Goal: Task Accomplishment & Management: Use online tool/utility

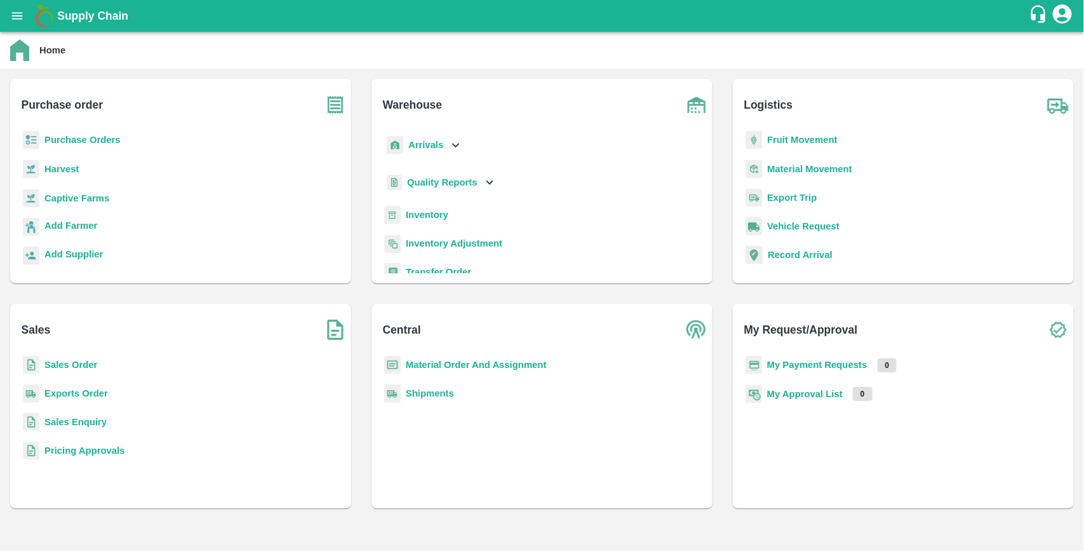
click at [65, 137] on b "Purchase Orders" at bounding box center [82, 140] width 76 height 10
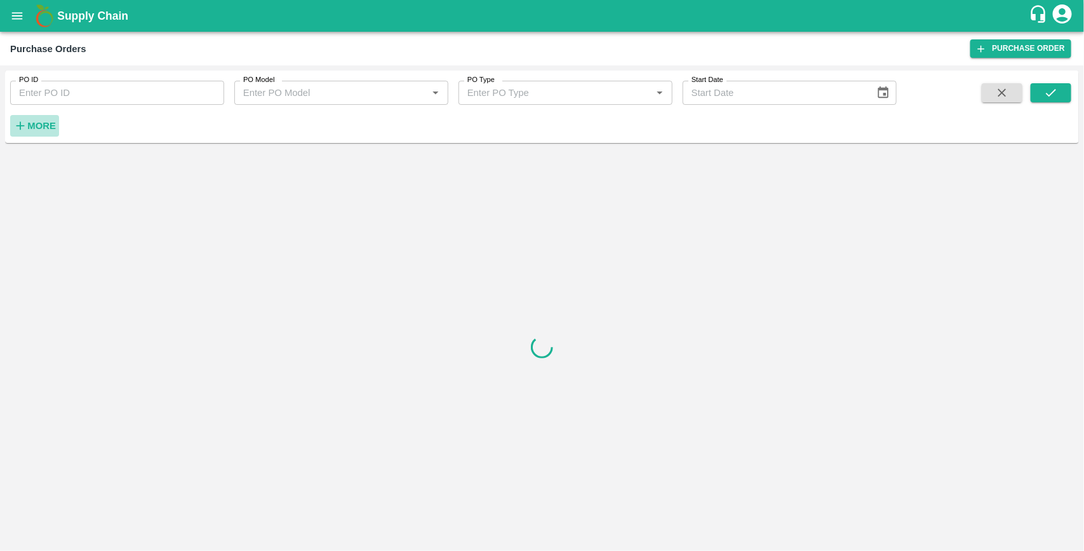
click at [34, 125] on strong "More" at bounding box center [41, 126] width 29 height 10
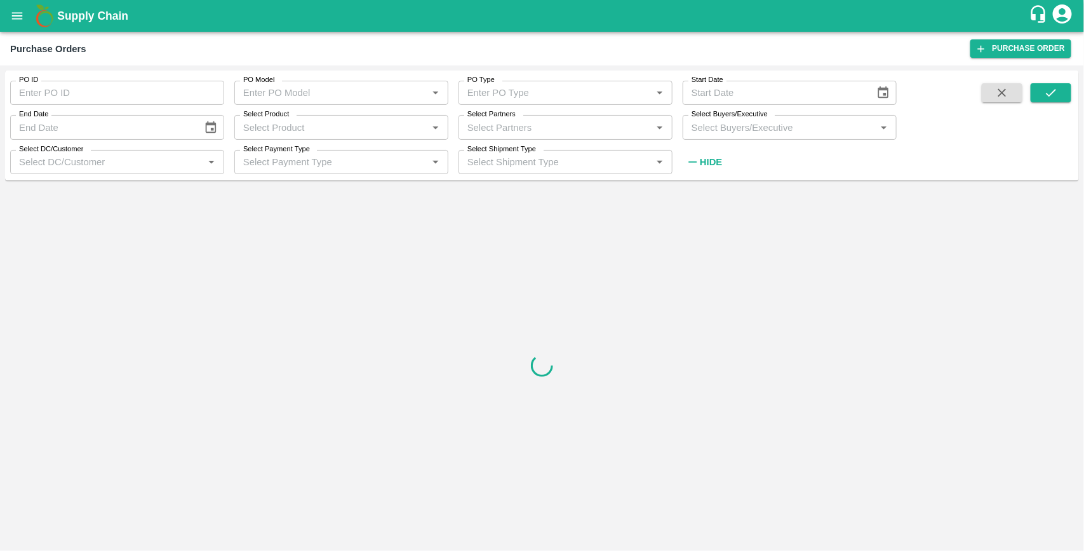
click at [713, 124] on input "Select Buyers/Executive" at bounding box center [779, 127] width 185 height 17
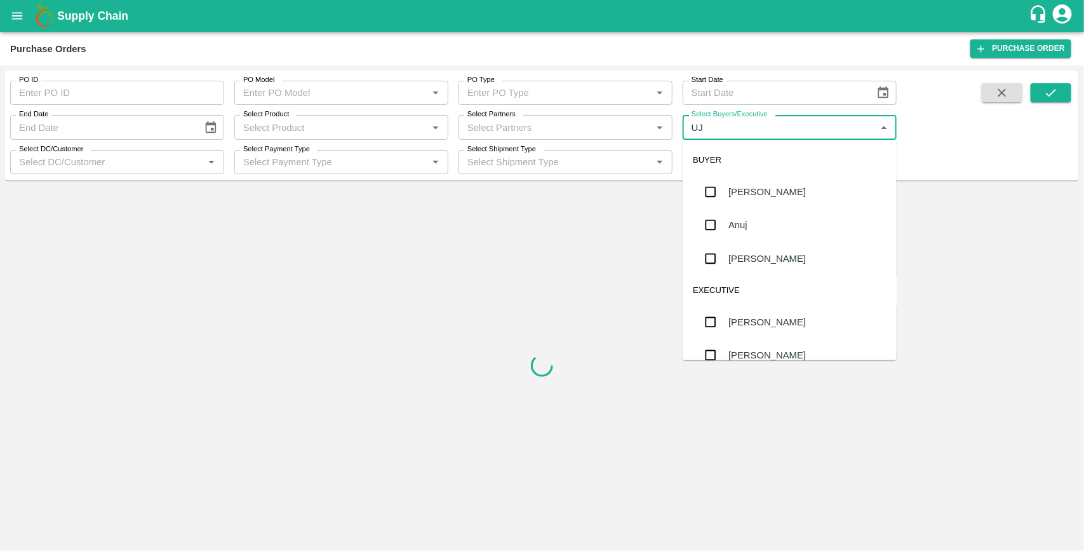
type input "UJJ"
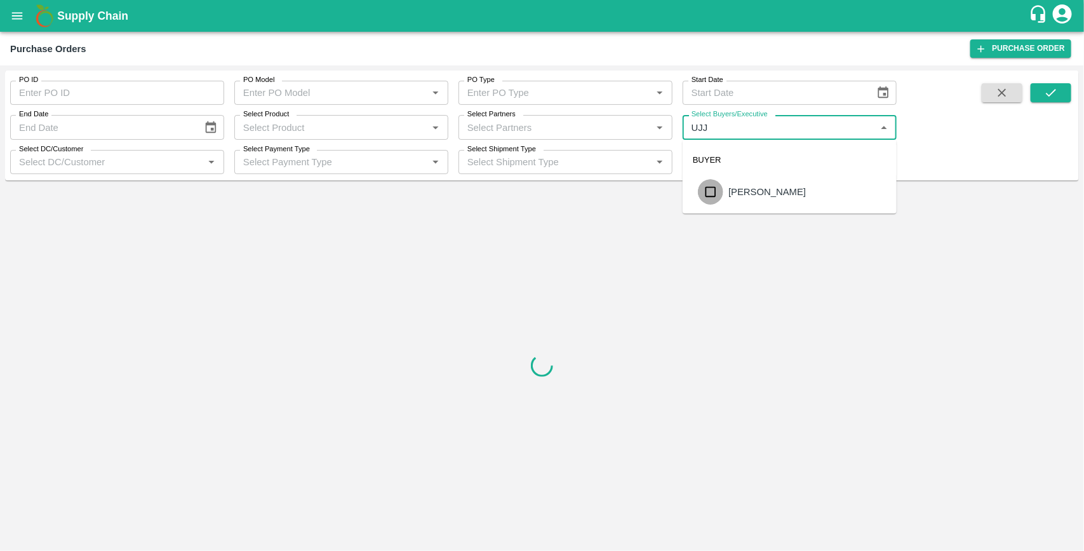
click at [713, 195] on input "checkbox" at bounding box center [710, 191] width 25 height 25
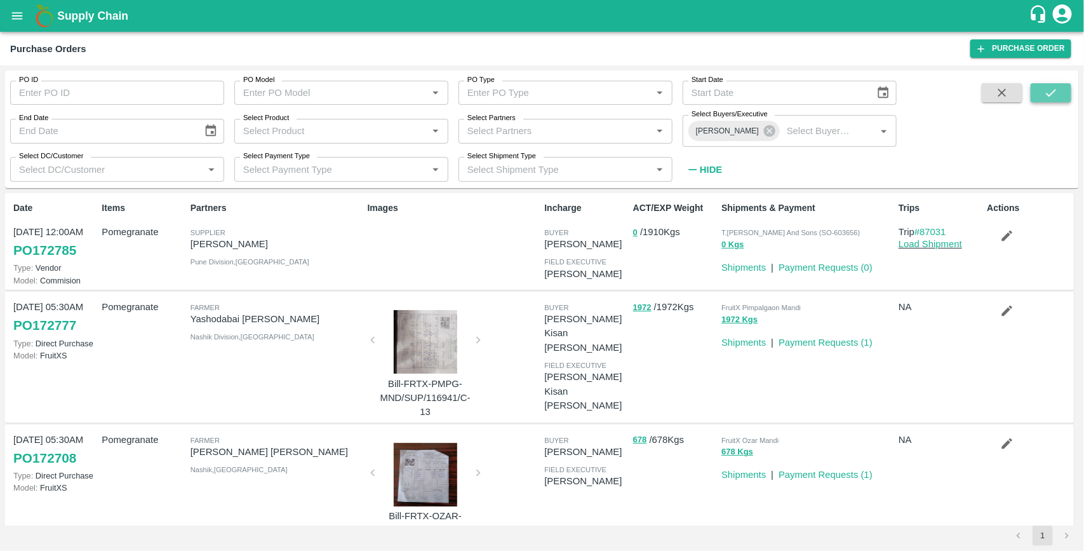
click at [1044, 93] on icon "submit" at bounding box center [1051, 93] width 14 height 14
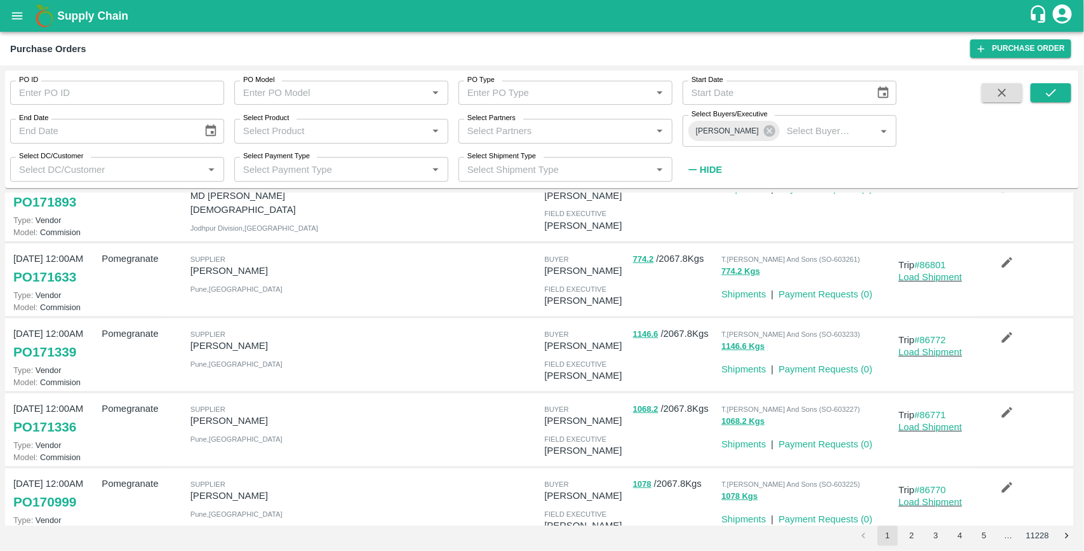
scroll to position [198, 0]
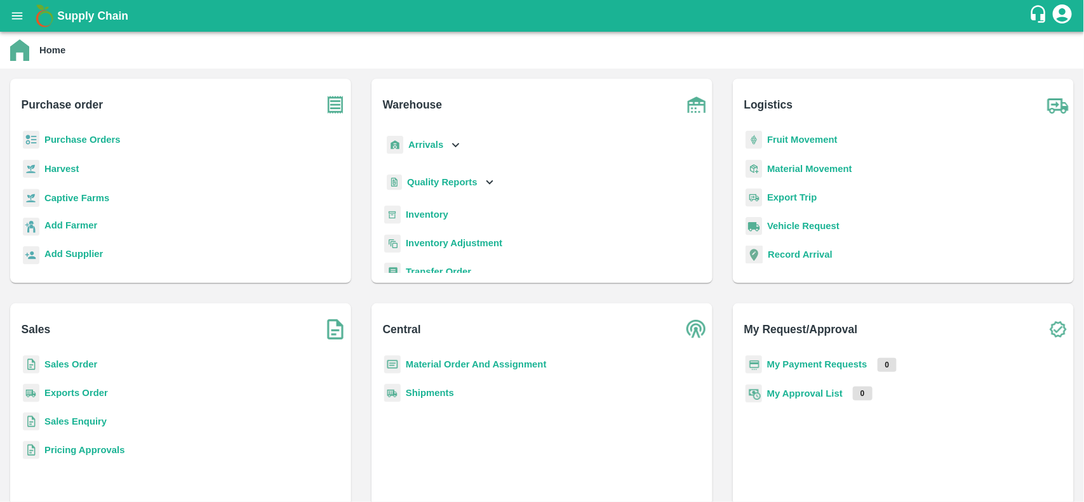
click at [448, 363] on b "Material Order And Assignment" at bounding box center [476, 364] width 141 height 10
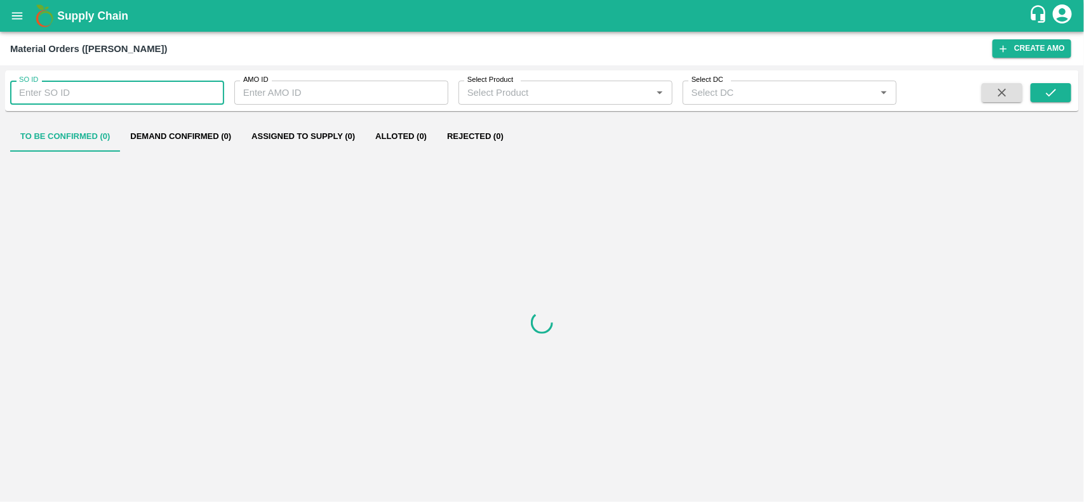
click at [106, 100] on input "SO ID" at bounding box center [117, 93] width 214 height 24
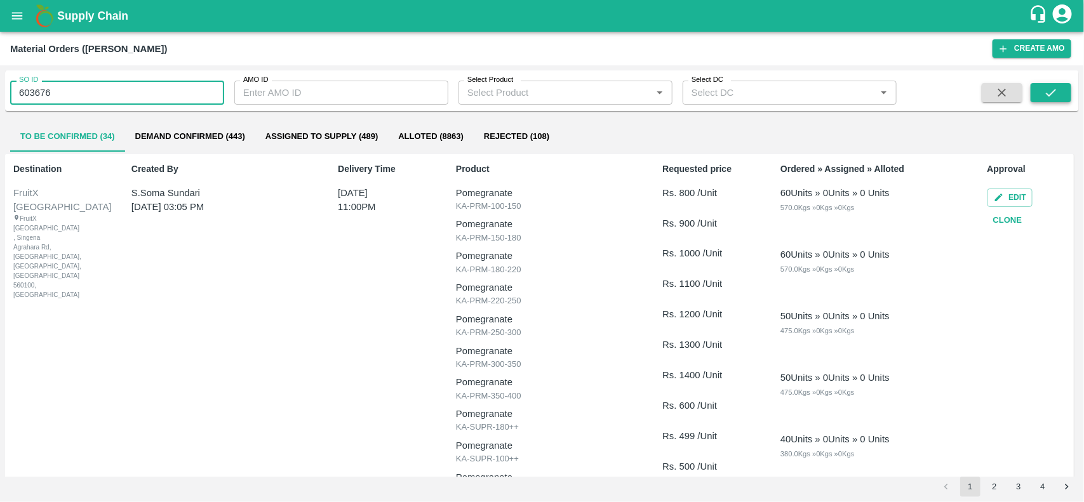
type input "603676"
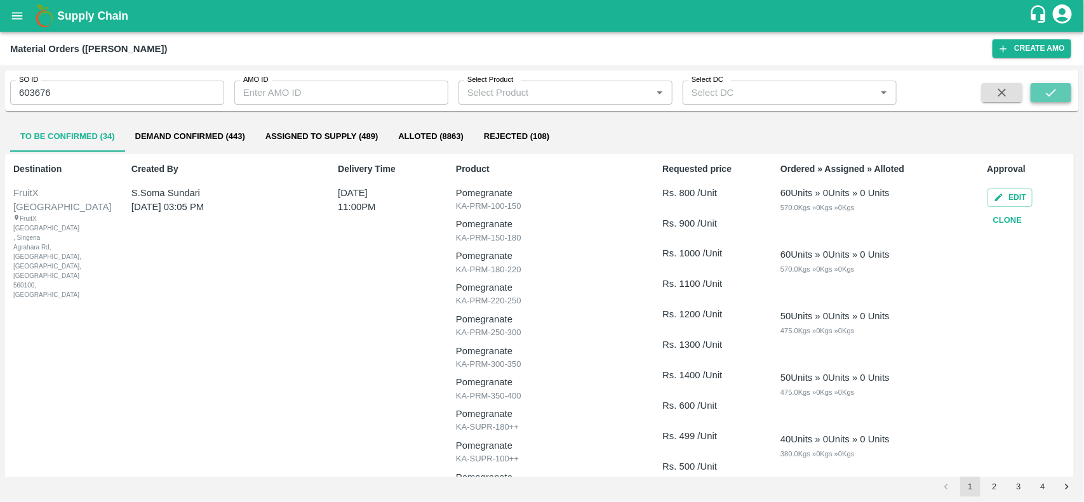
click at [1062, 87] on button "submit" at bounding box center [1051, 92] width 41 height 19
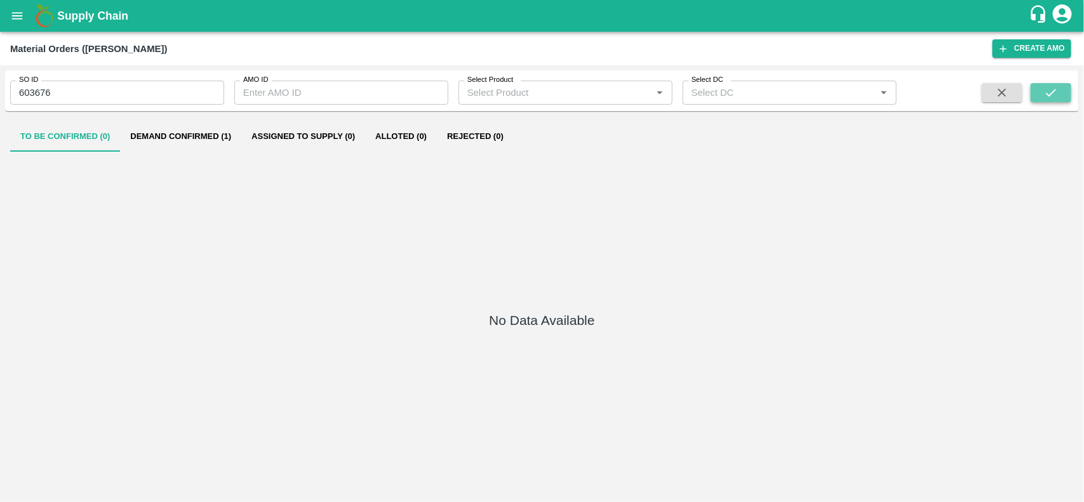
click at [1059, 100] on button "submit" at bounding box center [1051, 92] width 41 height 19
click at [205, 133] on button "Demand Confirmed (1)" at bounding box center [180, 136] width 121 height 30
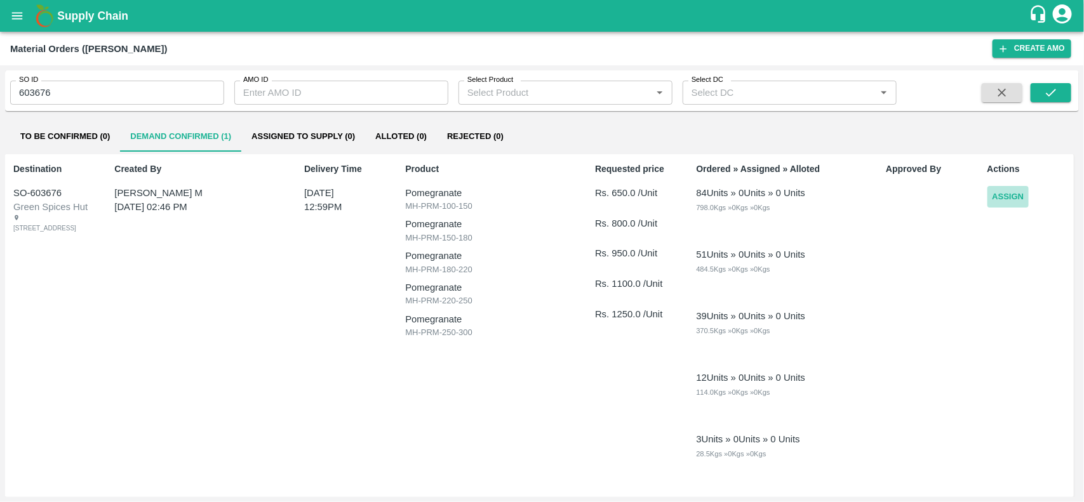
click at [995, 194] on button "Assign" at bounding box center [1009, 197] width 42 height 22
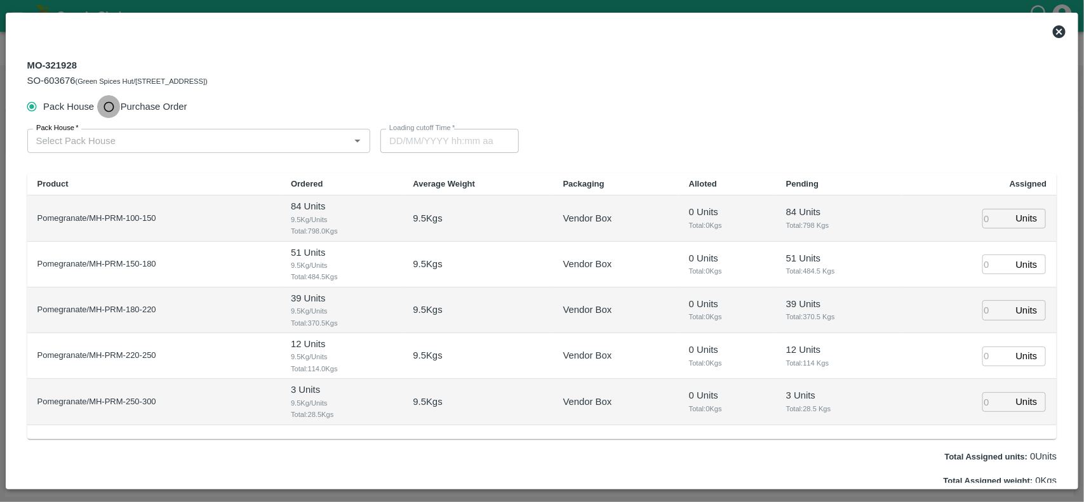
click at [112, 109] on input "Purchase Order" at bounding box center [108, 106] width 23 height 23
radio input "true"
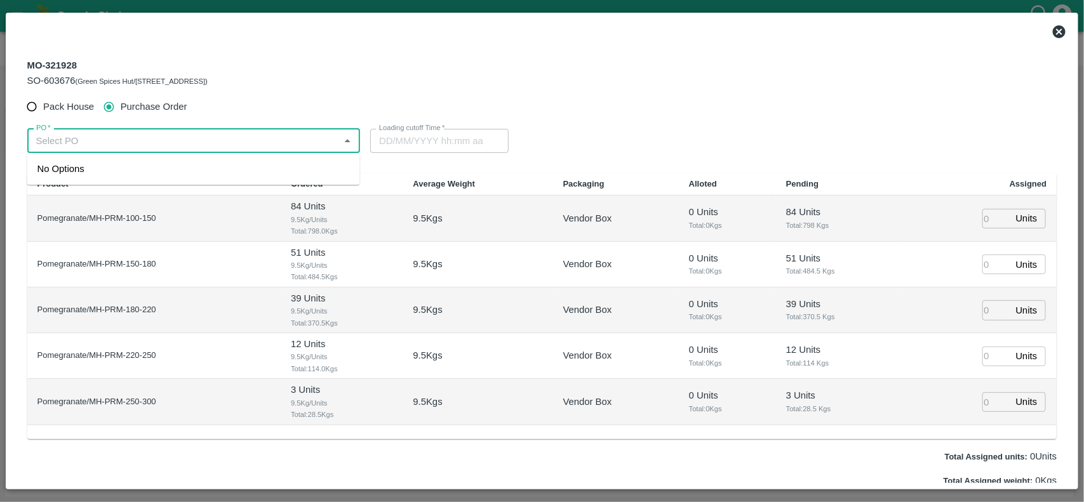
click at [110, 133] on input "PO   *" at bounding box center [183, 141] width 305 height 17
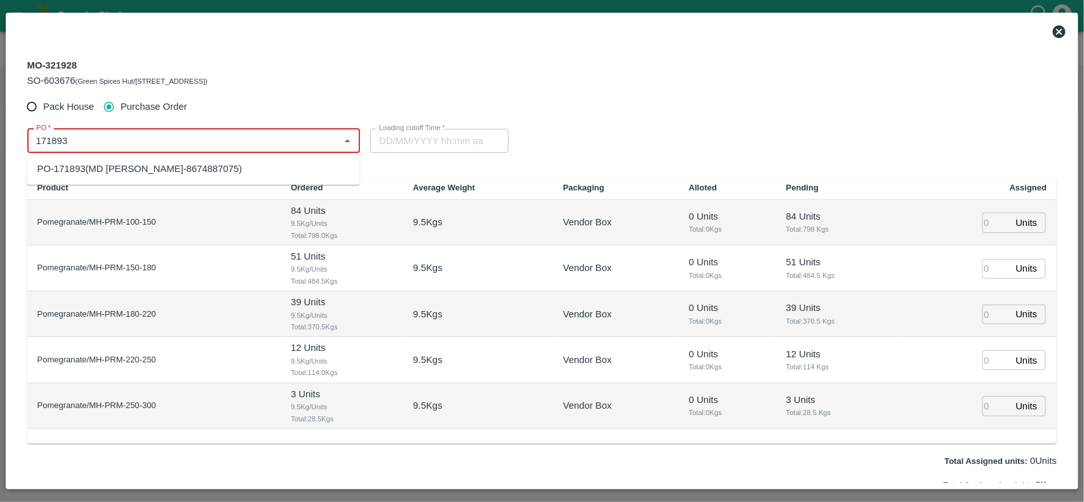
click at [110, 171] on div "PO-171893(MD Rabiul Islam-8674887075)" at bounding box center [139, 169] width 205 height 14
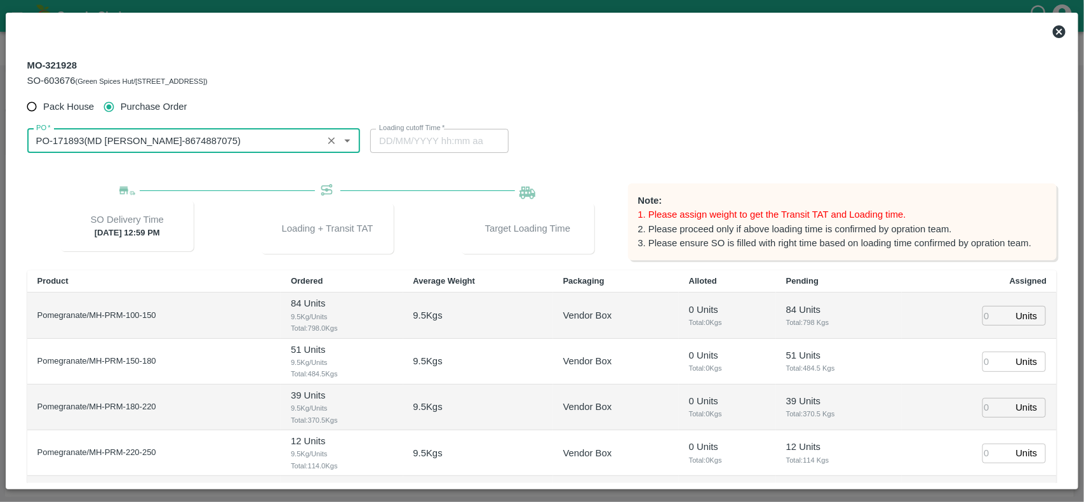
scroll to position [134, 0]
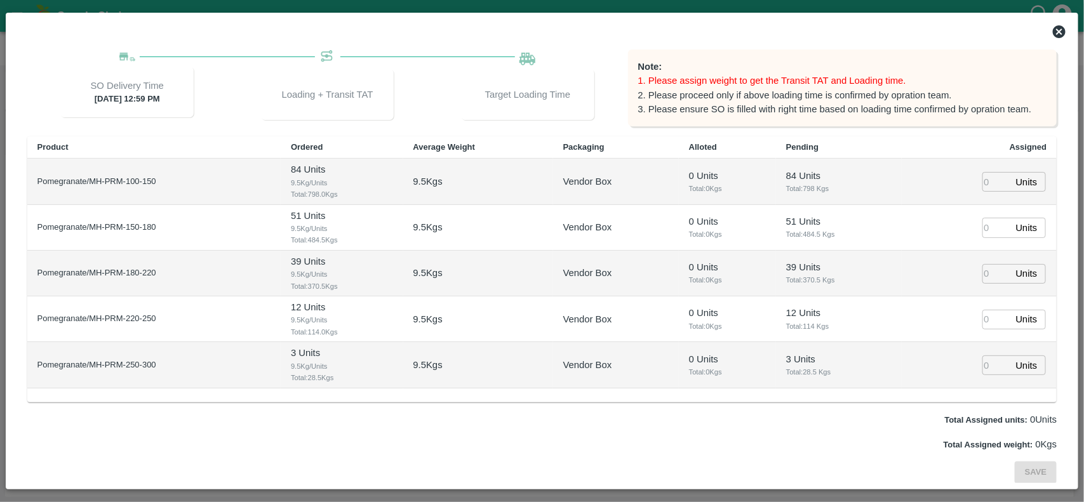
type input "PO-171893(MD Rabiul Islam-8674887075)"
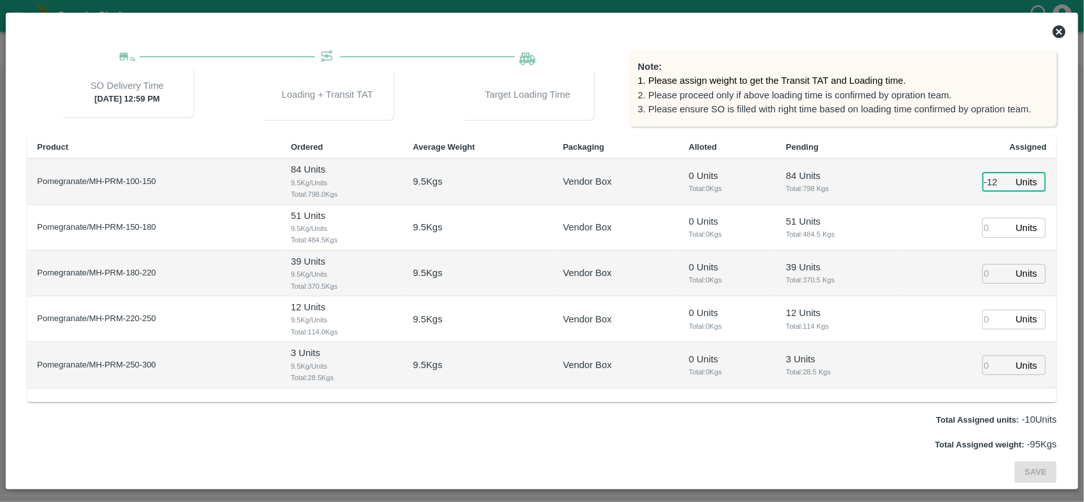
click at [994, 186] on input "-12" at bounding box center [997, 182] width 28 height 20
type input "054"
type input "01/09/2025 06:19 AM"
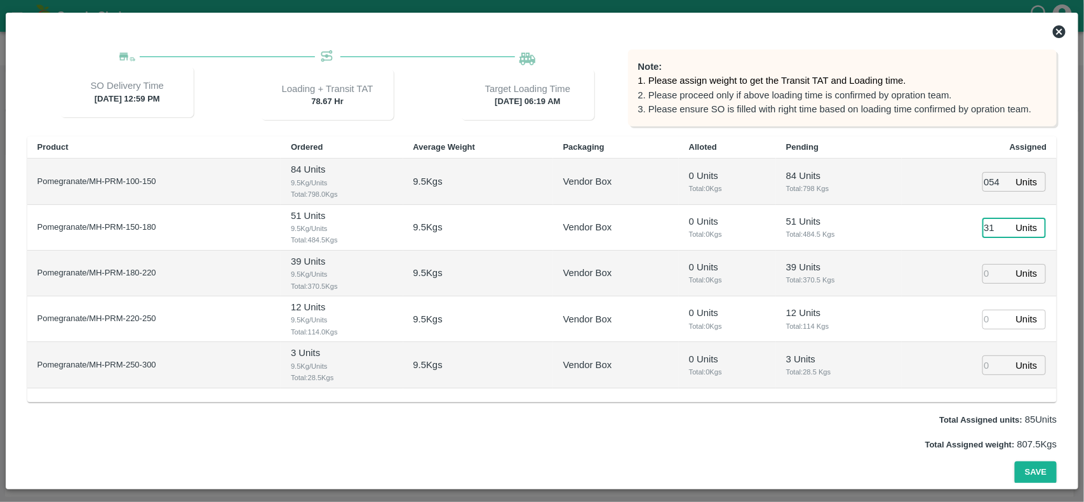
type input "31"
type input "29"
type input "10"
type input "2"
click at [1015, 462] on button "Save" at bounding box center [1036, 473] width 42 height 22
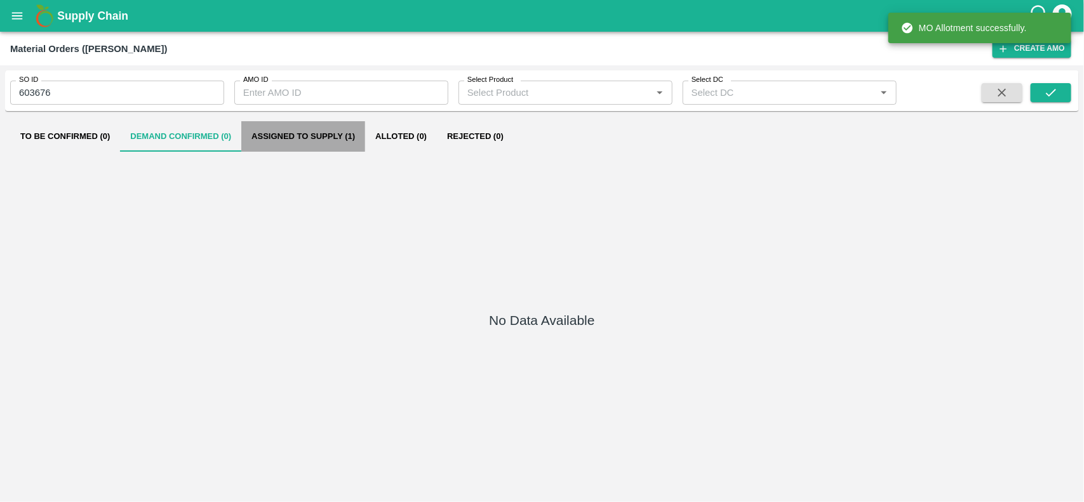
click at [316, 142] on button "Assigned to Supply (1)" at bounding box center [303, 136] width 124 height 30
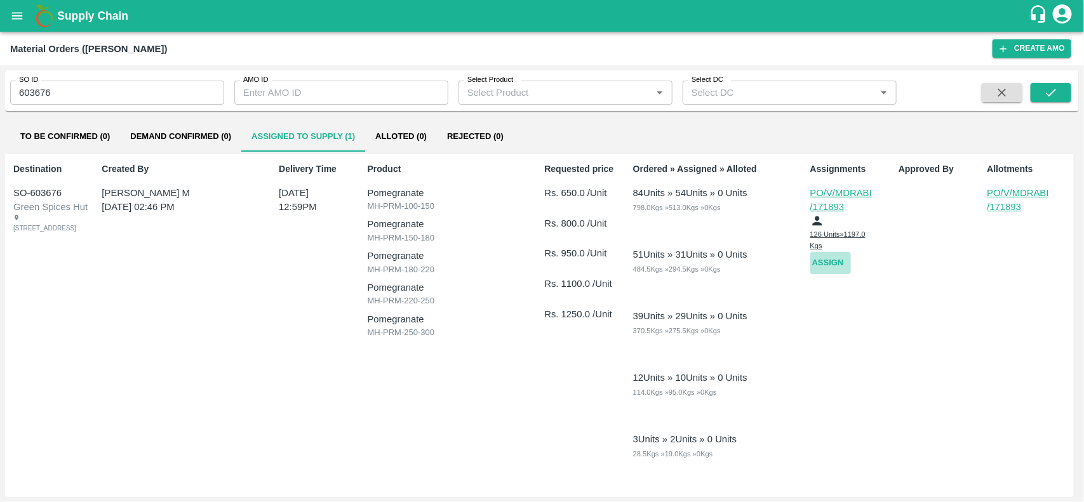
click at [815, 264] on button "Assign" at bounding box center [830, 263] width 41 height 22
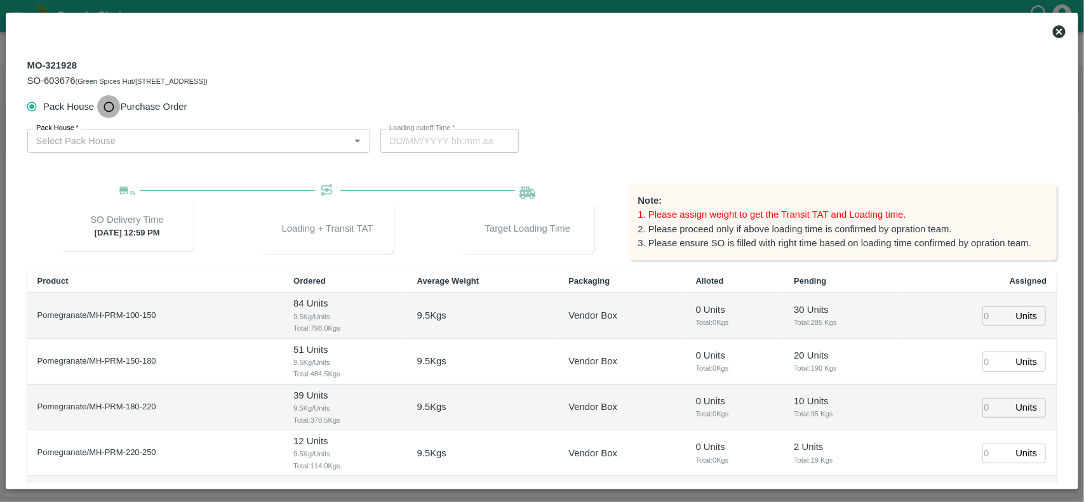
click at [110, 105] on input "Purchase Order" at bounding box center [108, 106] width 23 height 23
radio input "true"
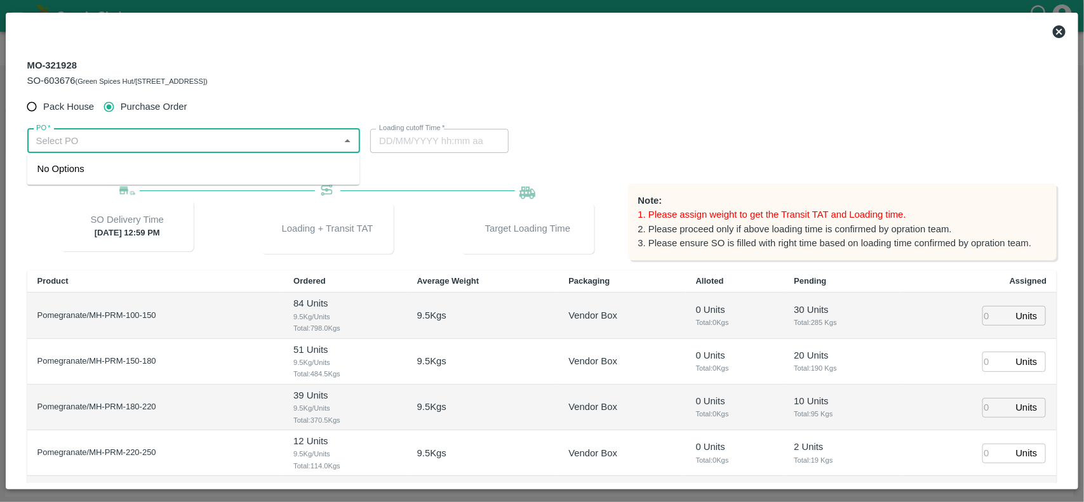
click at [94, 138] on input "PO   *" at bounding box center [183, 141] width 305 height 17
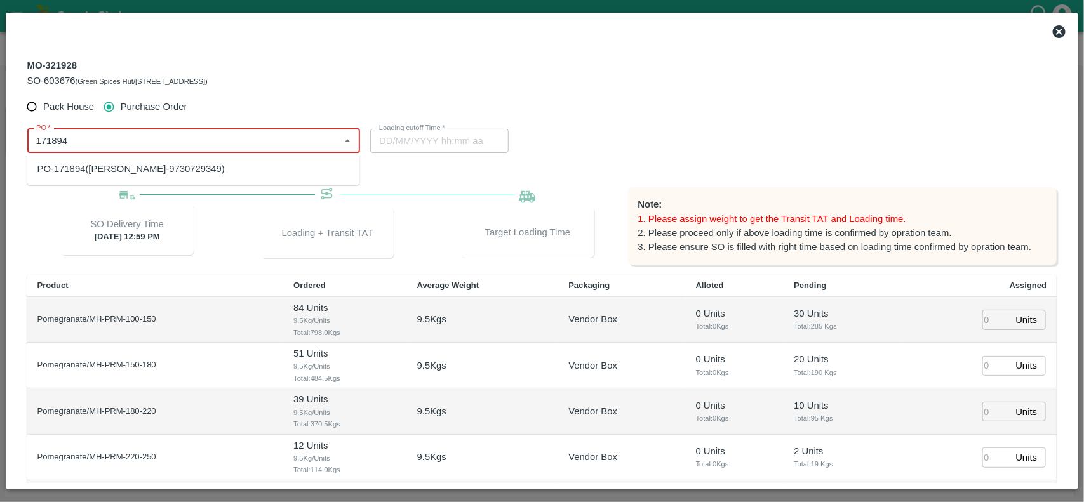
click at [100, 170] on div "PO-171894(Ganesh Dattatray shinde-9730729349)" at bounding box center [130, 169] width 187 height 14
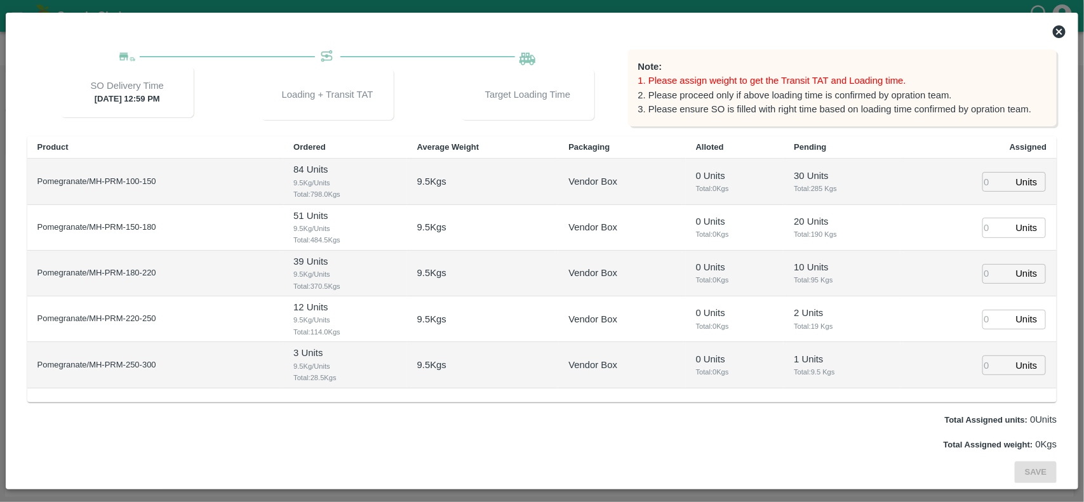
type input "PO-171894(Ganesh Dattatray shinde-9730729349)"
click at [984, 184] on input "number" at bounding box center [997, 182] width 28 height 20
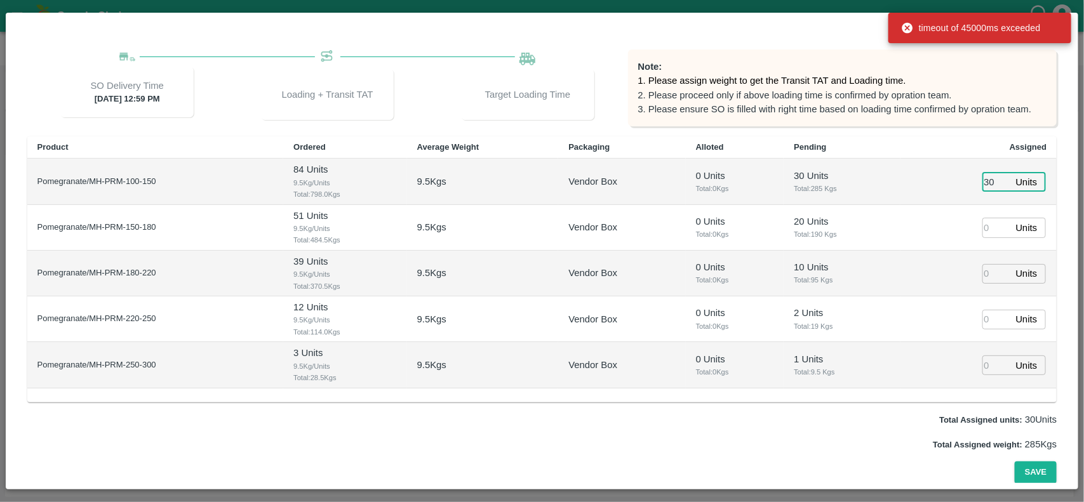
type input "30"
type input "02/09/2025 09:07 PM"
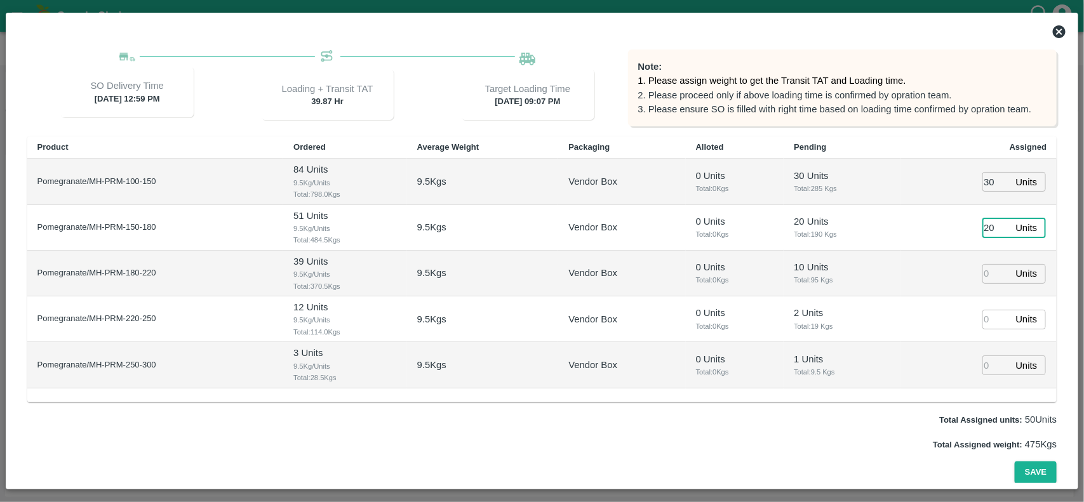
type input "20"
type input "10"
type input "2"
type input "1"
click at [1015, 462] on button "Save" at bounding box center [1036, 473] width 42 height 22
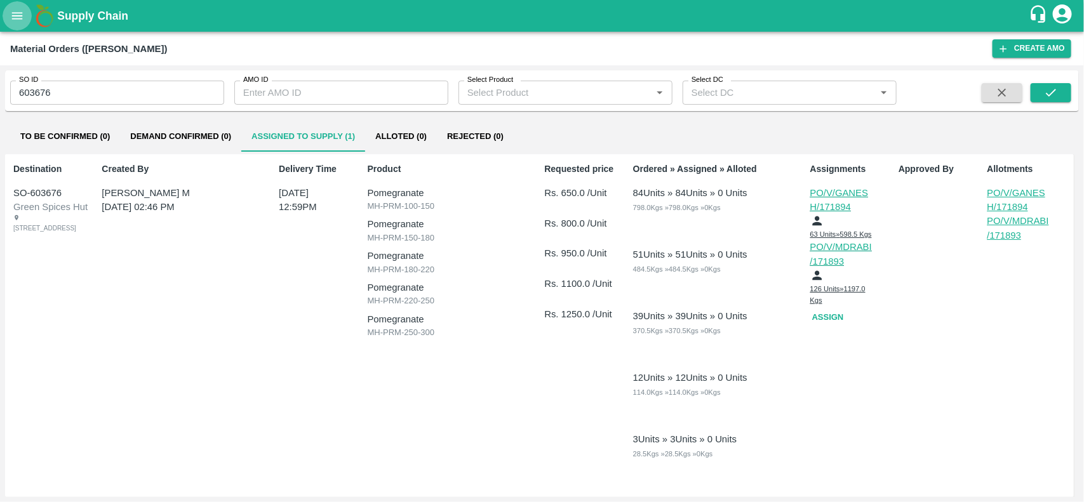
click at [24, 17] on button "open drawer" at bounding box center [17, 15] width 29 height 29
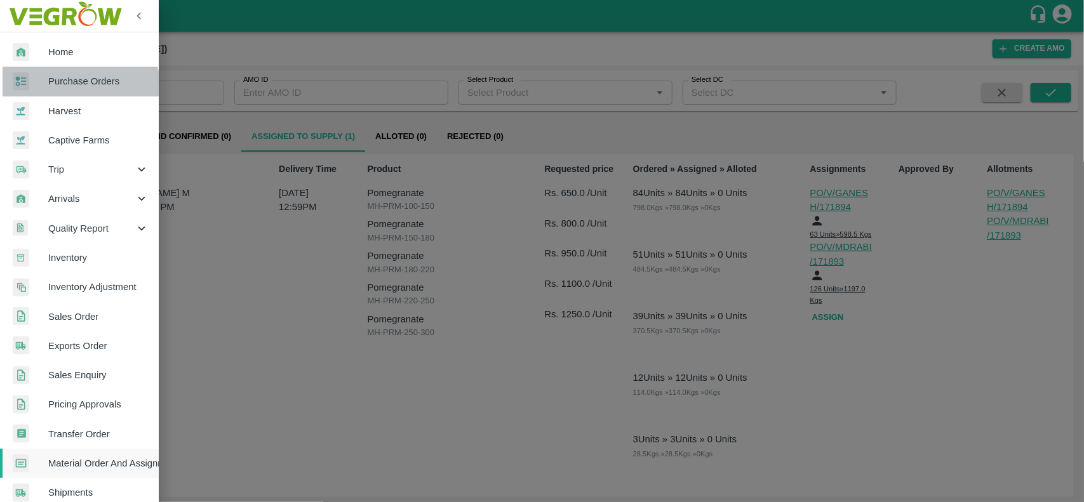
click at [75, 86] on span "Purchase Orders" at bounding box center [98, 81] width 100 height 14
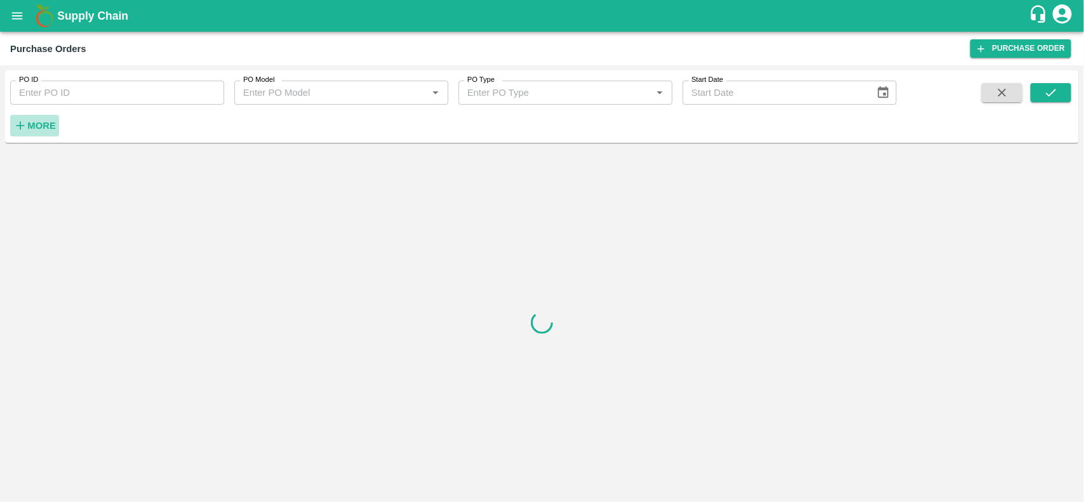
click at [42, 129] on strong "More" at bounding box center [41, 126] width 29 height 10
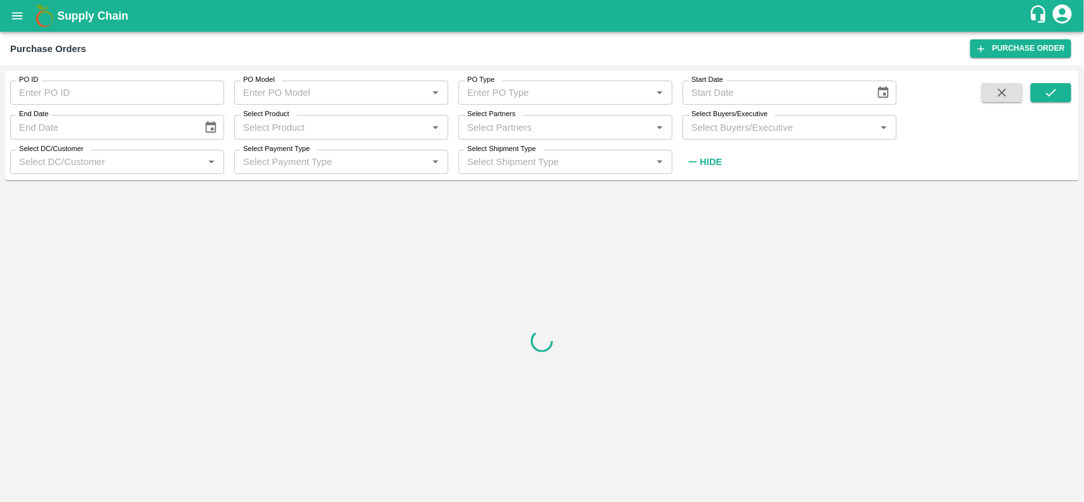
click at [702, 133] on input "Select Buyers/Executive" at bounding box center [779, 127] width 185 height 17
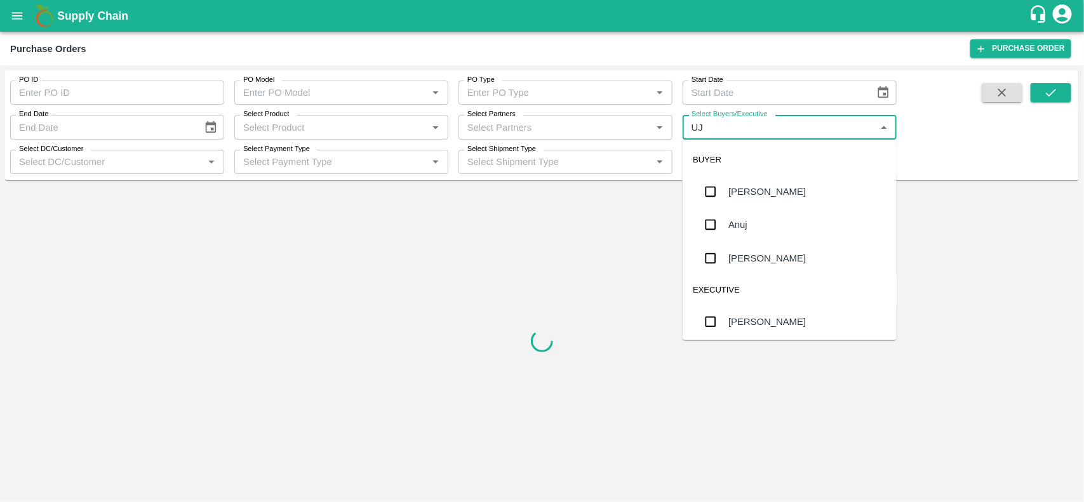
type input "UJJ"
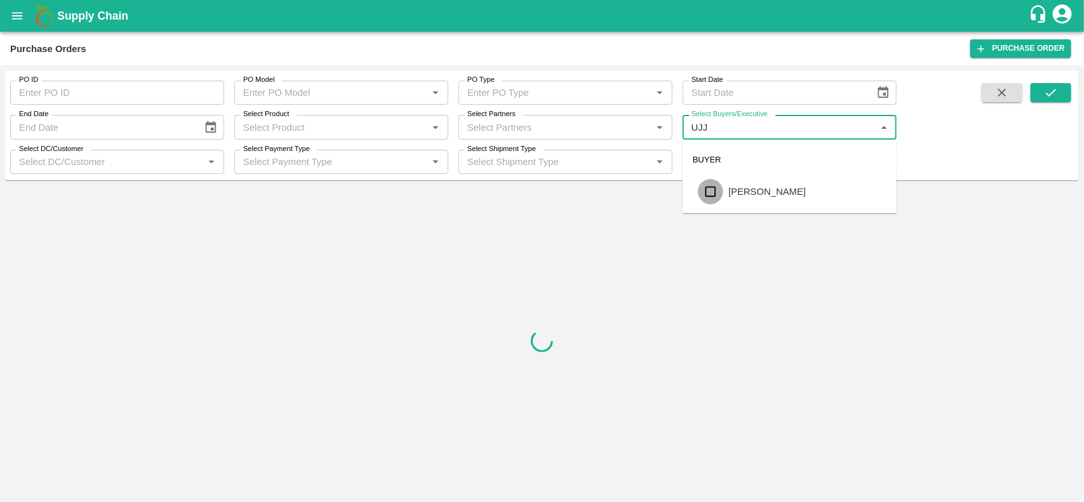
click at [712, 192] on input "checkbox" at bounding box center [710, 191] width 25 height 25
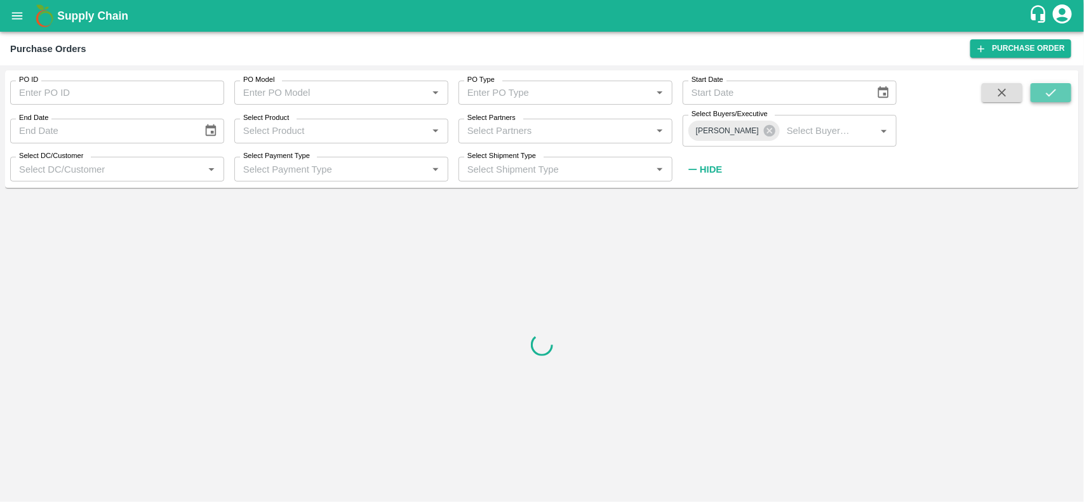
click at [1048, 96] on icon "submit" at bounding box center [1051, 93] width 14 height 14
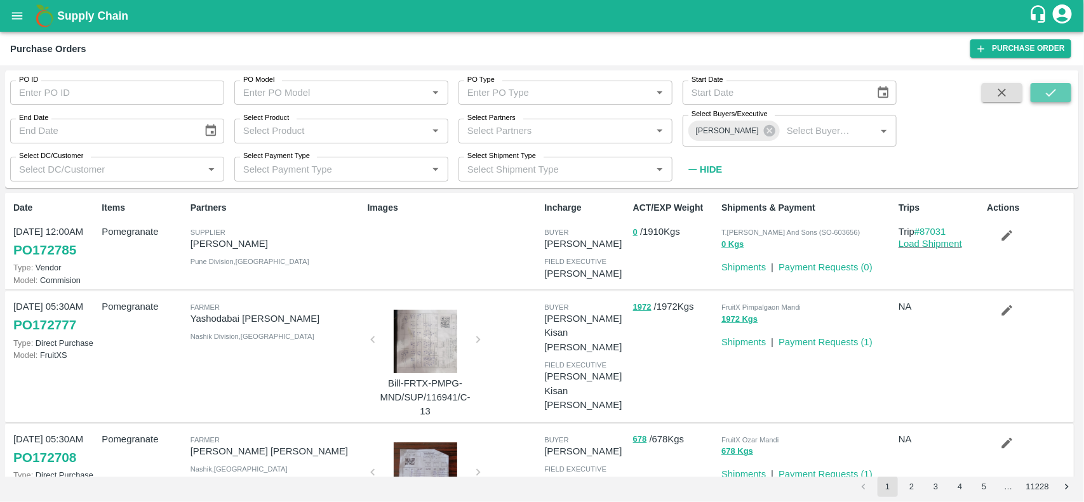
click at [1048, 96] on icon "submit" at bounding box center [1051, 93] width 14 height 14
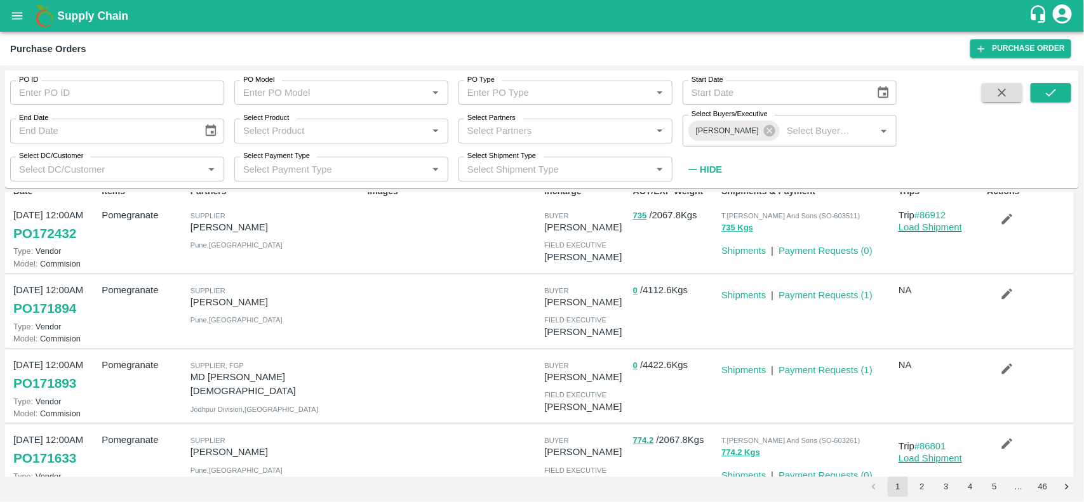
scroll to position [13, 0]
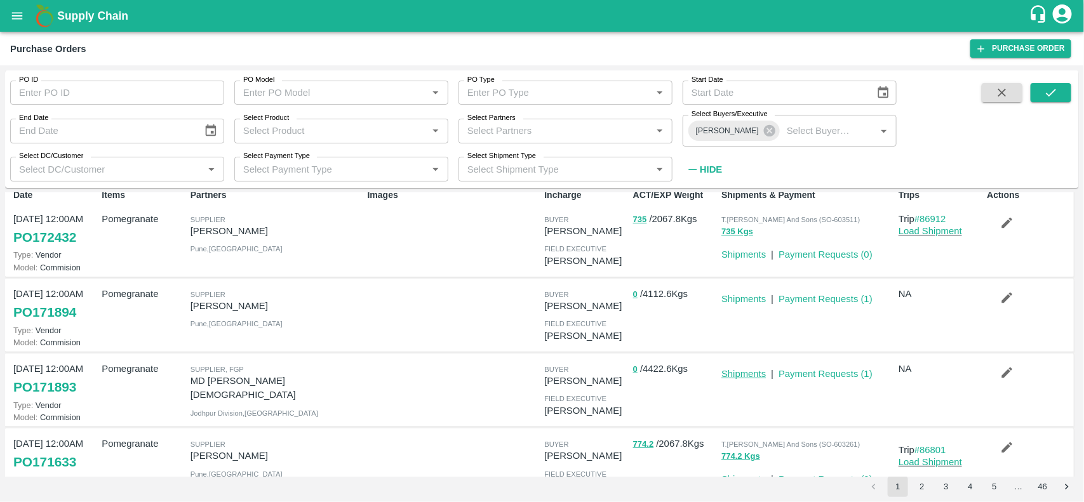
click at [735, 372] on link "Shipments" at bounding box center [743, 374] width 44 height 10
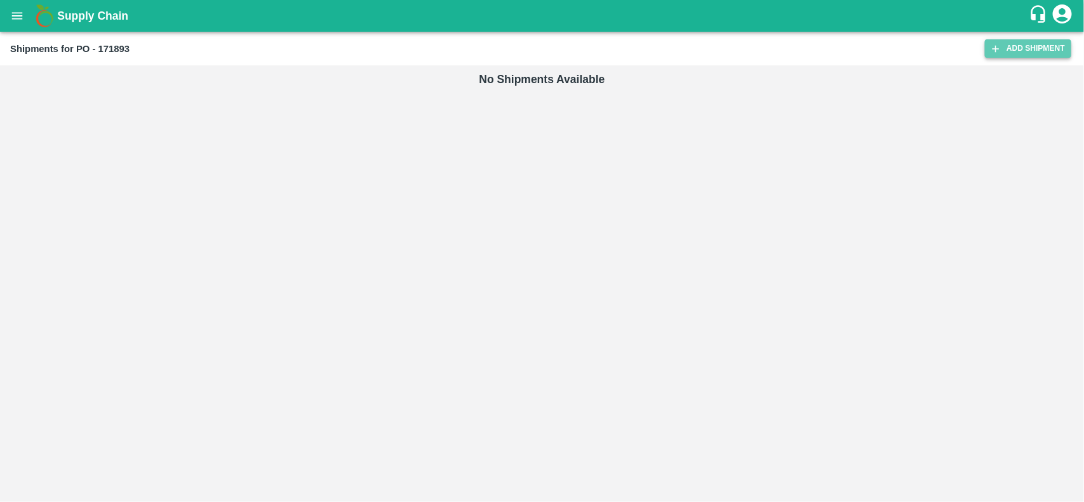
click at [1010, 43] on link "Add Shipment" at bounding box center [1028, 48] width 86 height 18
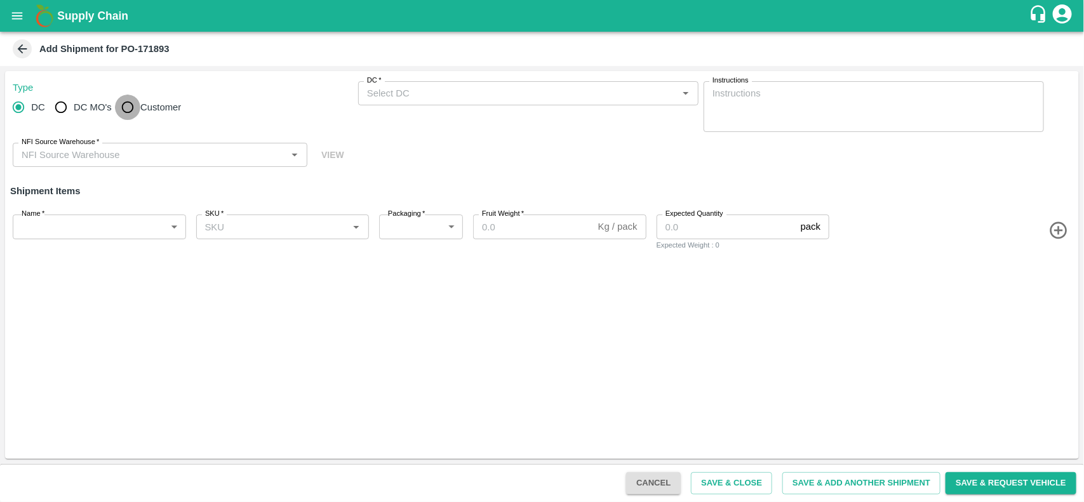
click at [125, 111] on input "Customer" at bounding box center [127, 107] width 25 height 25
radio input "true"
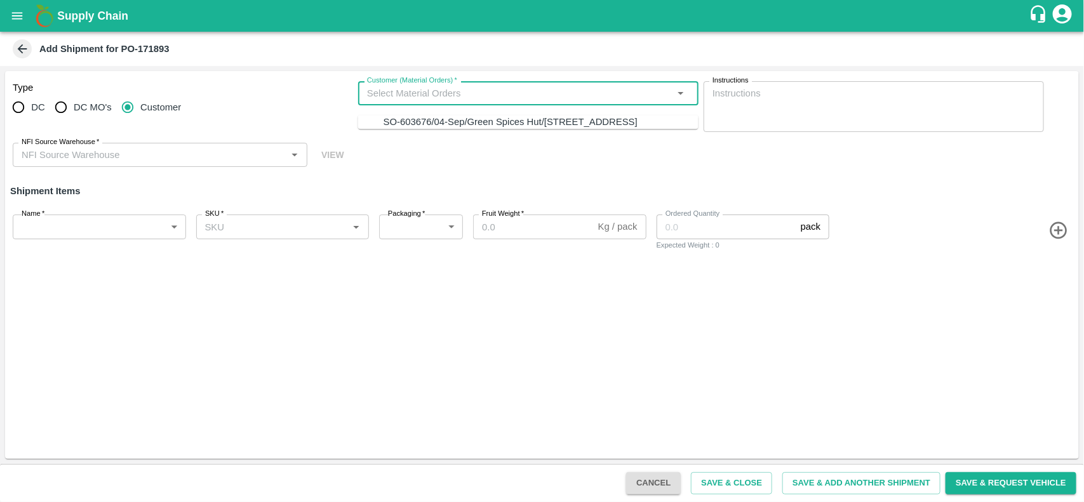
click at [391, 97] on input "Customer (Material Orders)   *" at bounding box center [518, 93] width 312 height 17
click at [396, 115] on div "SO-603676/04-Sep/Green Spices Hut/Shop no 74, MADURAI MATTUTHAVANI FRUIT MARKET…" at bounding box center [541, 122] width 315 height 14
type input "MH-PRM-100-150"
type input "276"
type input "9.5"
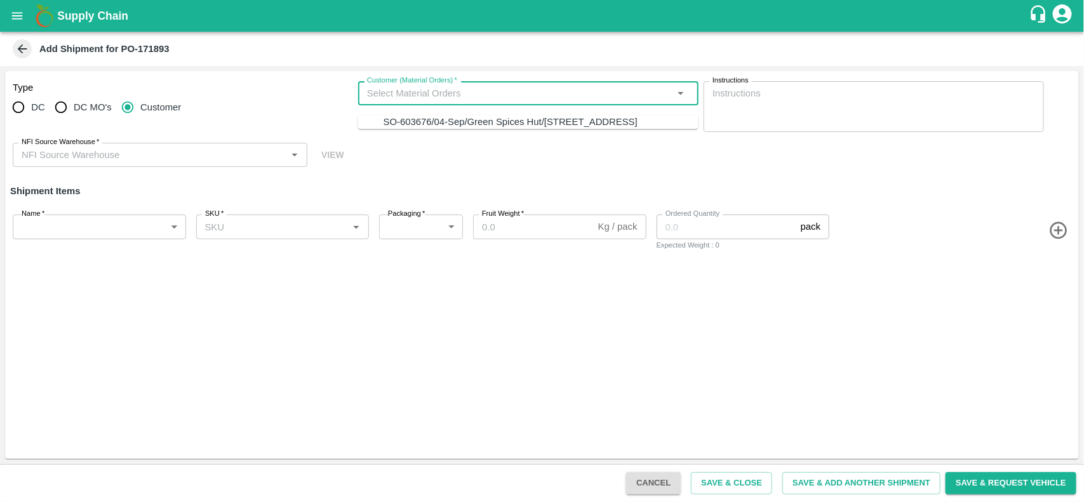
type input "54"
type input "SO-603676/04-Sep/Green Spices Hut/Shop no 74, MADURAI MATTUTHAVANI FRUIT MARKET…"
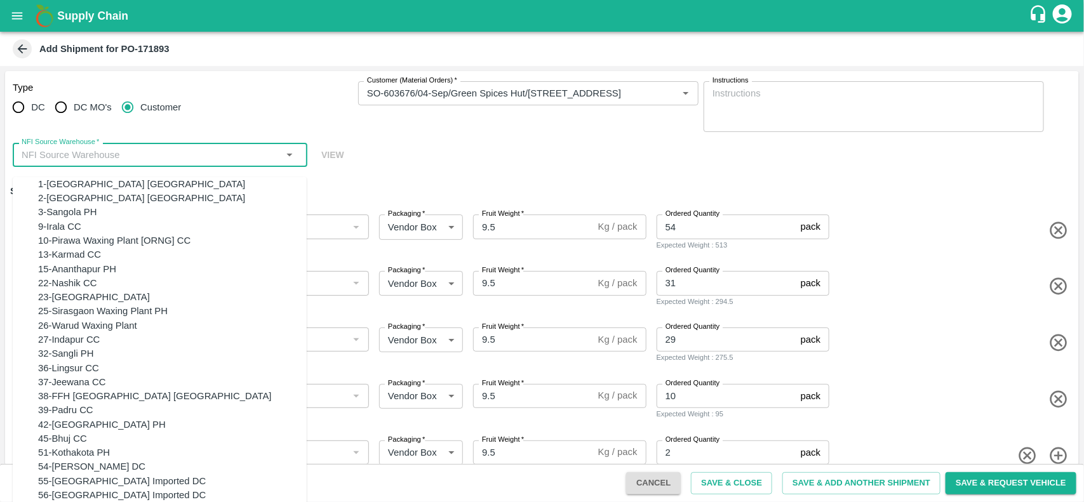
click at [187, 151] on input "NFI Source Warehouse   *" at bounding box center [150, 155] width 266 height 17
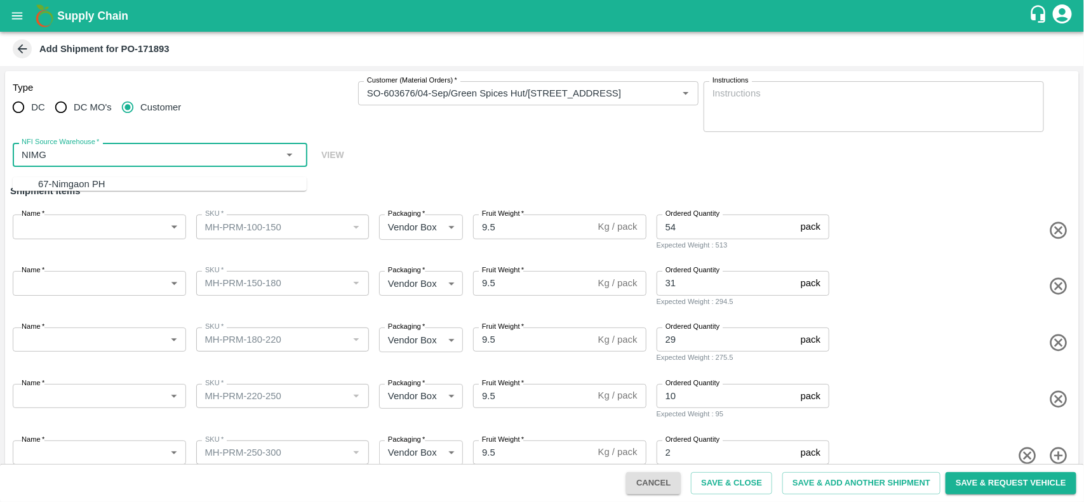
click at [79, 178] on div "67-Nimgaon PH" at bounding box center [71, 184] width 67 height 14
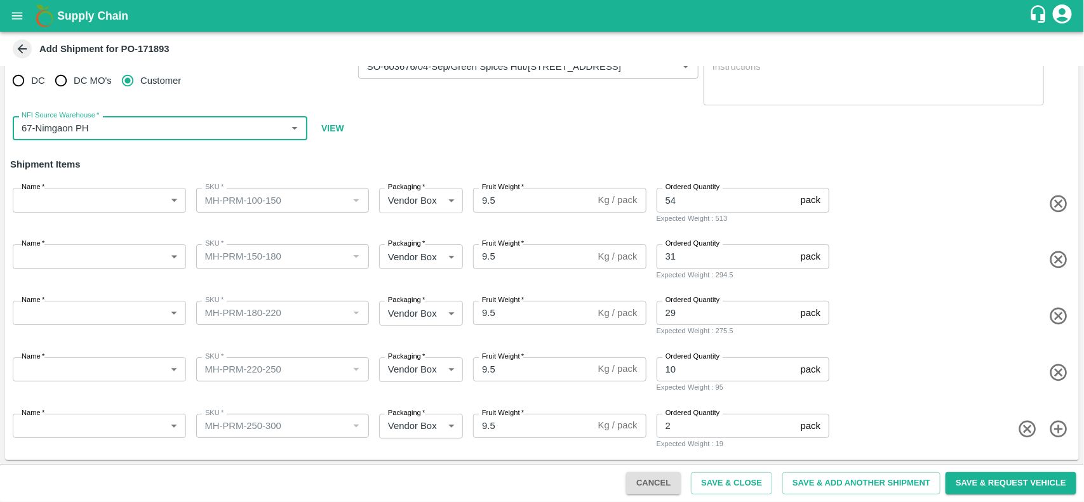
type input "67-Nimgaon PH"
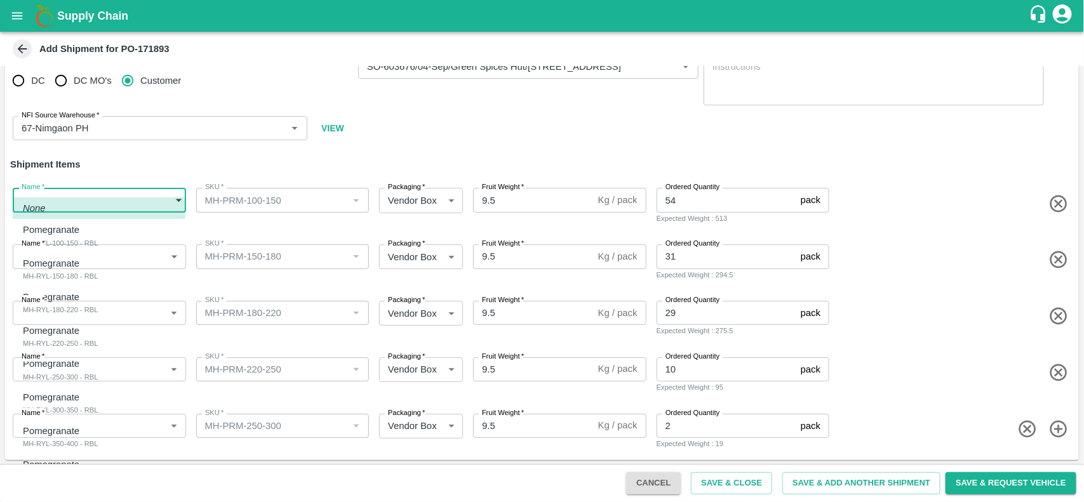
click at [107, 202] on body "Supply Chain Add Shipment for PO-171893 Type DC DC MO's Customer Customer (Mate…" at bounding box center [542, 251] width 1084 height 502
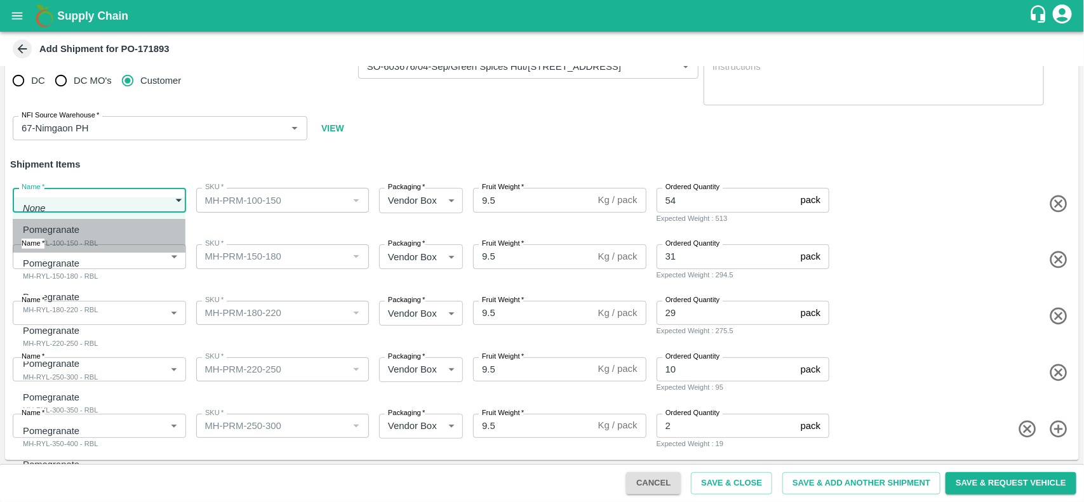
click at [98, 236] on div "Pomegranate MH-RYL-100-150 - RBL" at bounding box center [61, 236] width 76 height 26
type input "1951160"
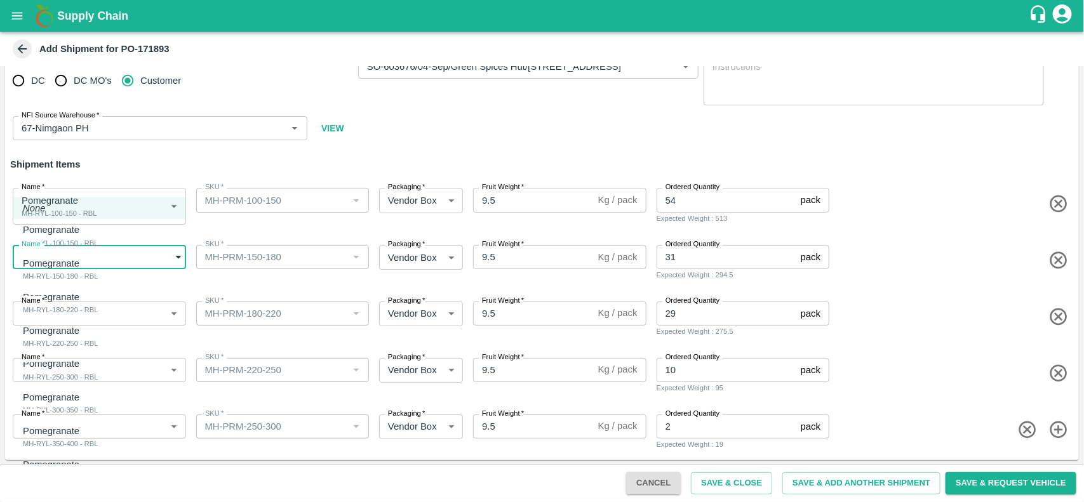
click at [126, 256] on body "Supply Chain Add Shipment for PO-171893 Type DC DC MO's Customer Customer (Mate…" at bounding box center [542, 251] width 1084 height 502
click at [98, 277] on div "Pomegranate MH-RYL-150-180 - RBL" at bounding box center [61, 270] width 76 height 26
type input "1951161"
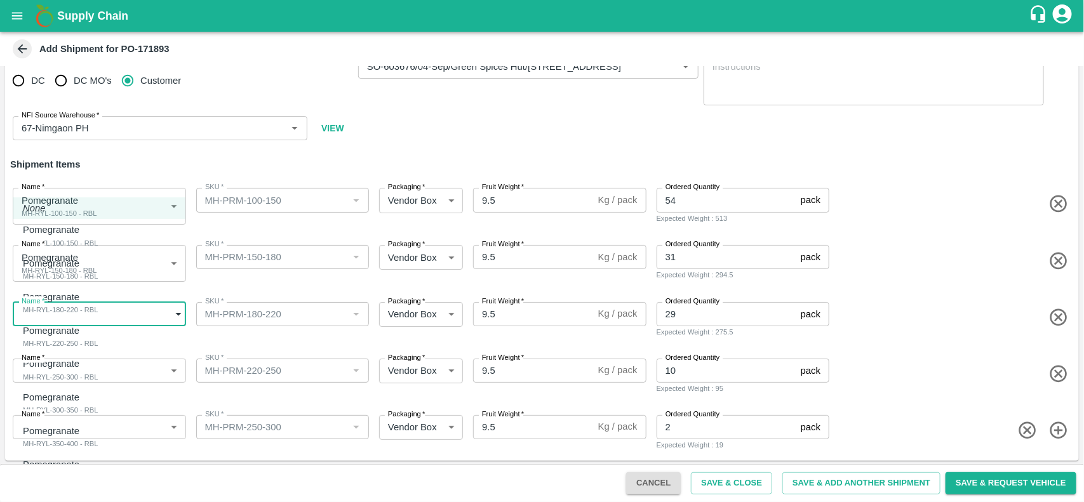
click at [113, 316] on body "Supply Chain Add Shipment for PO-171893 Type DC DC MO's Customer Customer (Mate…" at bounding box center [542, 251] width 1084 height 502
click at [98, 316] on div "Pomegranate MH-RYL-180-220 - RBL" at bounding box center [61, 303] width 76 height 26
type input "1951162"
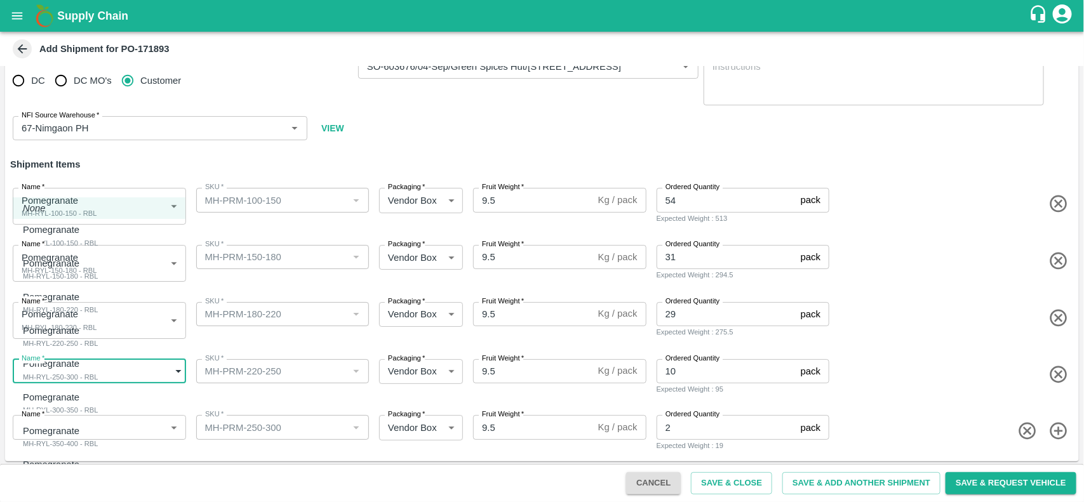
click at [117, 370] on body "Supply Chain Add Shipment for PO-171893 Type DC DC MO's Customer Customer (Mate…" at bounding box center [542, 251] width 1084 height 502
click at [98, 340] on div "Pomegranate MH-RYL-220-250 - RBL" at bounding box center [61, 337] width 76 height 26
type input "1951163"
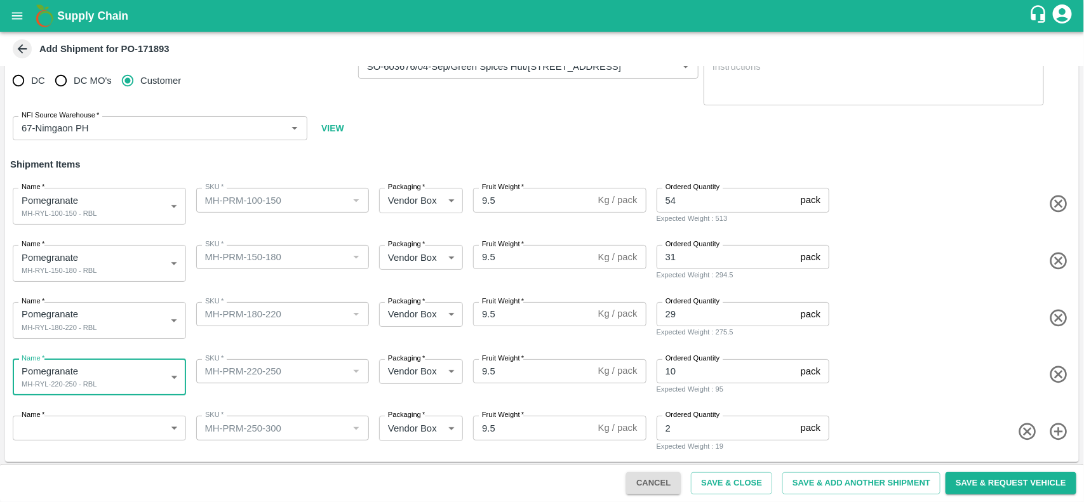
scroll to position [29, 0]
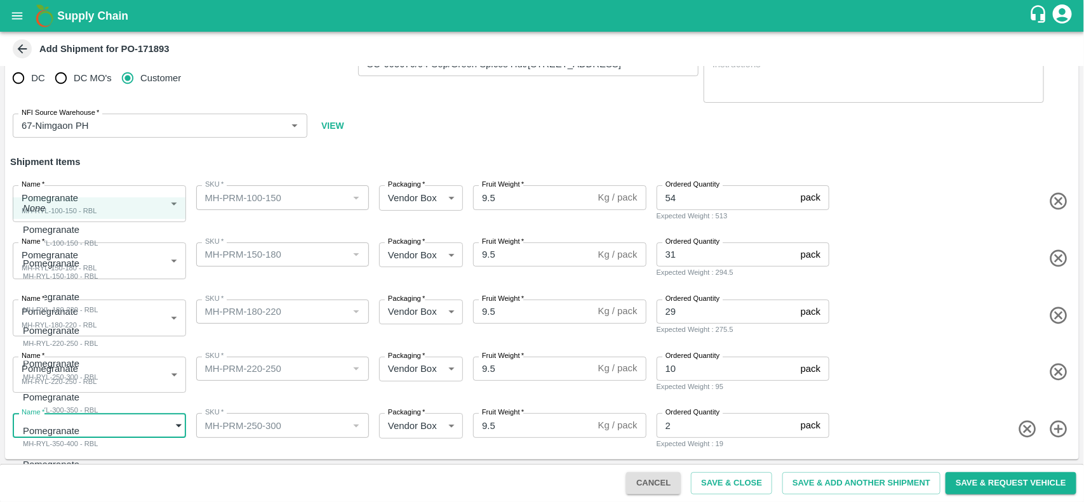
click at [100, 424] on body "Supply Chain Add Shipment for PO-171893 Type DC DC MO's Customer Customer (Mate…" at bounding box center [542, 251] width 1084 height 502
click at [98, 375] on div "Pomegranate MH-RYL-250-300 - RBL" at bounding box center [61, 370] width 76 height 26
type input "1951164"
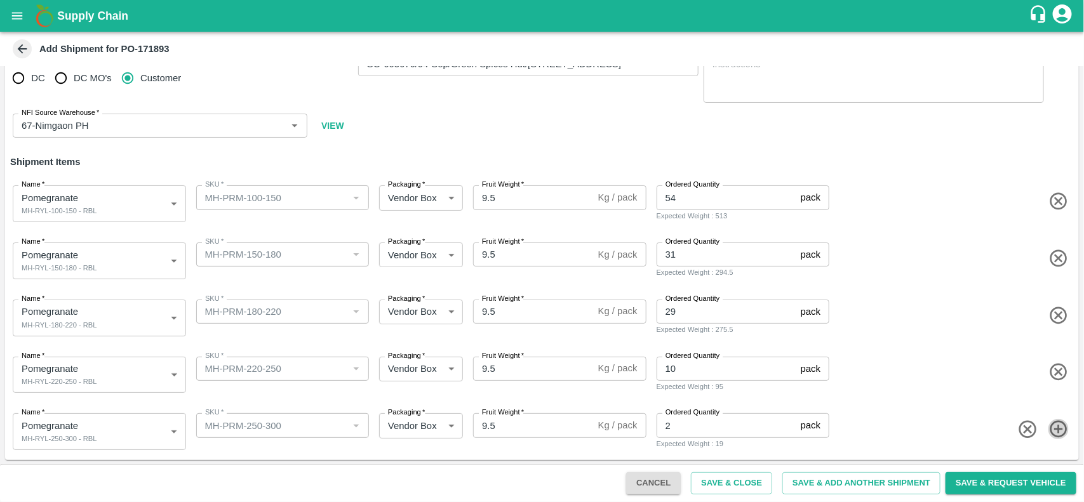
click at [1052, 429] on icon "button" at bounding box center [1058, 429] width 17 height 17
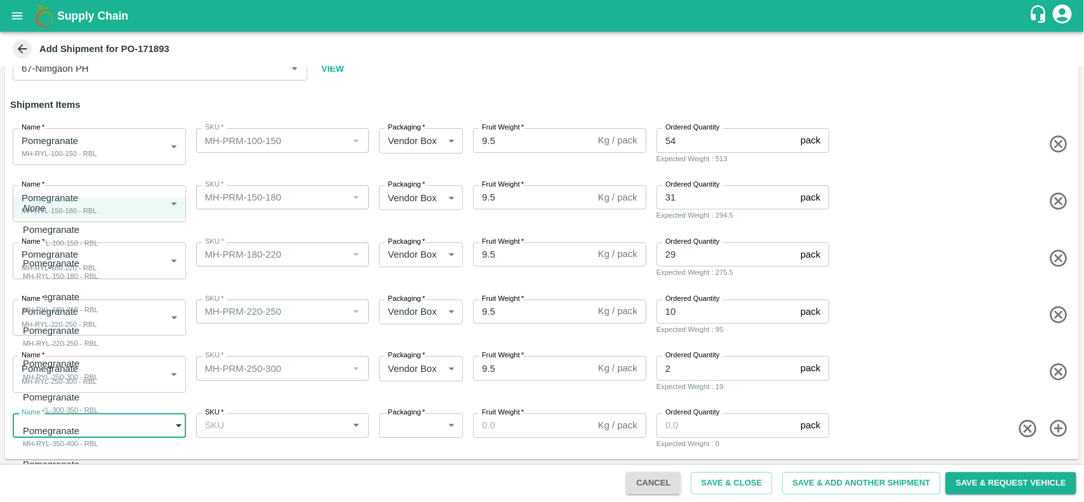
click at [95, 423] on body "Supply Chain Add Shipment for PO-171893 Type DC DC MO's Customer Customer (Mate…" at bounding box center [542, 251] width 1084 height 502
click at [98, 472] on div "Pomegranate MH-SUPR-180++ - RBL" at bounding box center [61, 471] width 76 height 26
type input "1951167"
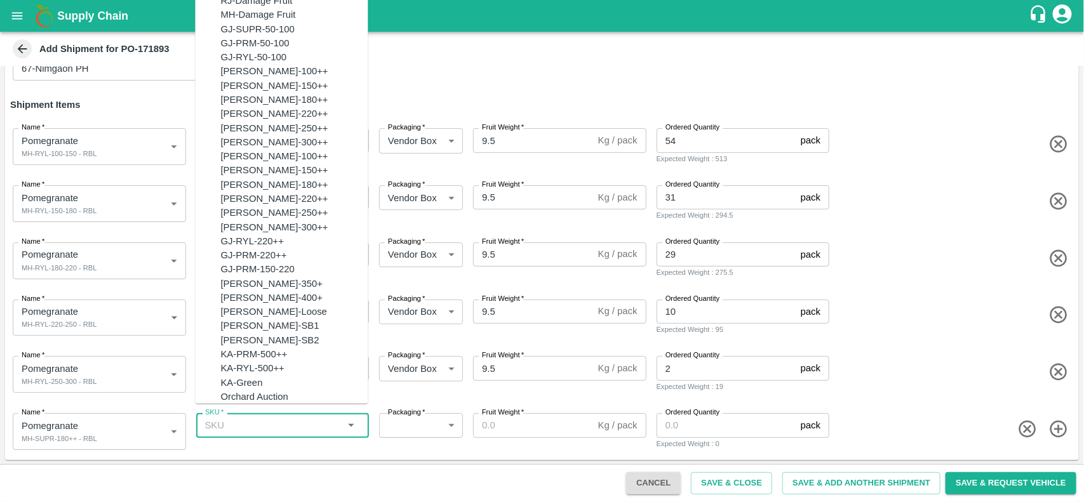
click at [235, 429] on input "SKU   *" at bounding box center [272, 425] width 145 height 17
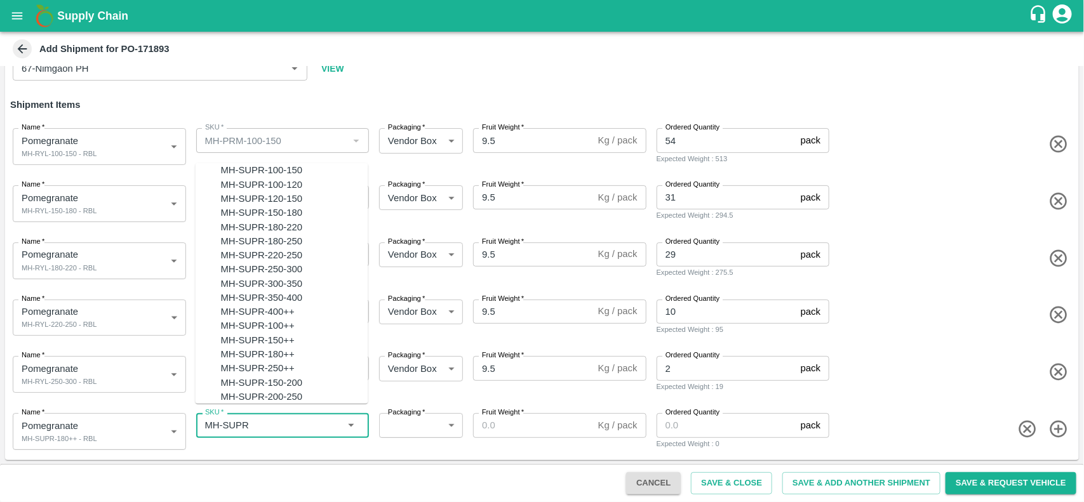
scroll to position [179, 0]
click at [275, 347] on div "MH-SUPR-180++" at bounding box center [258, 354] width 74 height 14
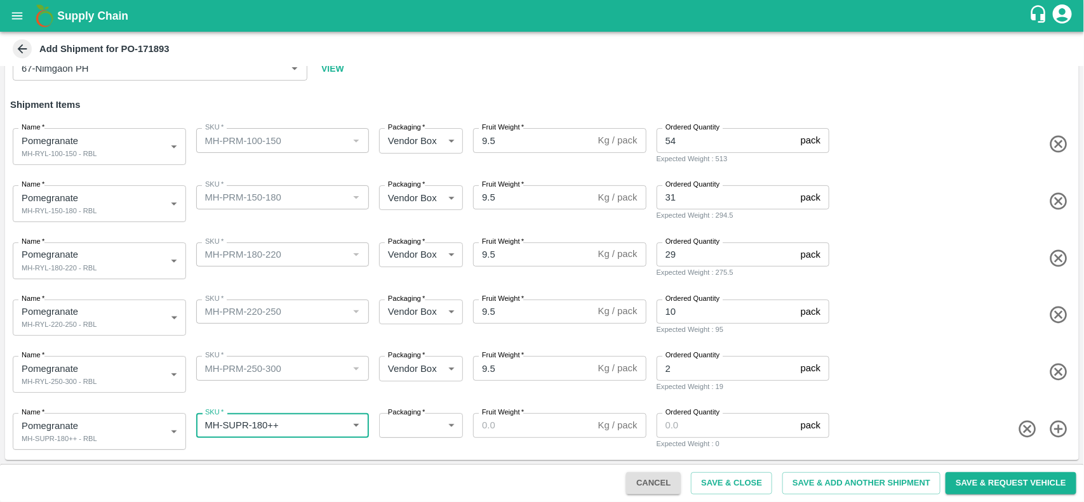
type input "MH-SUPR-180++"
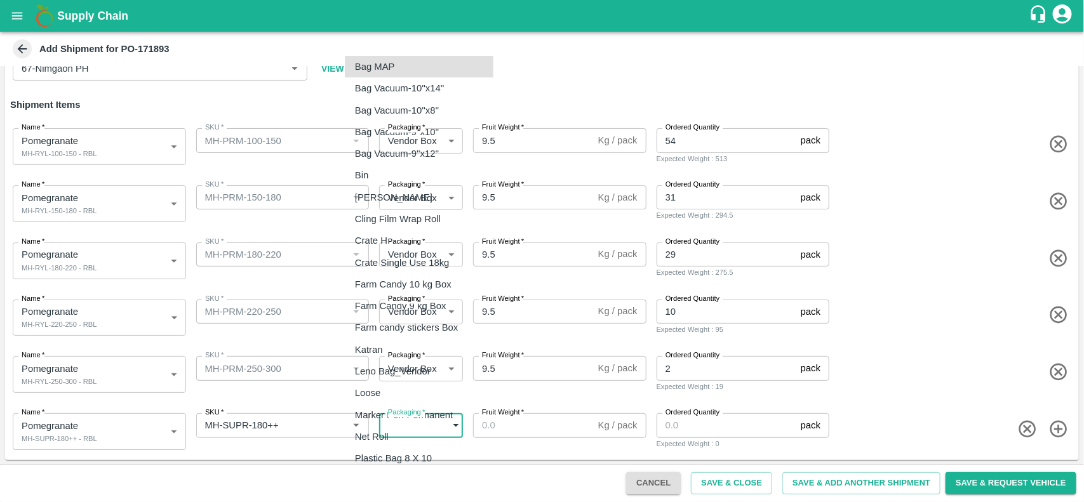
click at [401, 430] on body "Supply Chain Add Shipment for PO-171893 Type DC DC MO's Customer Customer (Mate…" at bounding box center [542, 251] width 1084 height 502
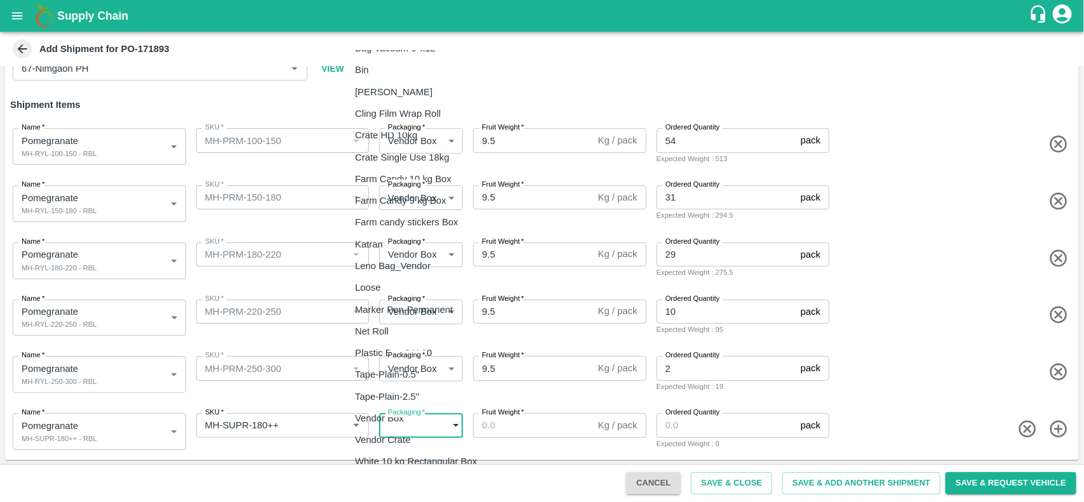
scroll to position [112, 0]
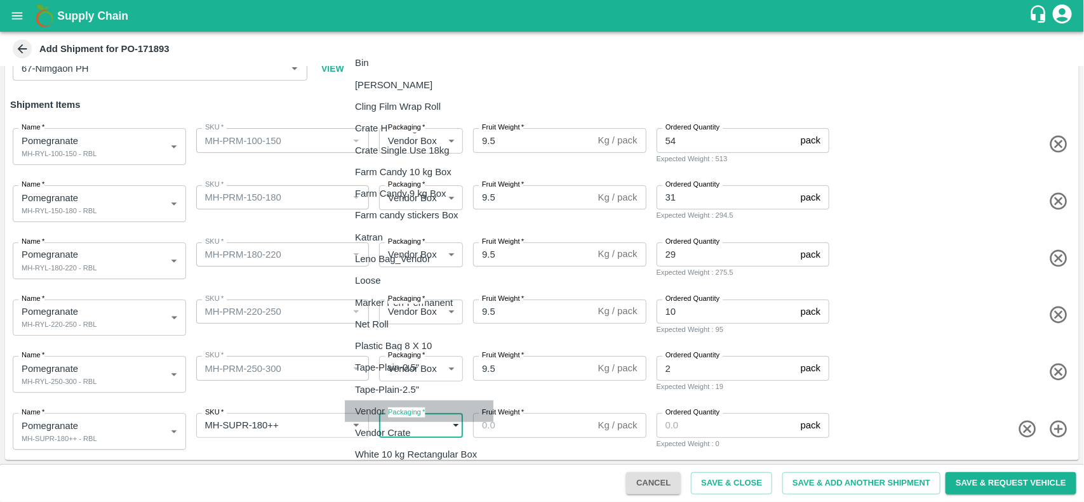
click at [398, 408] on p "Vendor Box" at bounding box center [379, 412] width 49 height 14
type input "276"
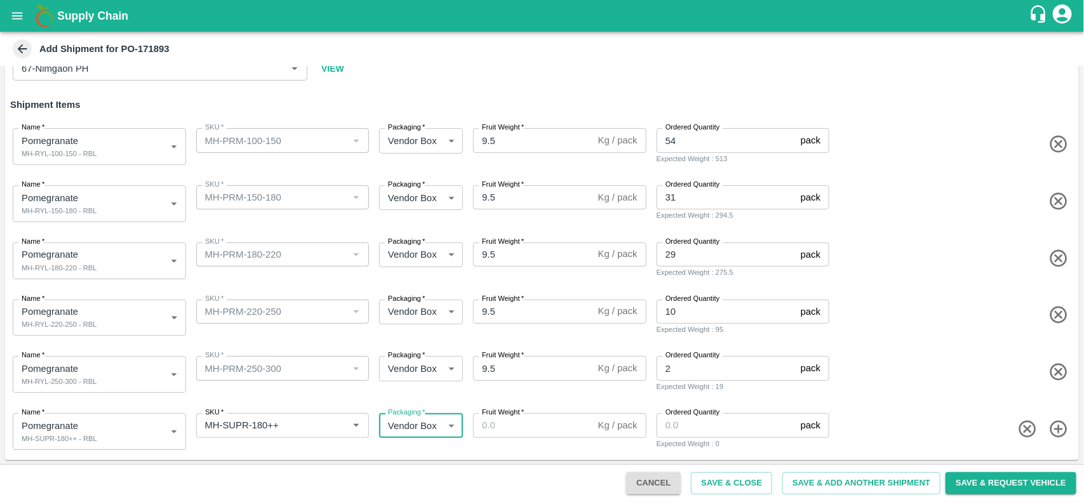
click at [537, 431] on input "Fruit Weight   *" at bounding box center [533, 425] width 120 height 24
type input "9.5"
type input "10"
click at [1001, 478] on button "Save & Request Vehicle" at bounding box center [1011, 484] width 131 height 22
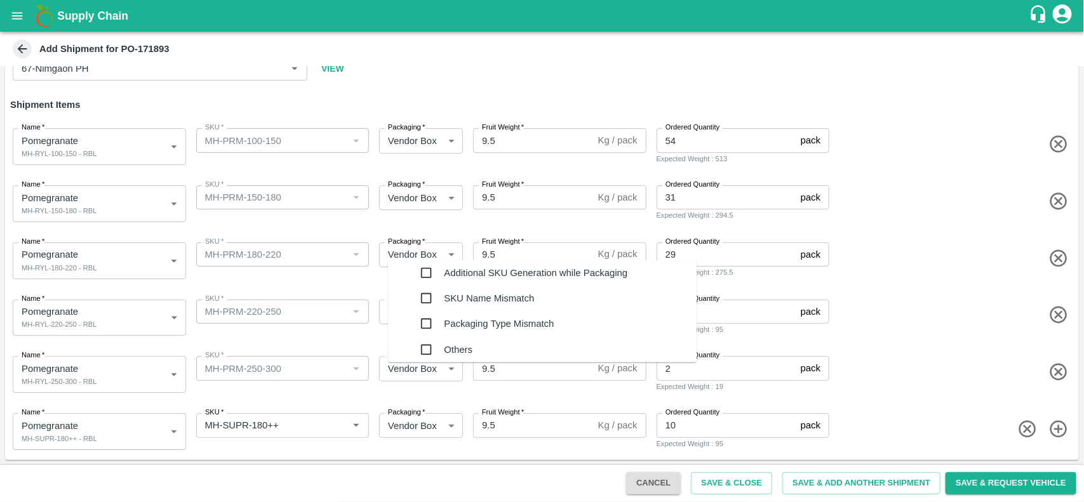
click at [414, 268] on input "checkbox" at bounding box center [425, 272] width 25 height 25
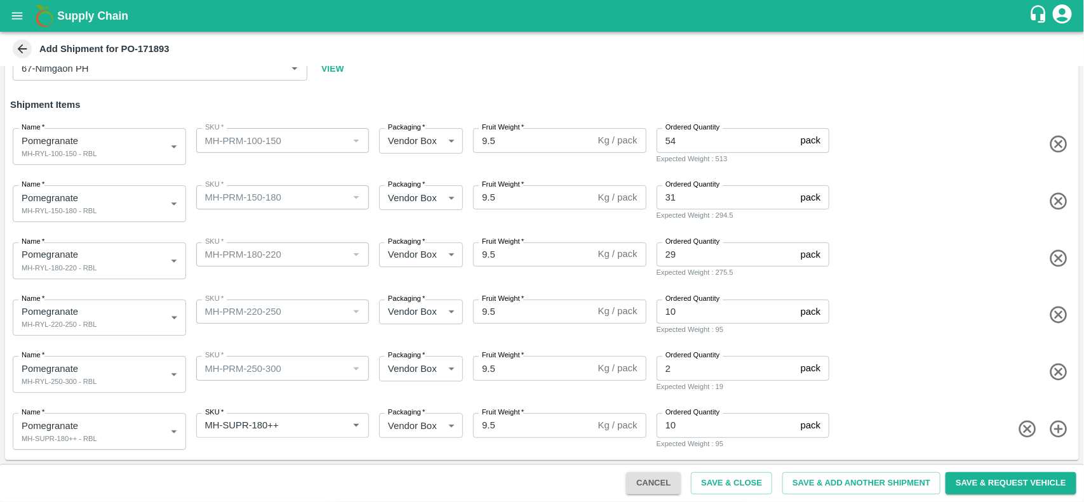
type textarea "NA"
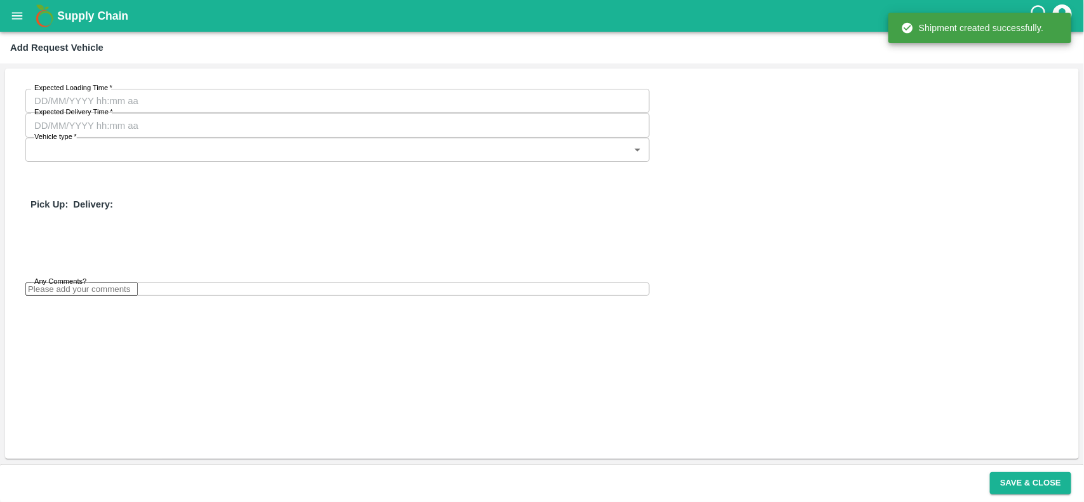
type input "DD/MM/YYYY hh:mm aa"
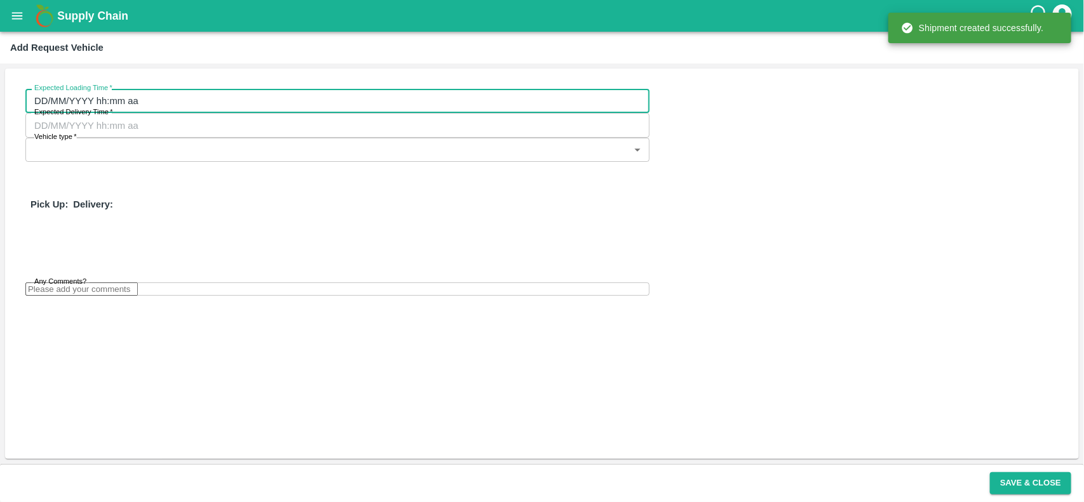
click at [150, 108] on input "DD/MM/YYYY hh:mm aa" at bounding box center [332, 101] width 615 height 24
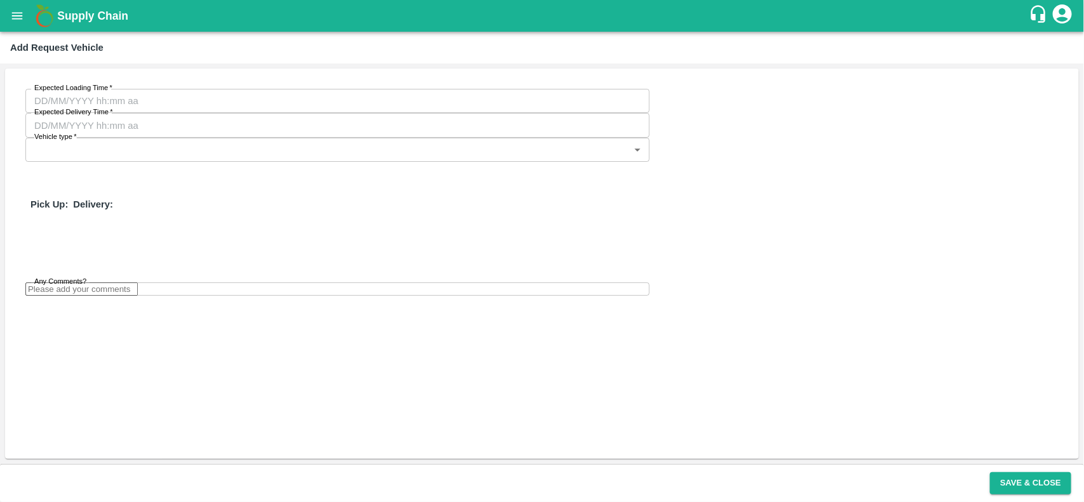
type input "01/09/2025 06:19 AM"
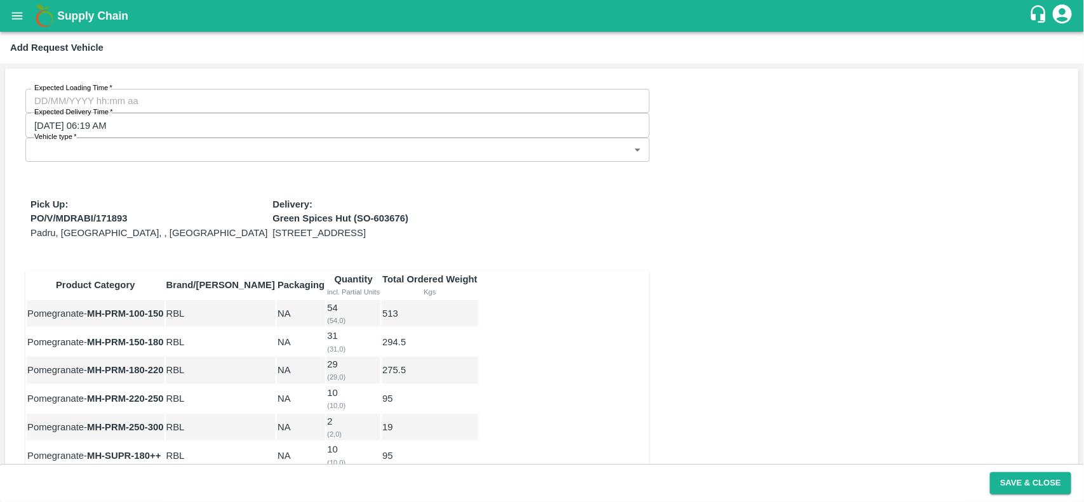
type input "26/08/2025 12:00 AM"
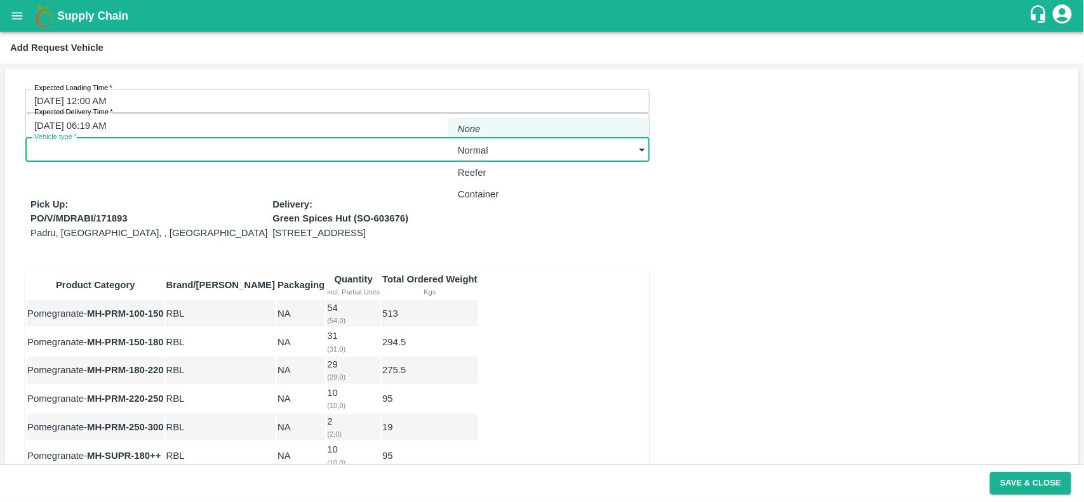
click at [515, 96] on body "Supply Chain Add Request Vehicle Expected Loading Time   * 26/08/2025 12:00 AM …" at bounding box center [542, 251] width 1084 height 502
click at [495, 147] on div "Normal" at bounding box center [476, 151] width 37 height 14
type input "1"
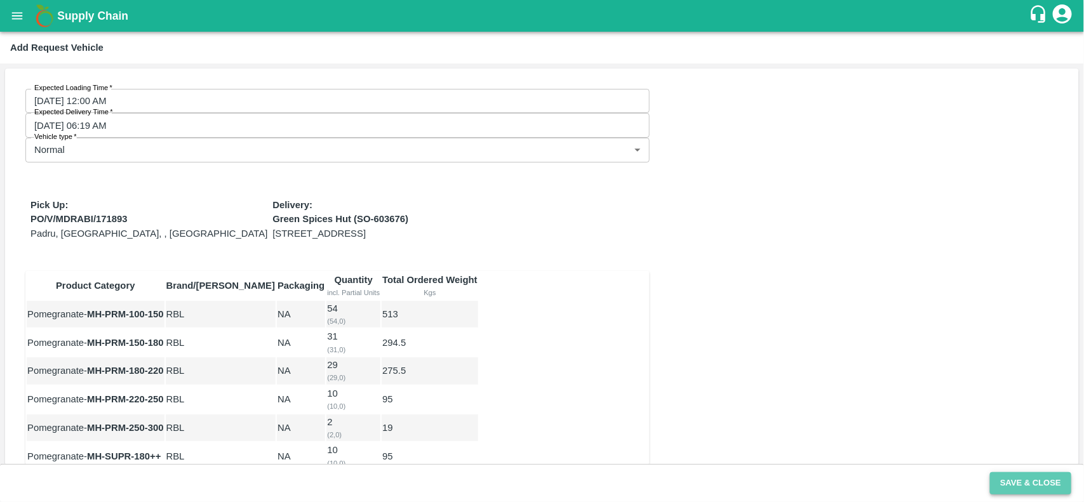
click at [1044, 480] on button "Save & Close" at bounding box center [1030, 484] width 81 height 22
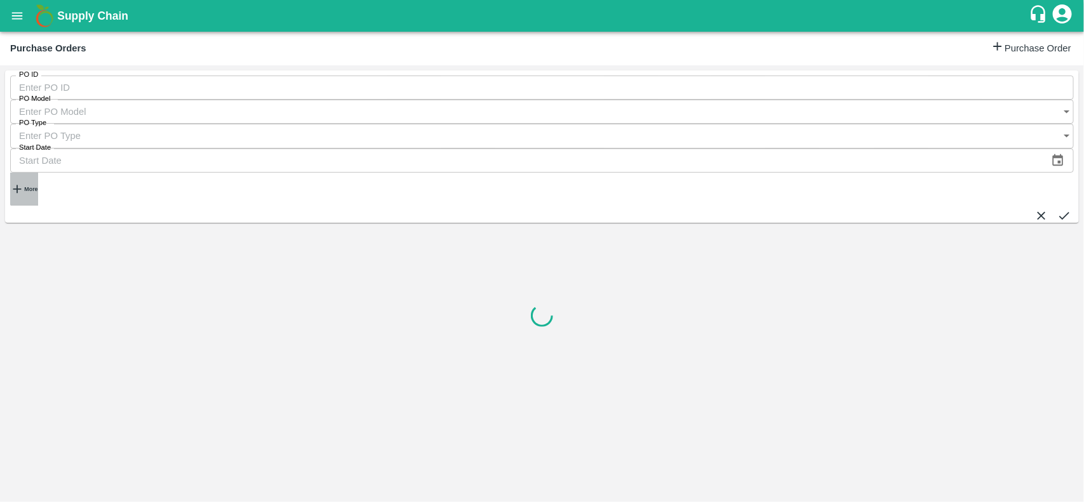
click at [36, 186] on strong "More" at bounding box center [30, 189] width 13 height 6
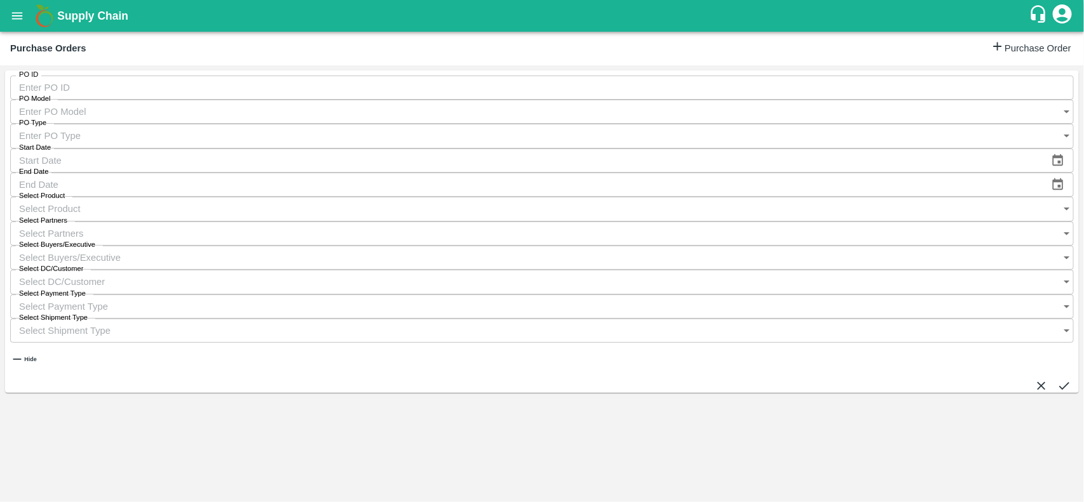
click at [734, 246] on input "Select Buyers/Executive" at bounding box center [529, 258] width 1039 height 24
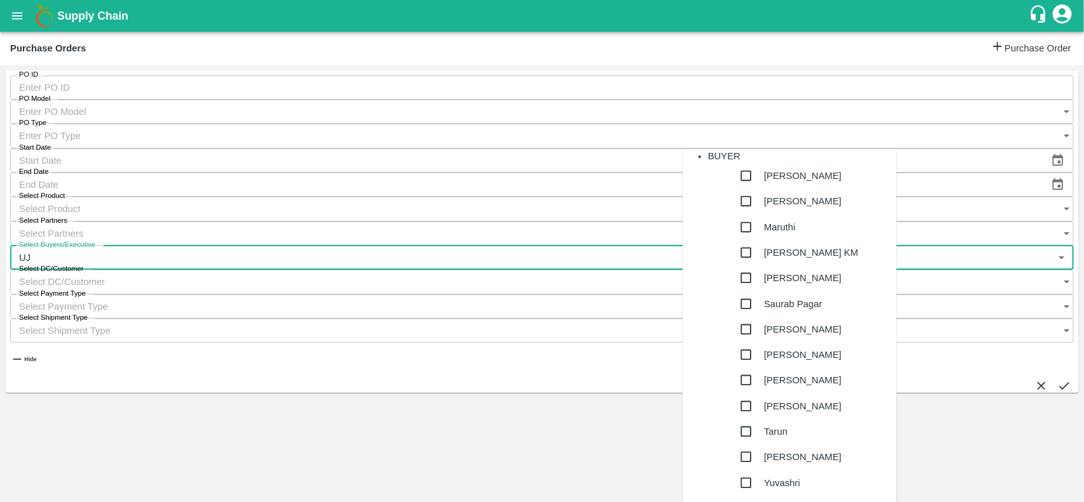
type input "UJJ"
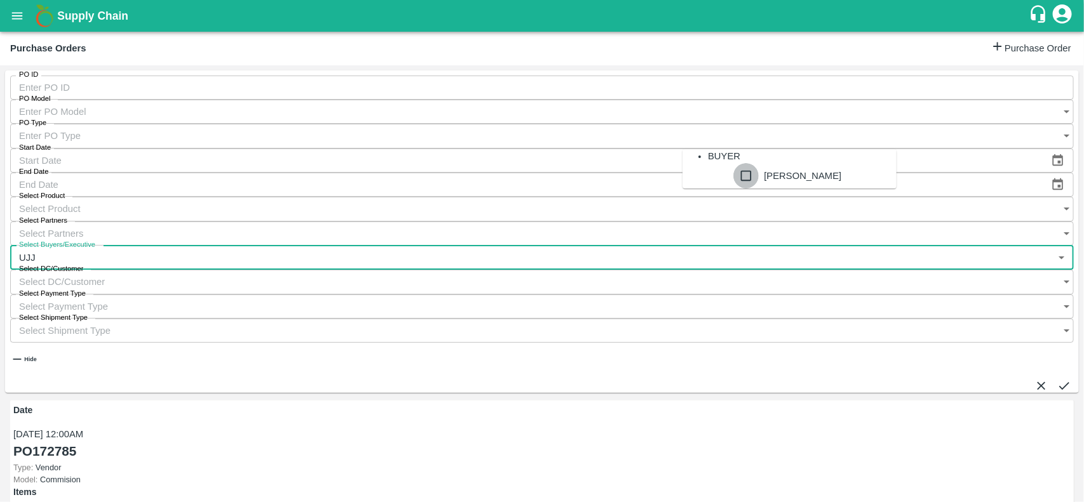
click at [734, 189] on input "checkbox" at bounding box center [746, 175] width 25 height 25
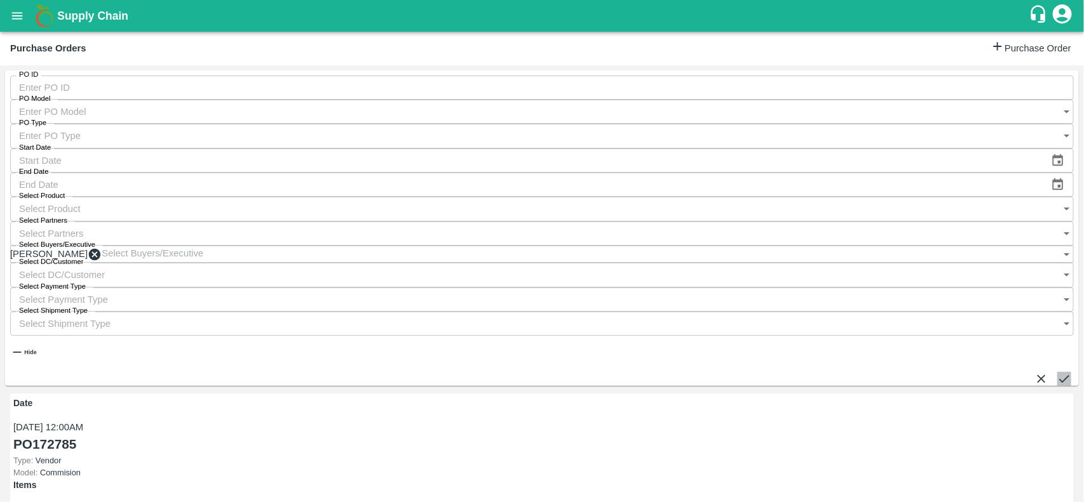
click at [1059, 375] on icon "submit" at bounding box center [1064, 379] width 10 height 8
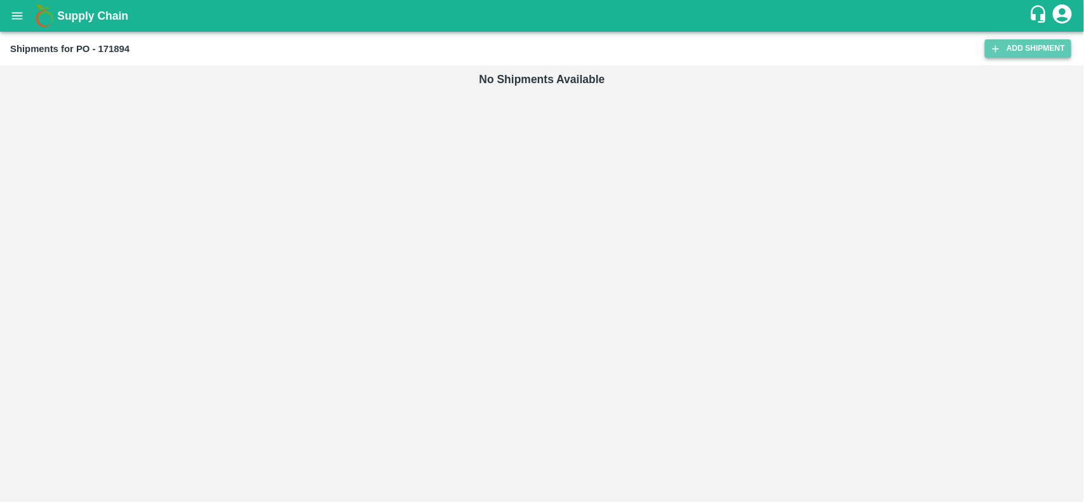
click at [1017, 45] on link "Add Shipment" at bounding box center [1028, 48] width 86 height 18
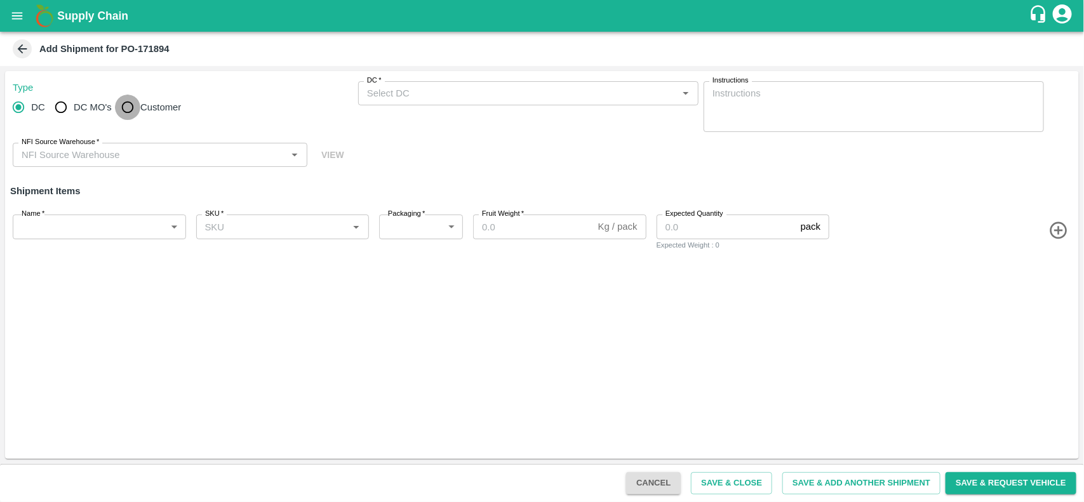
click at [128, 111] on input "Customer" at bounding box center [127, 107] width 25 height 25
radio input "true"
click at [462, 104] on div "Customer (Material Orders)   *" at bounding box center [528, 93] width 340 height 24
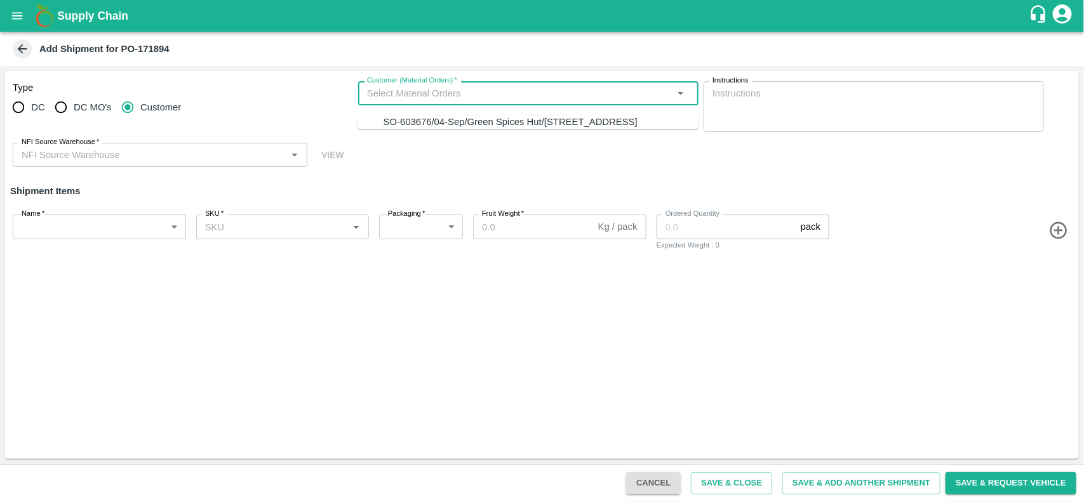
click at [431, 129] on div "SO-603676/04-Sep/Green Spices Hut/[STREET_ADDRESS]" at bounding box center [511, 122] width 254 height 14
type input "SO-603676/04-Sep/Green Spices Hut/[STREET_ADDRESS]"
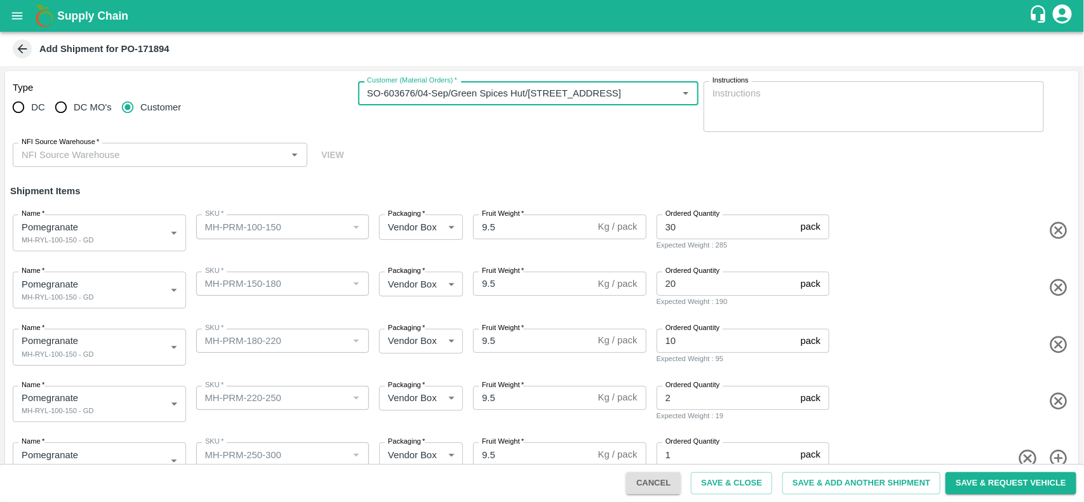
click at [203, 151] on input "NFI Source Warehouse   *" at bounding box center [150, 155] width 266 height 17
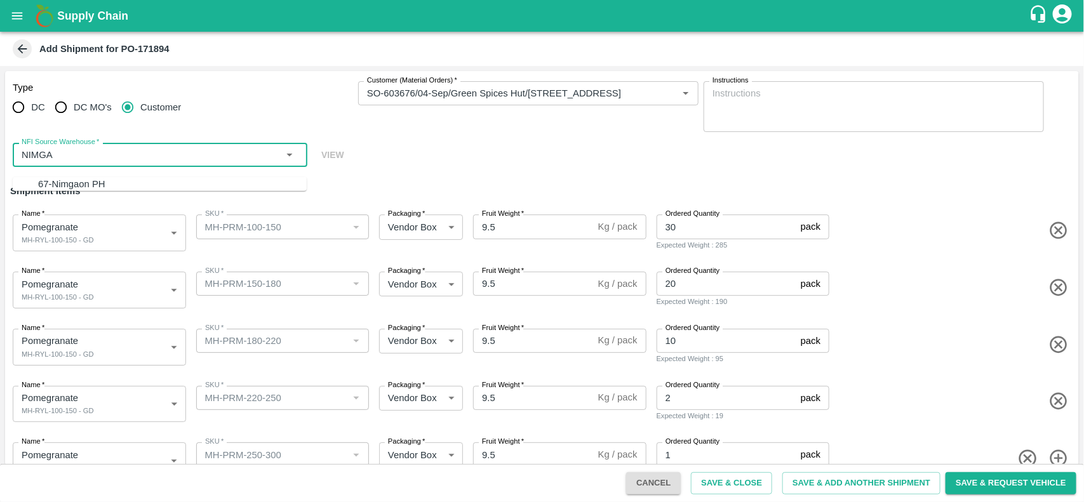
click at [95, 185] on div "67-Nimgaon PH" at bounding box center [172, 184] width 269 height 14
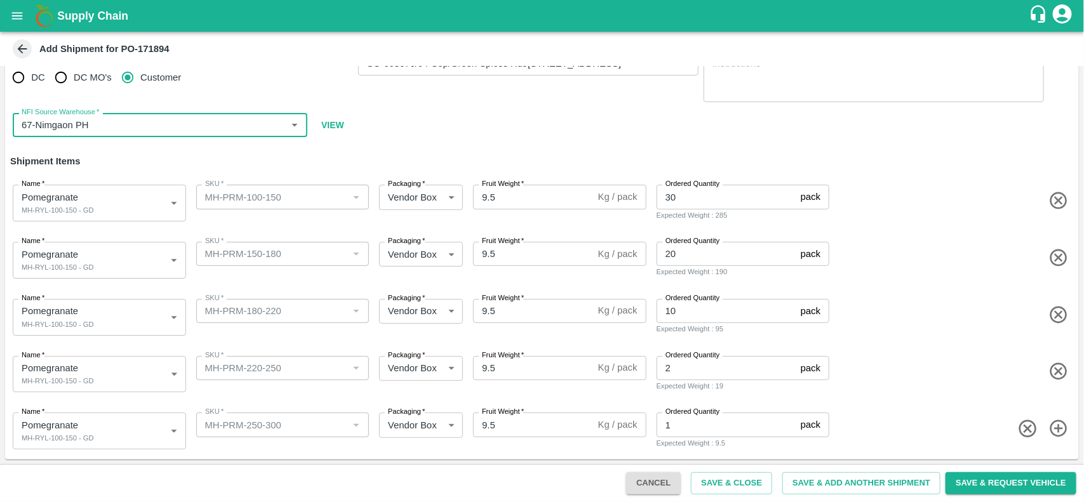
type input "67-Nimgaon PH"
click at [113, 256] on body "Supply Chain Add Shipment for PO-171894 Type DC DC MO's Customer Customer (Mate…" at bounding box center [542, 251] width 1084 height 502
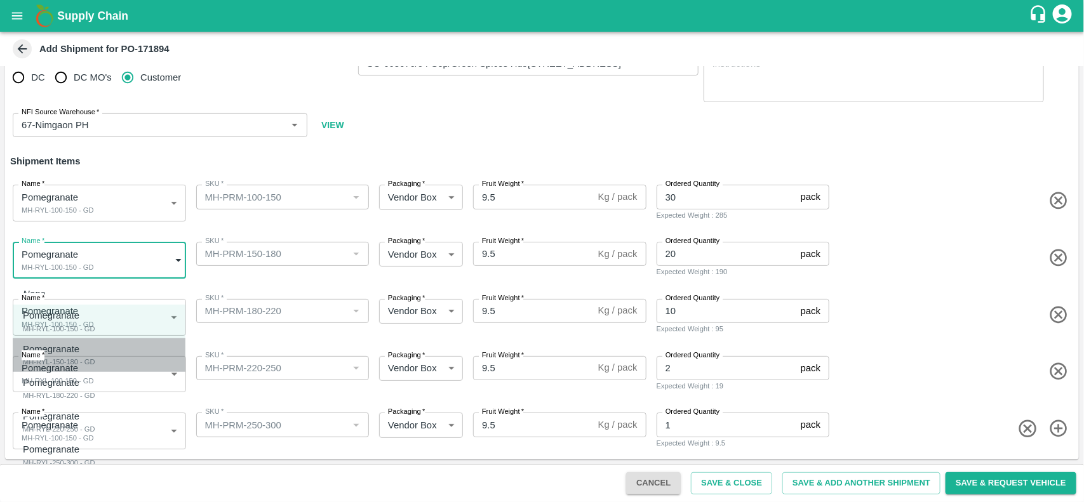
click at [84, 361] on div "MH-RYL-150-180 - GD" at bounding box center [59, 361] width 72 height 11
type input "1951169"
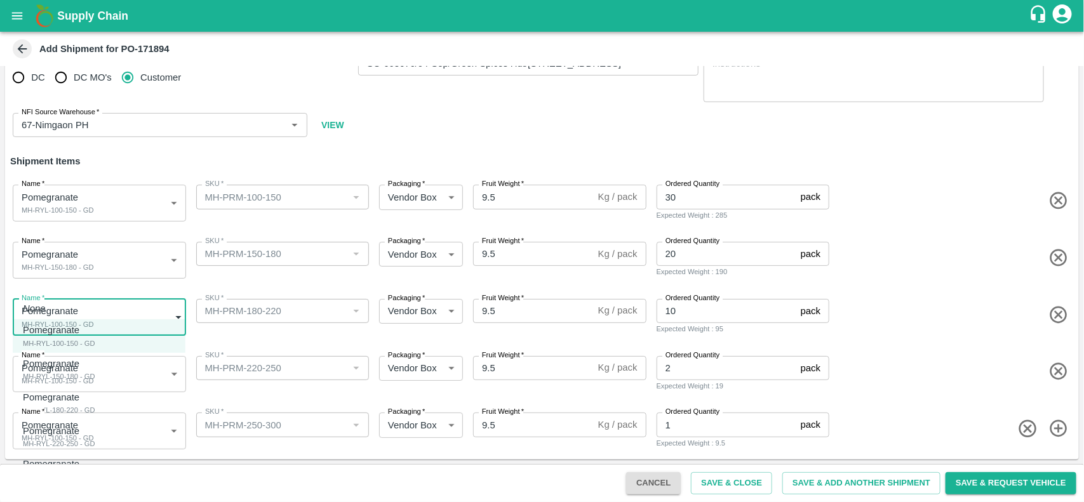
click at [104, 324] on body "Supply Chain Add Shipment for PO-171894 Type DC DC MO's Customer Customer (Mate…" at bounding box center [542, 251] width 1084 height 502
click at [95, 404] on div "Pomegranate MH-RYL-180-220 - GD" at bounding box center [59, 404] width 72 height 26
type input "1951170"
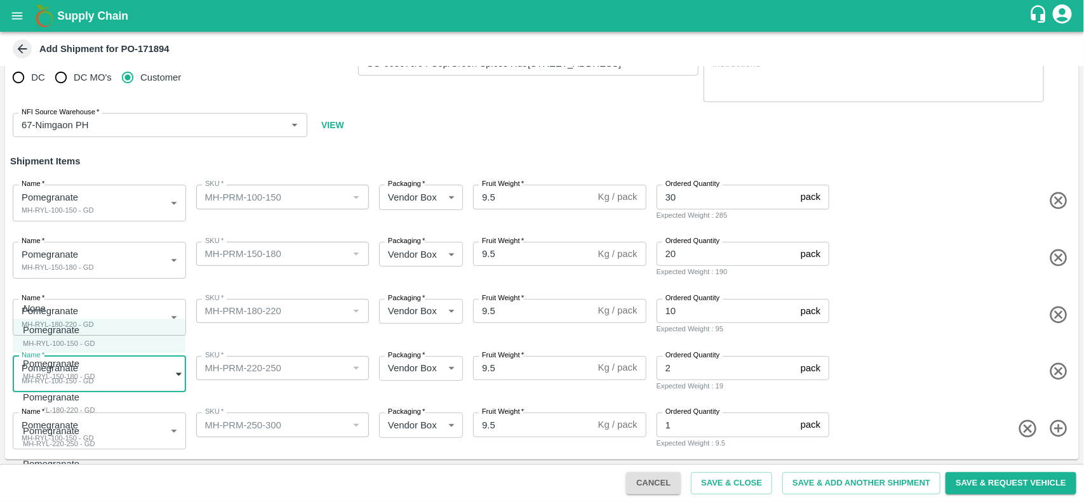
click at [135, 375] on body "Supply Chain Add Shipment for PO-171894 Type DC DC MO's Customer Customer (Mate…" at bounding box center [542, 251] width 1084 height 502
click at [95, 432] on div "Pomegranate MH-RYL-220-250 - GD" at bounding box center [59, 437] width 72 height 26
type input "1951171"
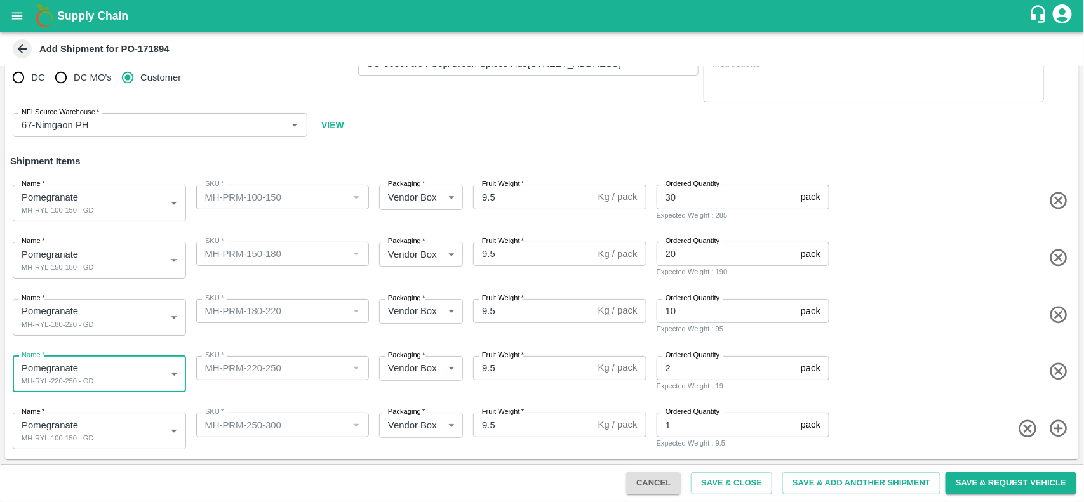
click at [128, 433] on body "Supply Chain Add Shipment for PO-171894 Type DC DC MO's Customer Customer (Mate…" at bounding box center [542, 251] width 1084 height 502
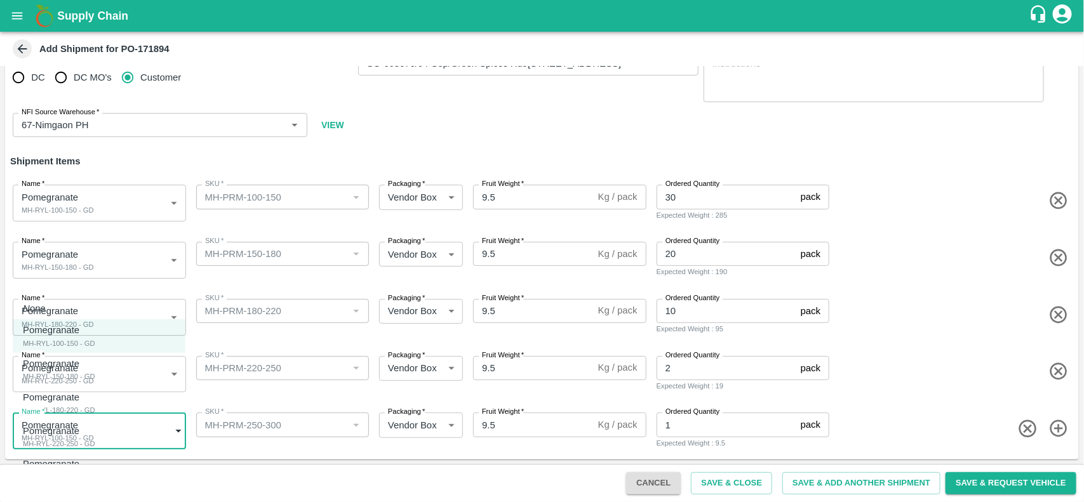
click at [80, 461] on div "Pomegranate" at bounding box center [59, 464] width 72 height 14
type input "1951172"
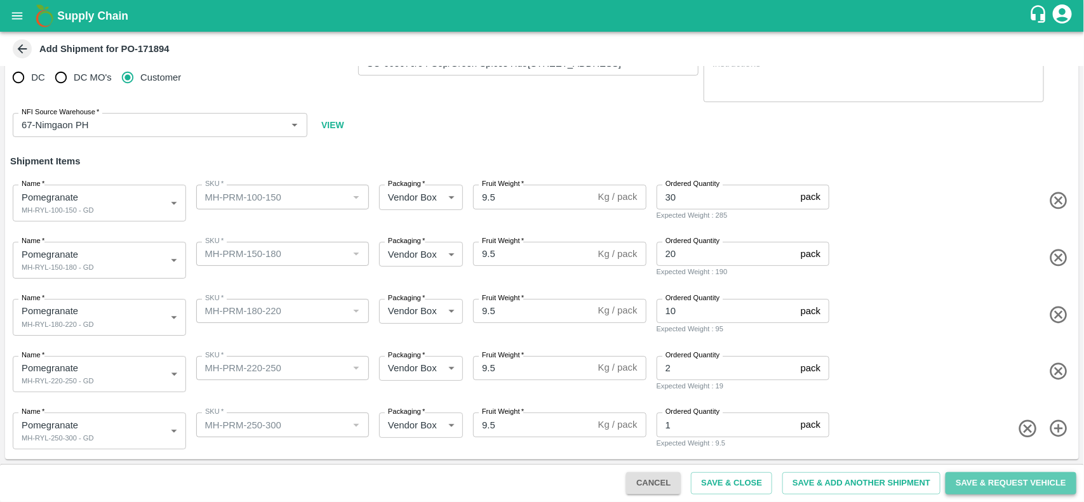
click at [975, 483] on button "Save & Request Vehicle" at bounding box center [1011, 484] width 131 height 22
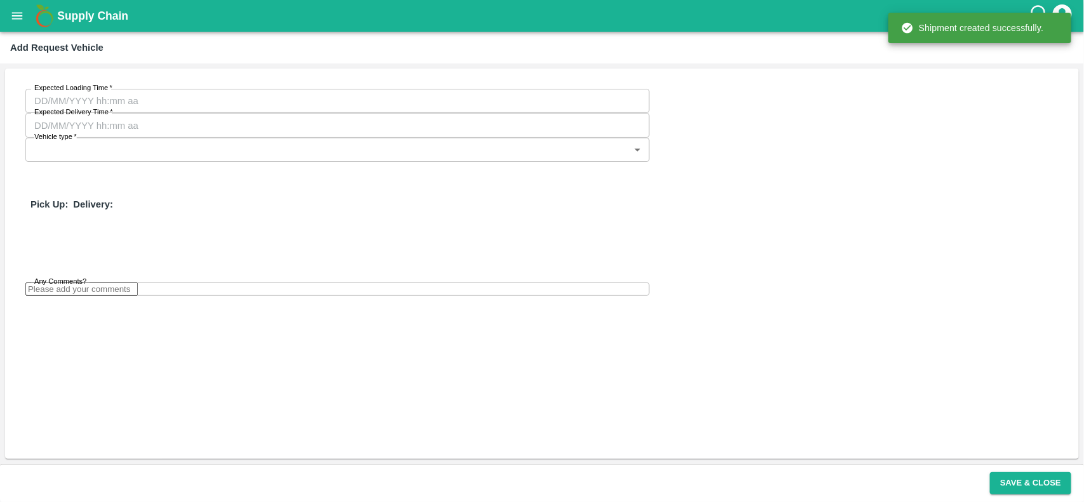
type input "02/09/2025 09:07 PM"
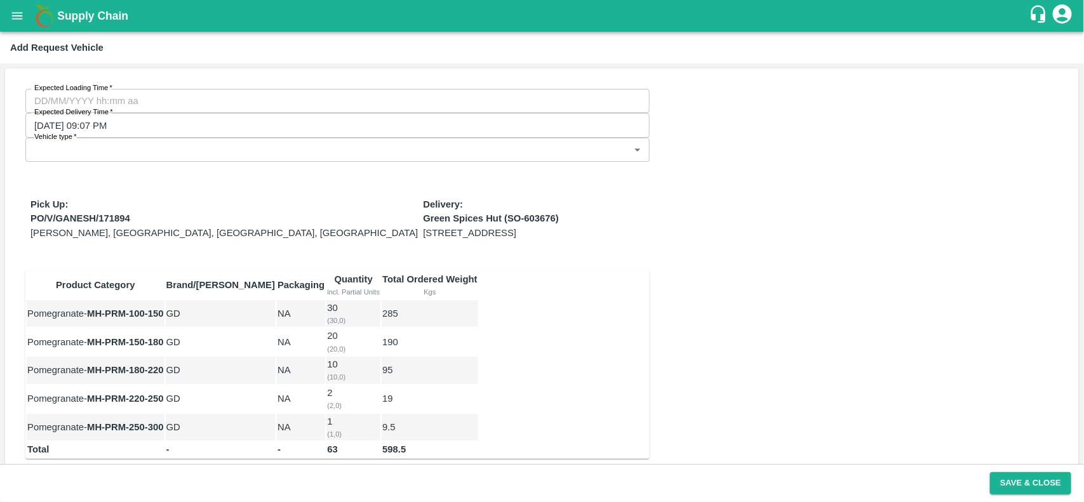
type input "DD/MM/YYYY hh:mm aa"
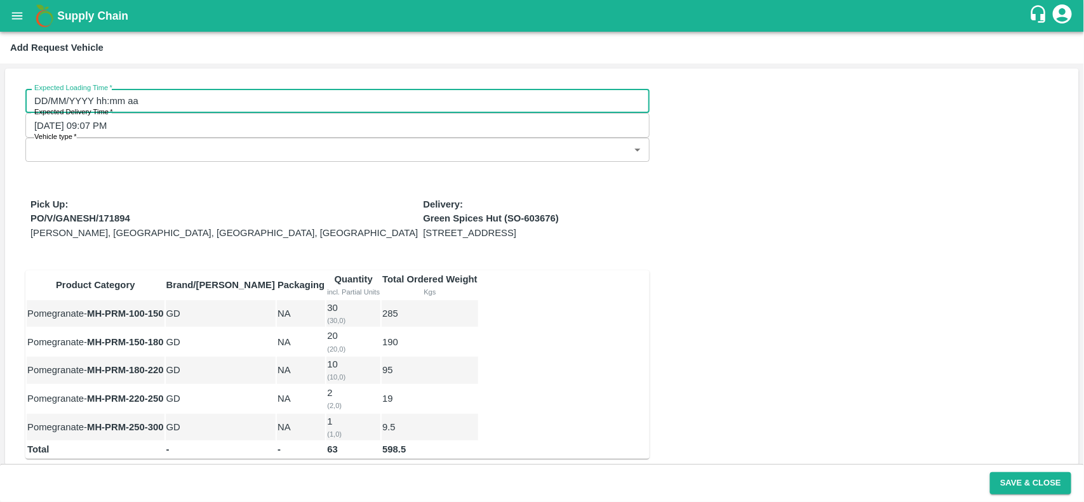
click at [147, 104] on input "DD/MM/YYYY hh:mm aa" at bounding box center [332, 101] width 615 height 24
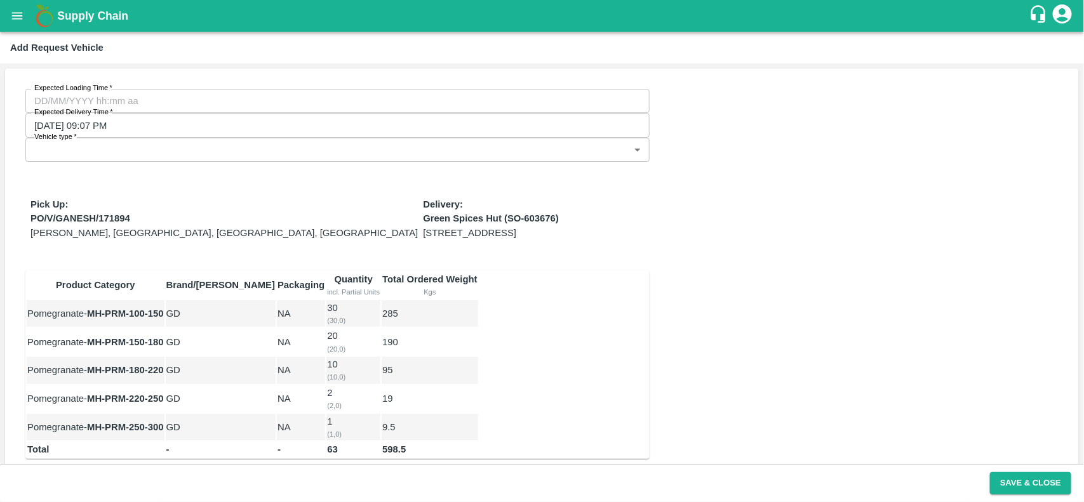
type input "26/08/2025 12:00 AM"
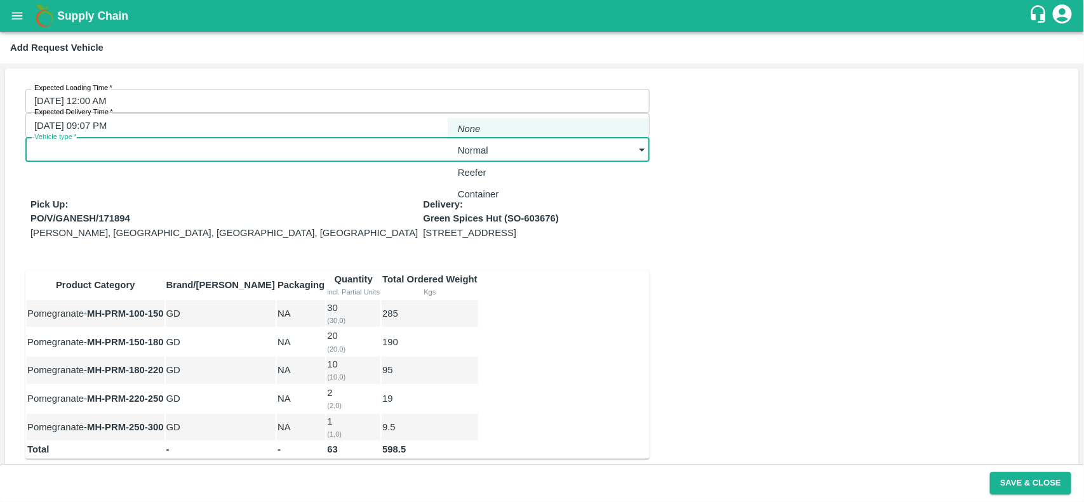
click at [543, 97] on body "Supply Chain Add Request Vehicle Expected Loading Time   * 26/08/2025 12:00 AM …" at bounding box center [542, 251] width 1084 height 502
click at [483, 147] on p "Normal" at bounding box center [473, 151] width 30 height 14
type input "1"
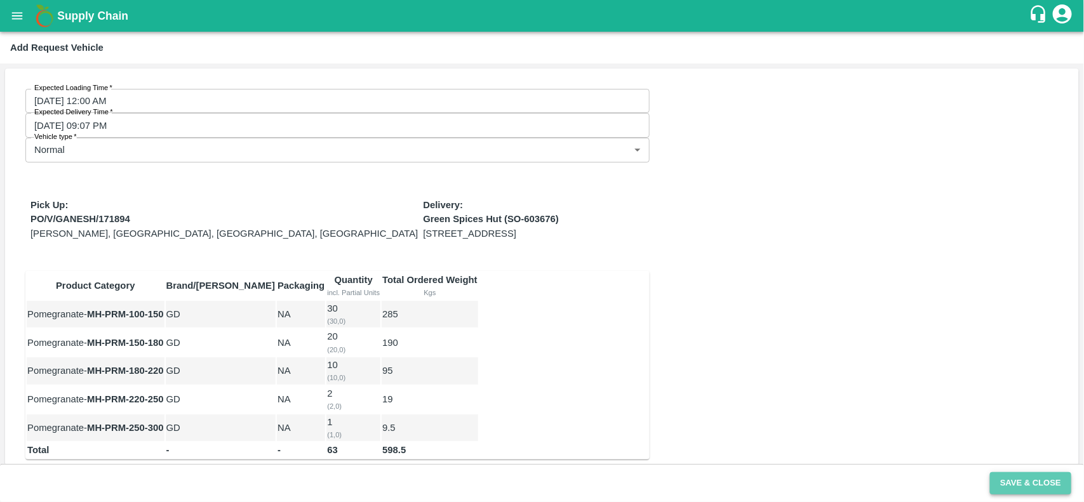
click at [1034, 481] on button "Save & Close" at bounding box center [1030, 484] width 81 height 22
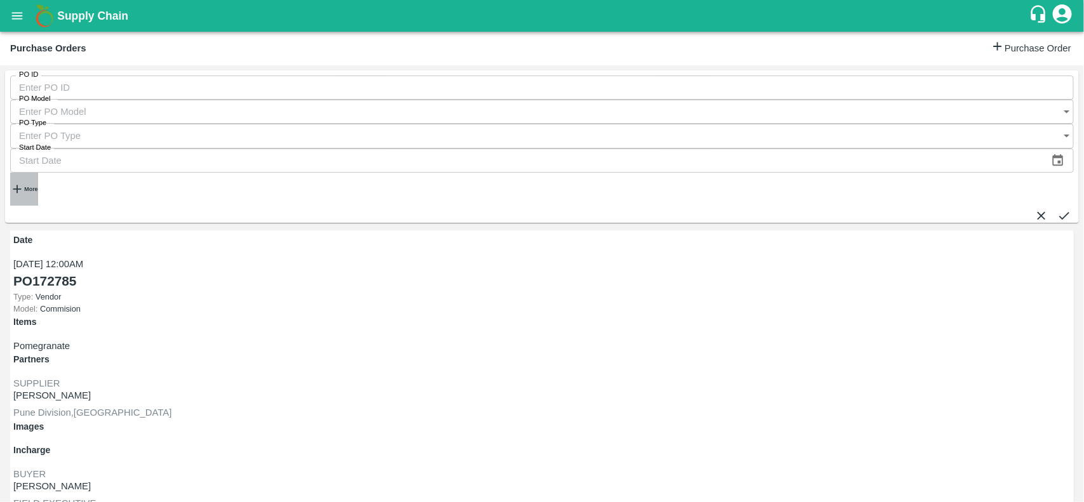
click at [23, 182] on icon "button" at bounding box center [17, 189] width 14 height 14
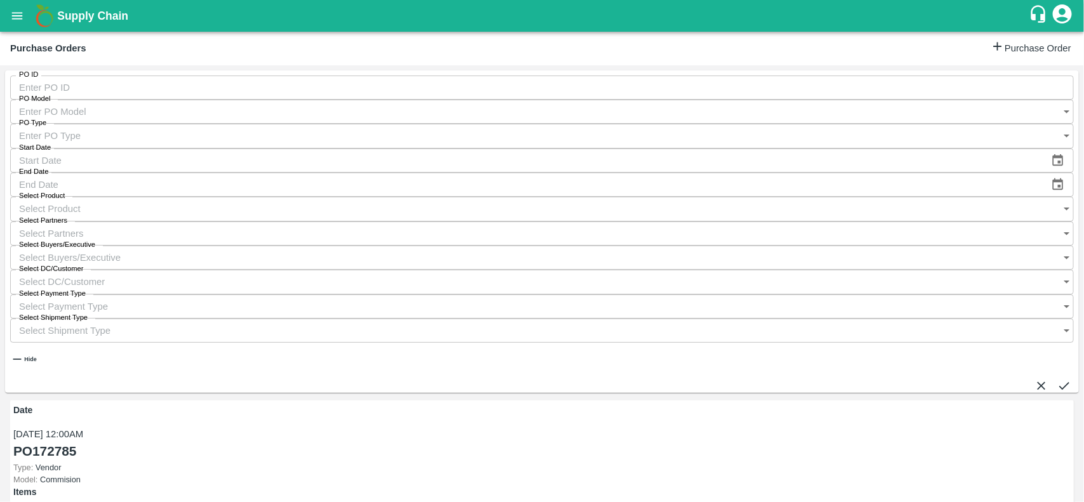
click at [729, 246] on input "Select Buyers/Executive" at bounding box center [529, 258] width 1039 height 24
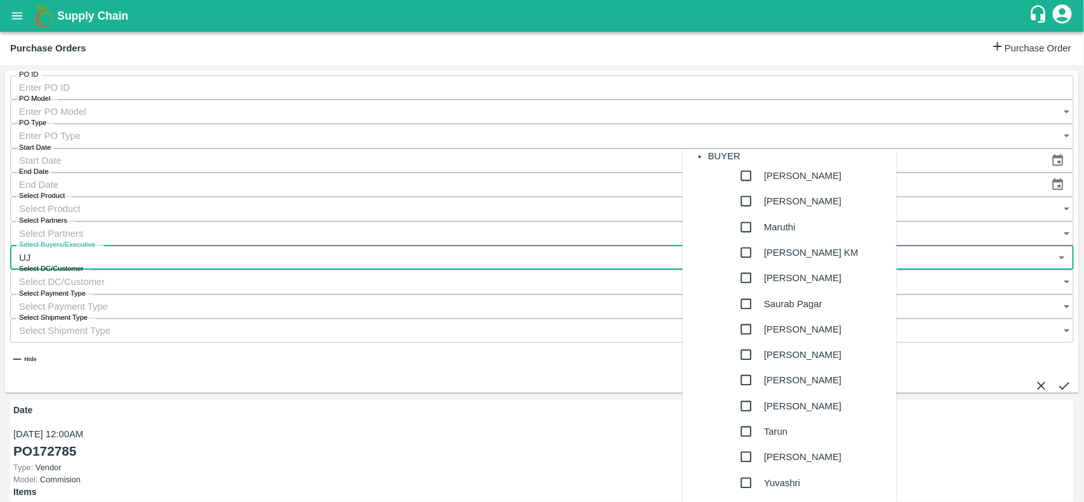
type input "UJJ"
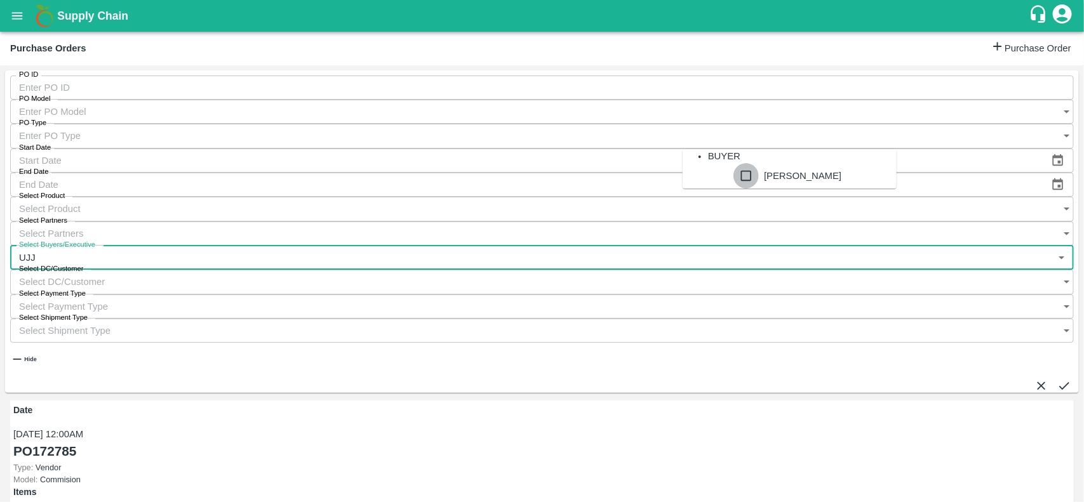
click at [734, 189] on input "checkbox" at bounding box center [746, 175] width 25 height 25
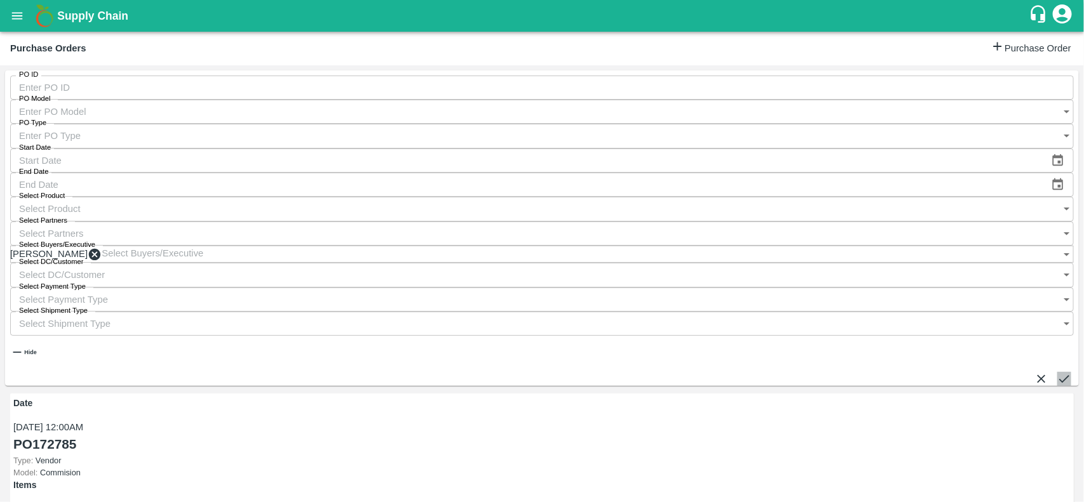
click at [1058, 372] on icon "submit" at bounding box center [1064, 379] width 14 height 14
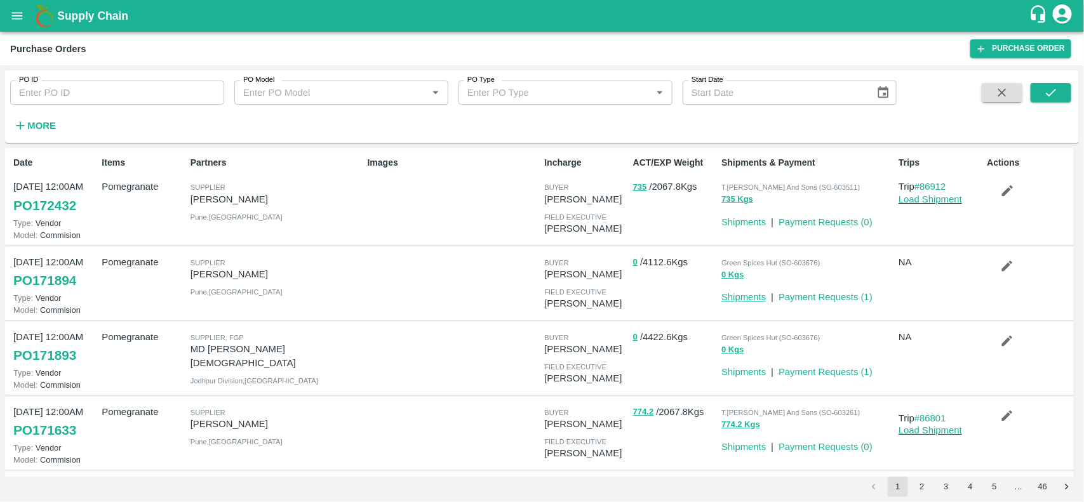
click at [737, 299] on link "Shipments" at bounding box center [743, 297] width 44 height 10
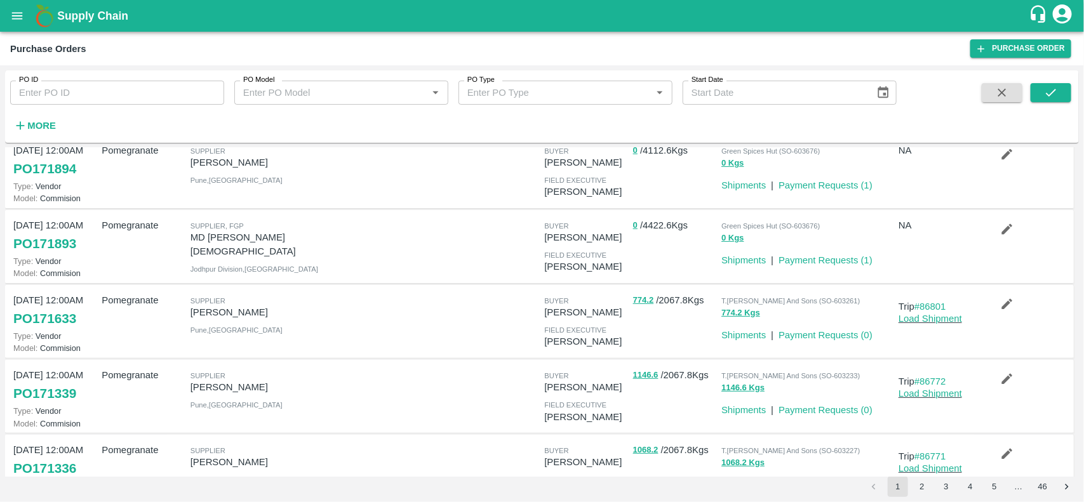
scroll to position [116, 0]
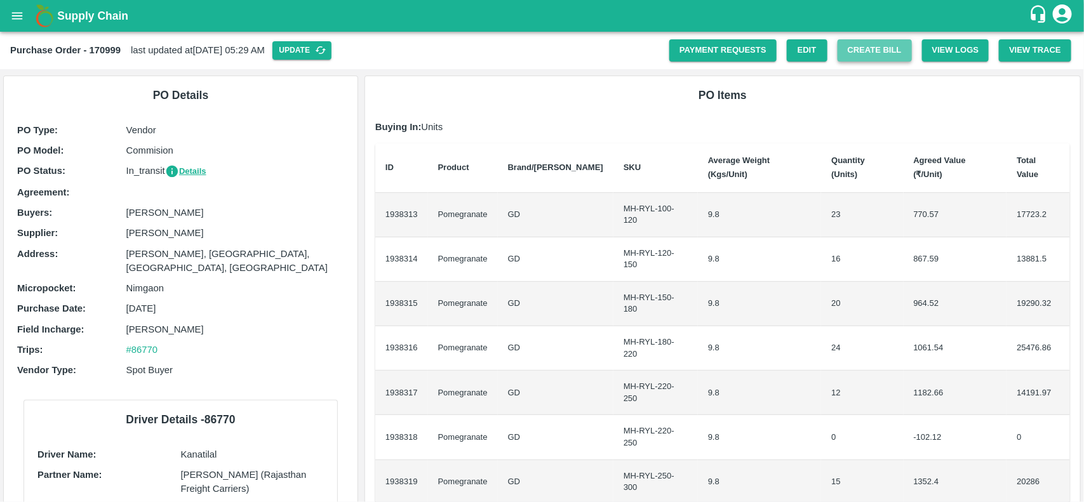
click at [851, 45] on button "Create Bill" at bounding box center [875, 50] width 74 height 22
click at [873, 44] on button "Create Bill" at bounding box center [875, 50] width 74 height 22
click at [869, 52] on button "Create Bill" at bounding box center [875, 50] width 74 height 22
click at [872, 43] on button "Create Bill" at bounding box center [875, 50] width 74 height 22
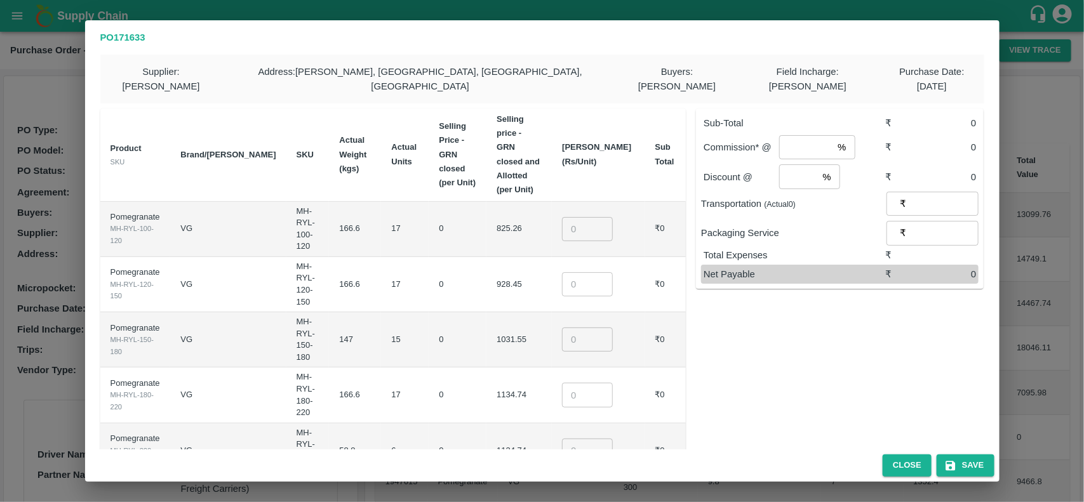
type input "825.2579999999998"
type input "928.4519999999999"
type input "1031.5480000000002"
type input "1134.742"
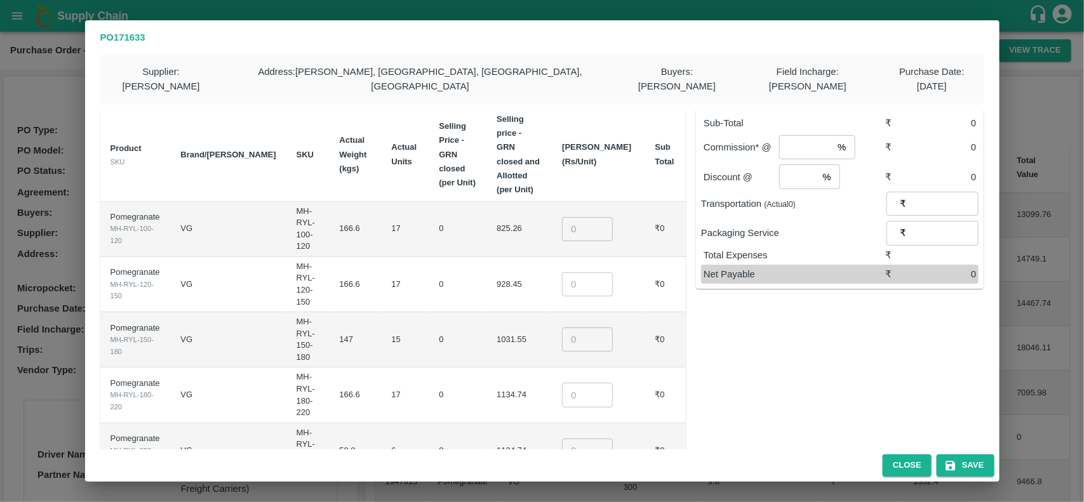
type input "0"
type input "1237.936"
type input "7505"
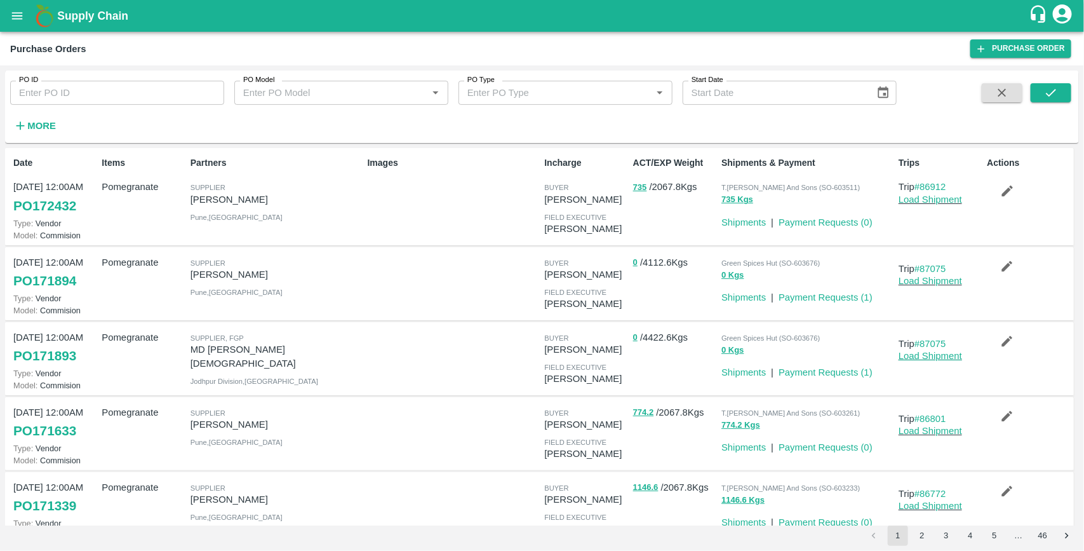
click at [904, 356] on link "Load Shipment" at bounding box center [931, 356] width 64 height 10
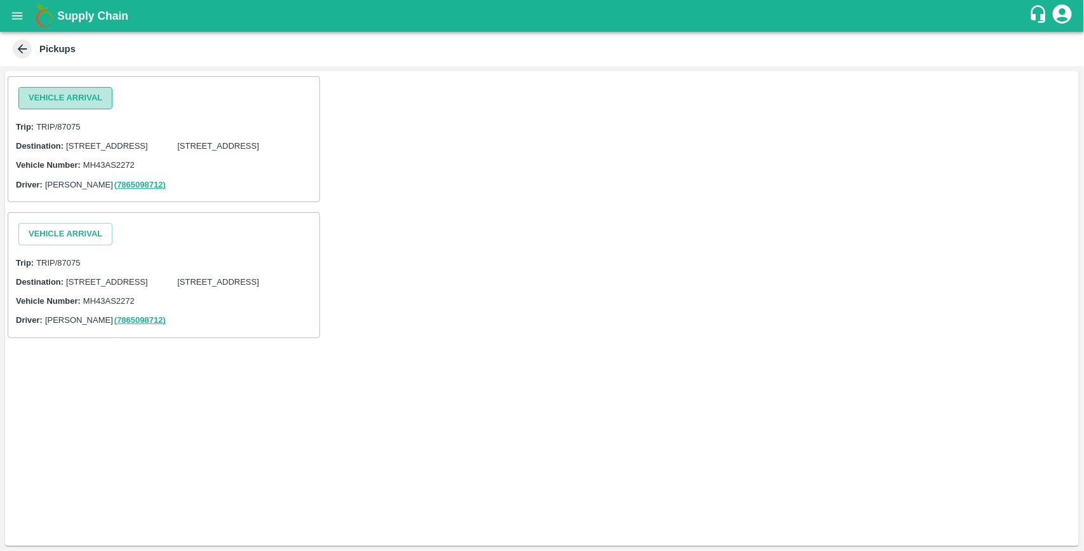
click at [90, 98] on button "Vehicle Arrival" at bounding box center [65, 98] width 94 height 22
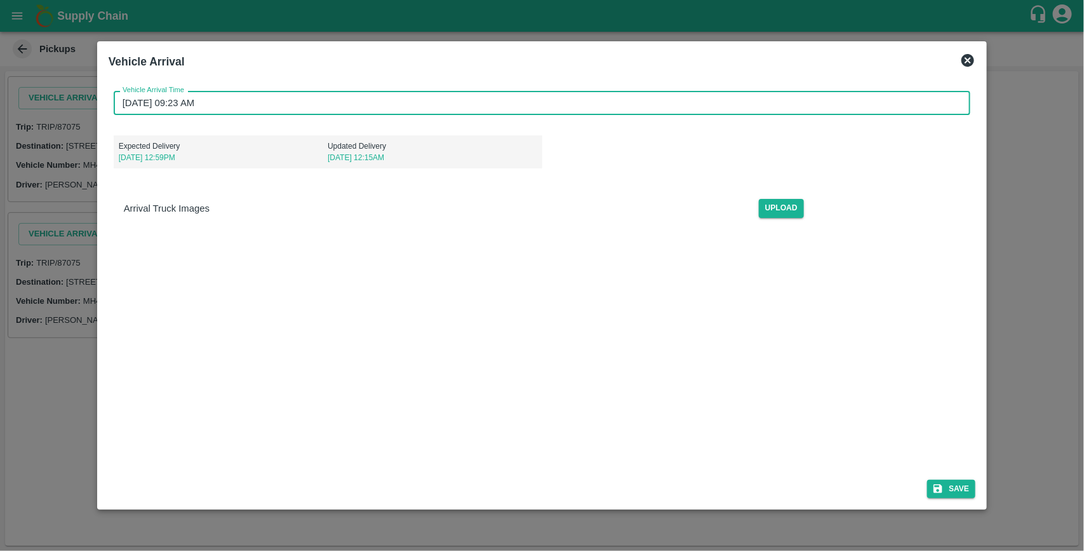
click at [239, 100] on input "31/08/2025 09:23 AM" at bounding box center [538, 103] width 849 height 24
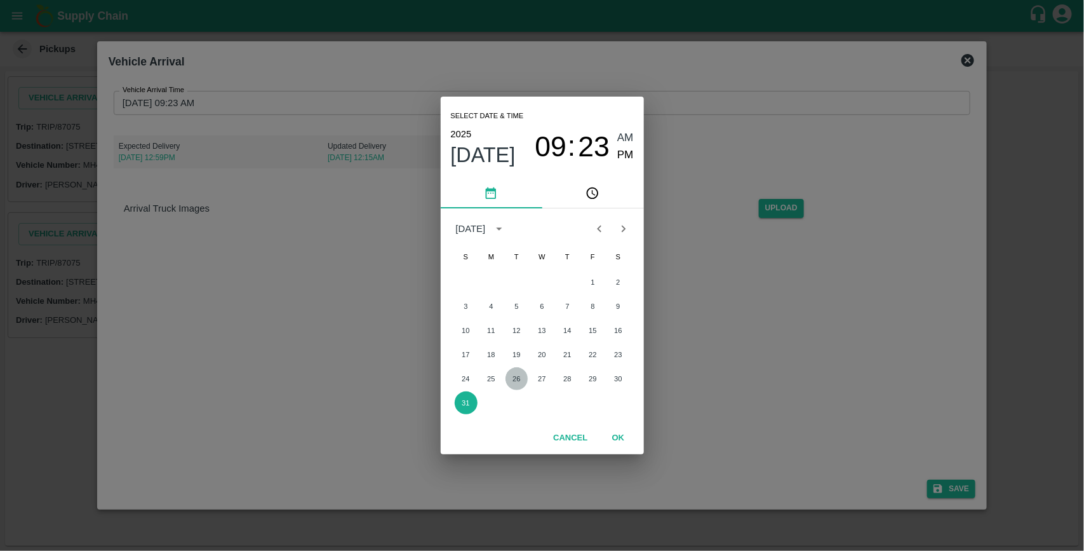
click at [518, 375] on button "26" at bounding box center [517, 378] width 23 height 23
type input "26/08/2025 09:23 AM"
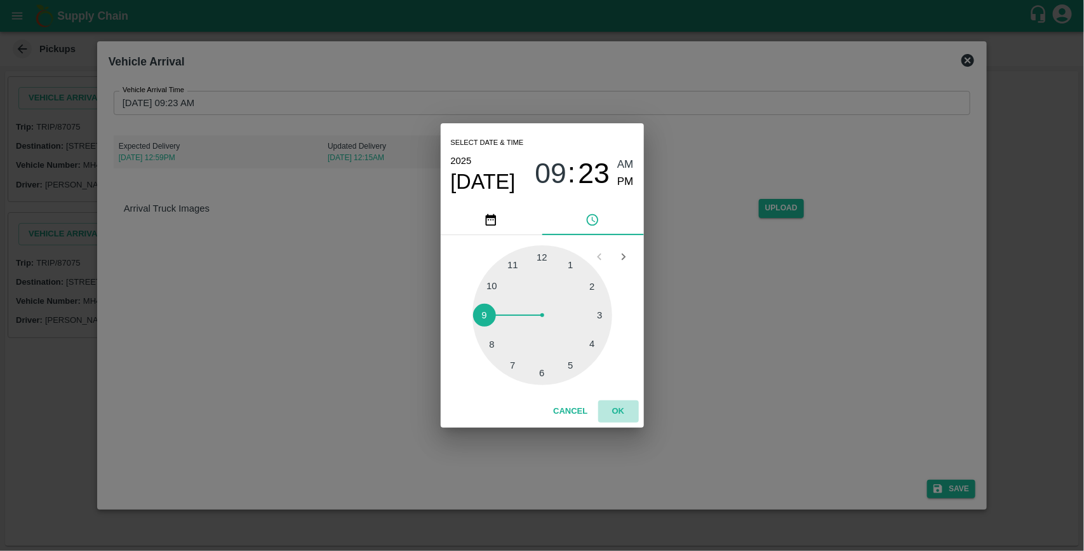
click at [624, 415] on button "OK" at bounding box center [618, 411] width 41 height 22
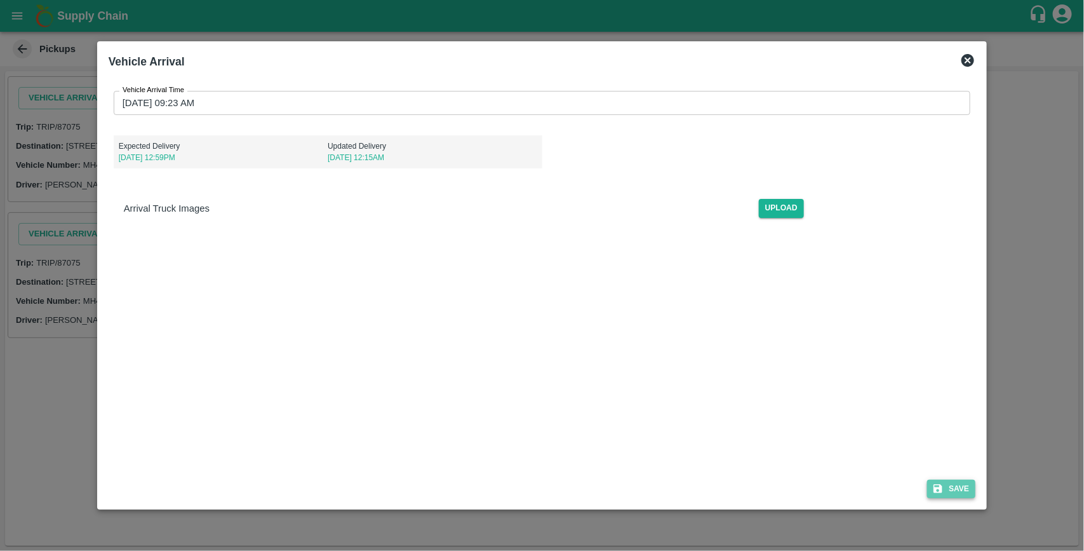
click at [969, 493] on button "Save" at bounding box center [951, 489] width 48 height 18
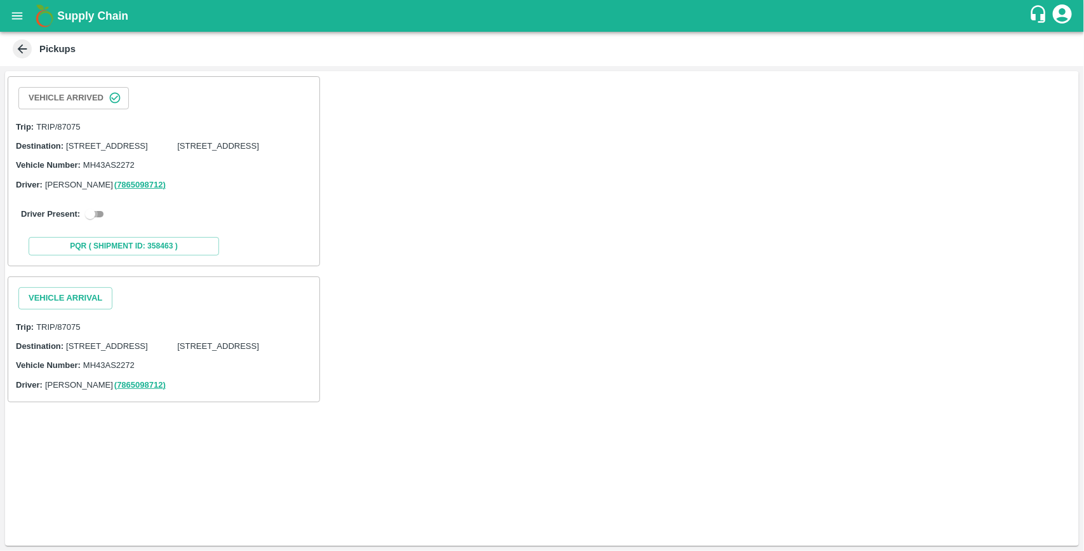
click at [102, 222] on input "checkbox" at bounding box center [90, 213] width 46 height 15
checkbox input "true"
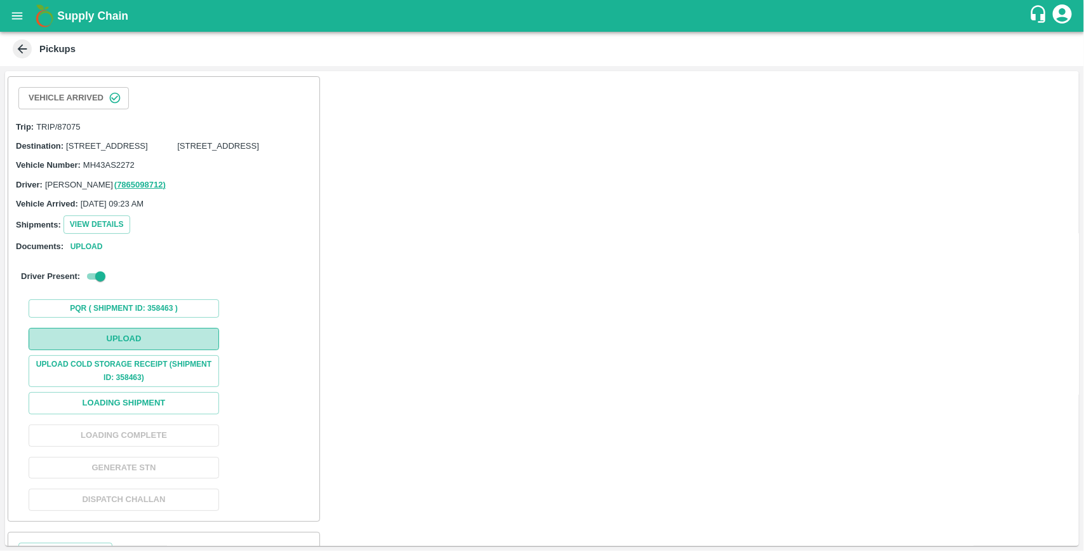
click at [163, 350] on button "Upload" at bounding box center [124, 339] width 191 height 22
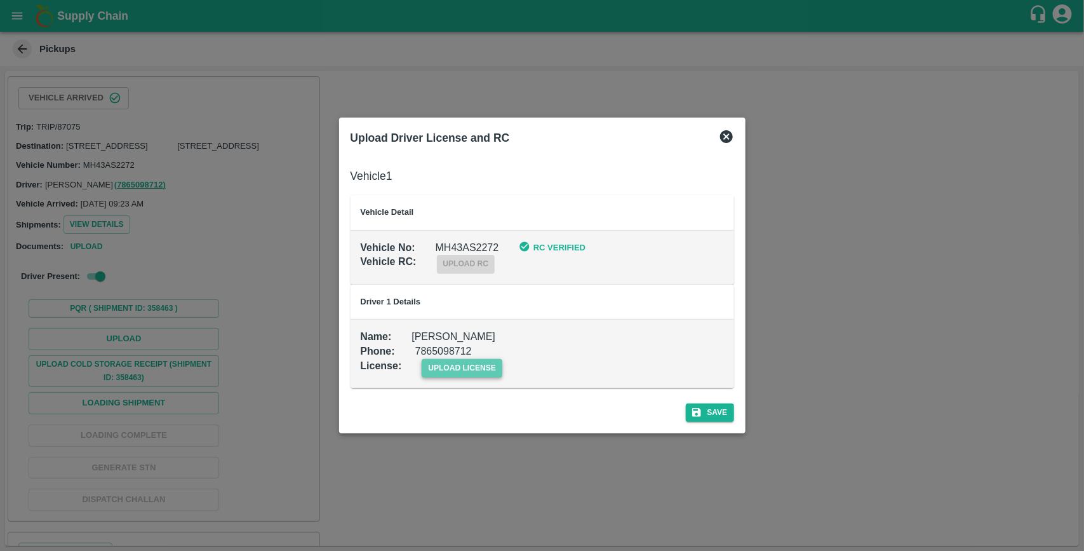
click at [481, 367] on span "upload license" at bounding box center [462, 368] width 81 height 18
click at [0, 0] on input "upload license" at bounding box center [0, 0] width 0 height 0
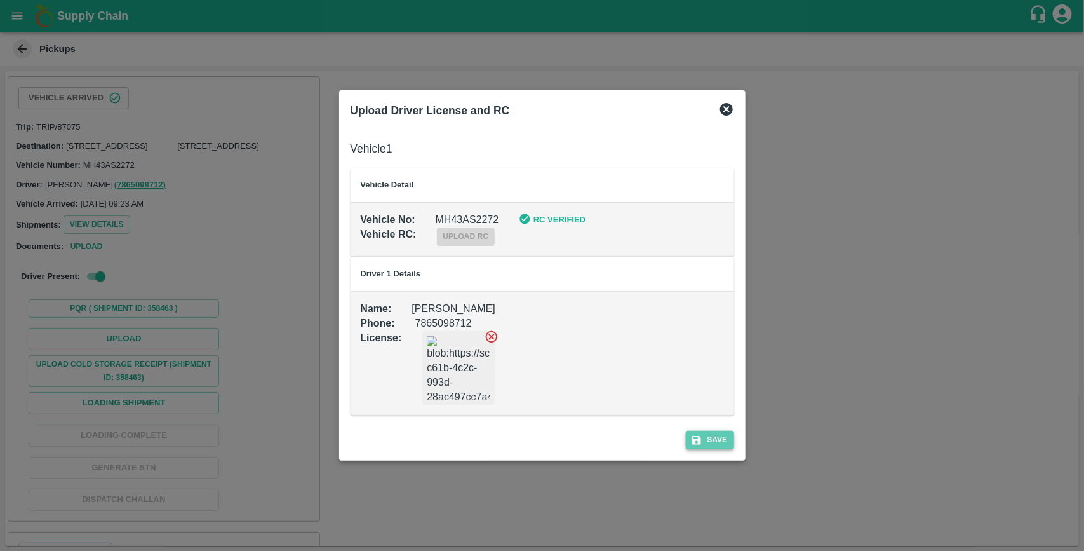
click at [708, 437] on button "Save" at bounding box center [710, 440] width 48 height 18
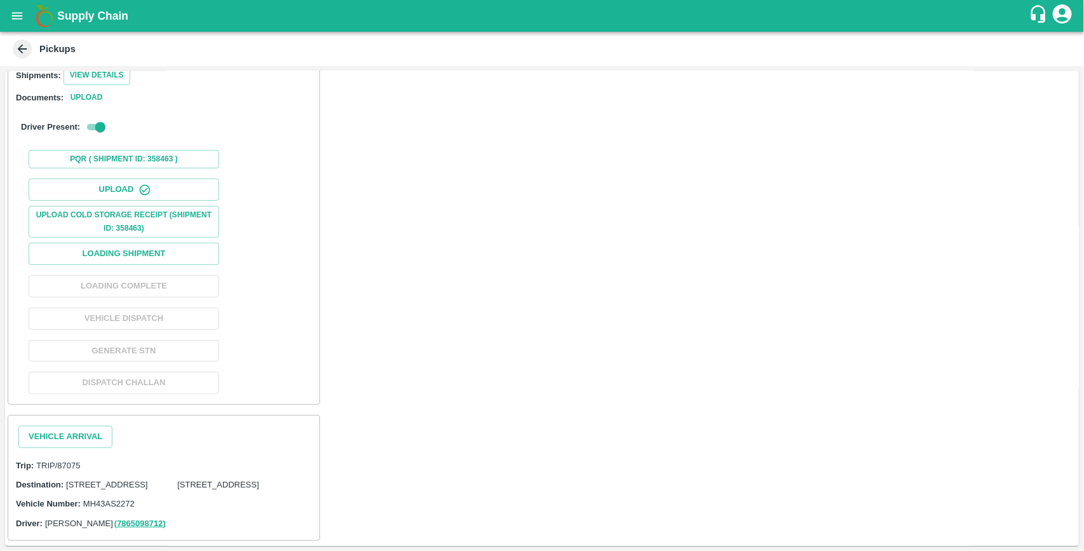
scroll to position [248, 0]
click at [175, 243] on button "Loading Shipment" at bounding box center [124, 254] width 191 height 22
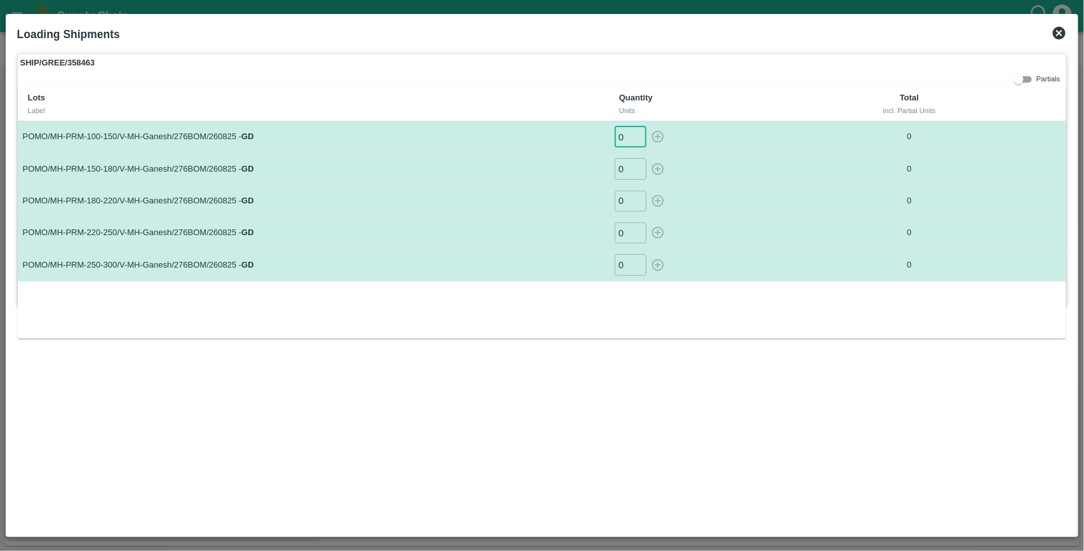
click at [630, 134] on input "0" at bounding box center [631, 136] width 32 height 21
type input "84"
click at [648, 126] on button "button" at bounding box center [658, 136] width 20 height 21
type input "0"
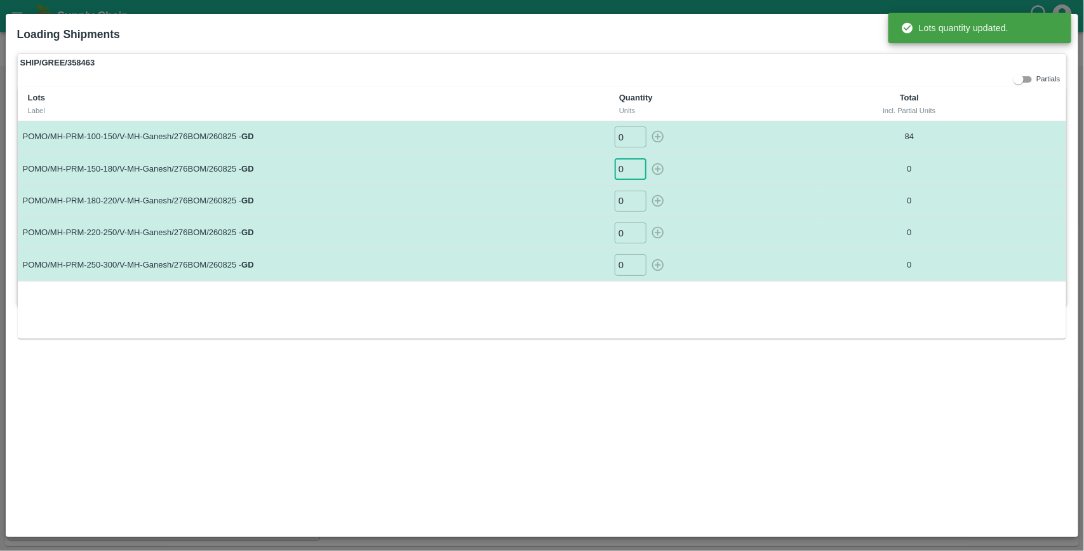
click at [631, 166] on input "0" at bounding box center [631, 168] width 32 height 21
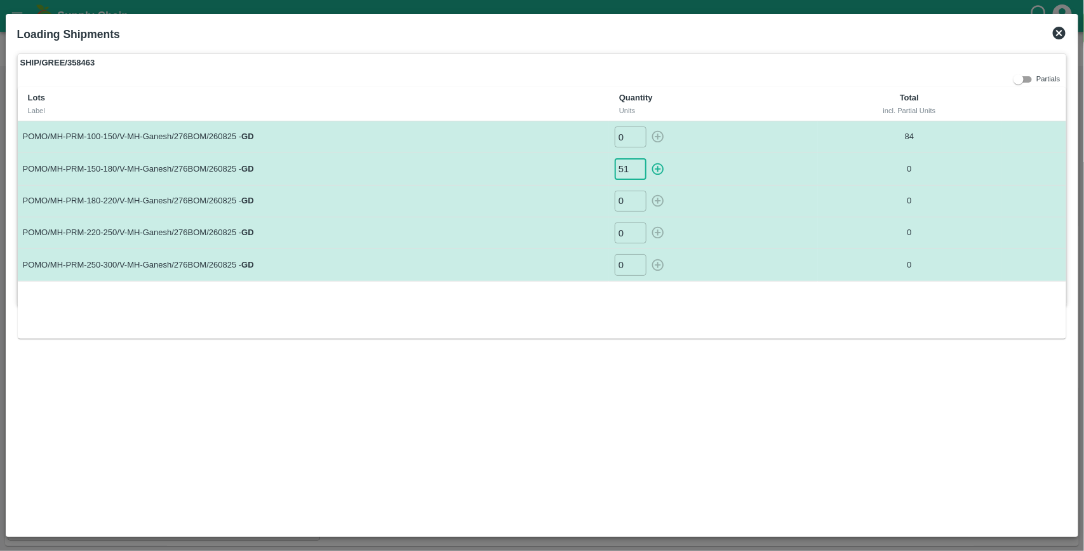
type input "51"
click at [648, 158] on button "button" at bounding box center [658, 168] width 20 height 21
type input "0"
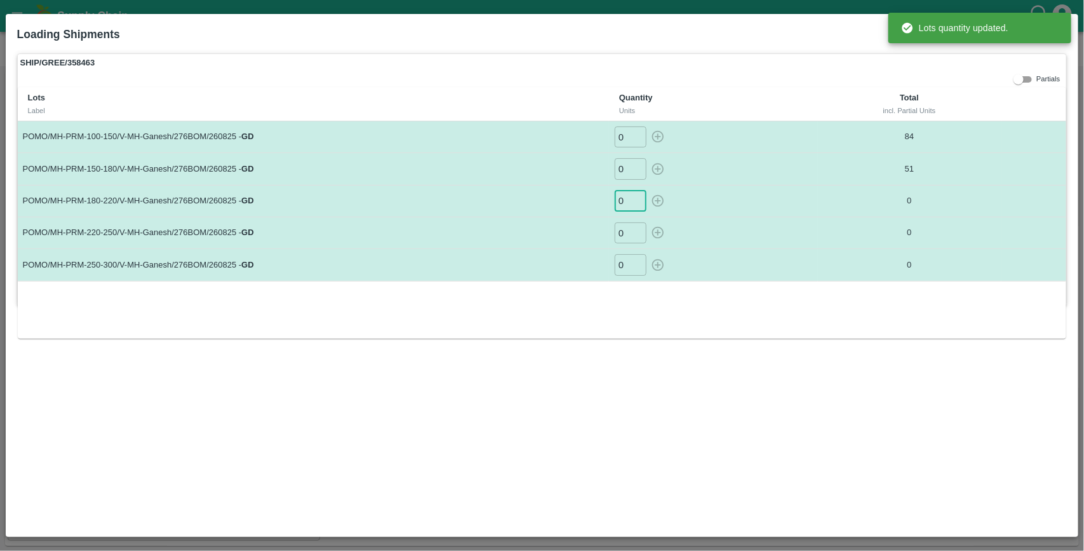
click at [629, 201] on input "0" at bounding box center [631, 201] width 32 height 21
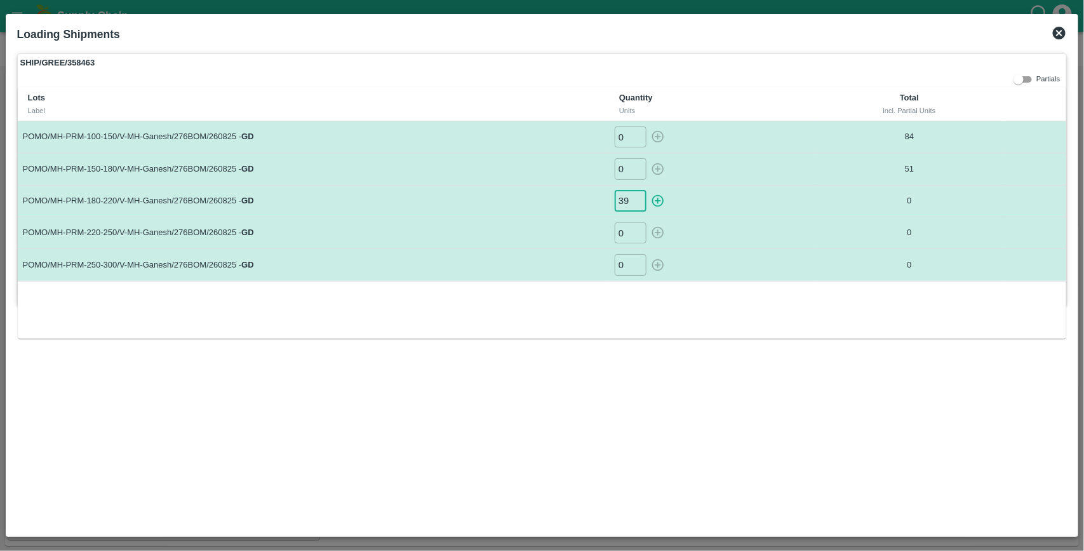
type input "39"
click at [648, 191] on button "button" at bounding box center [658, 201] width 20 height 21
type input "0"
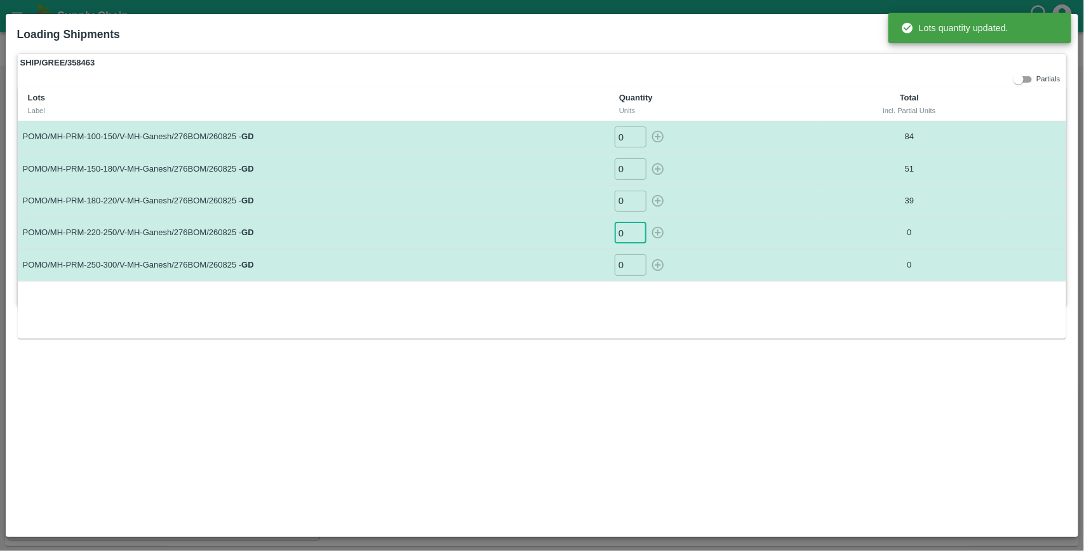
click at [626, 237] on input "0" at bounding box center [631, 232] width 32 height 21
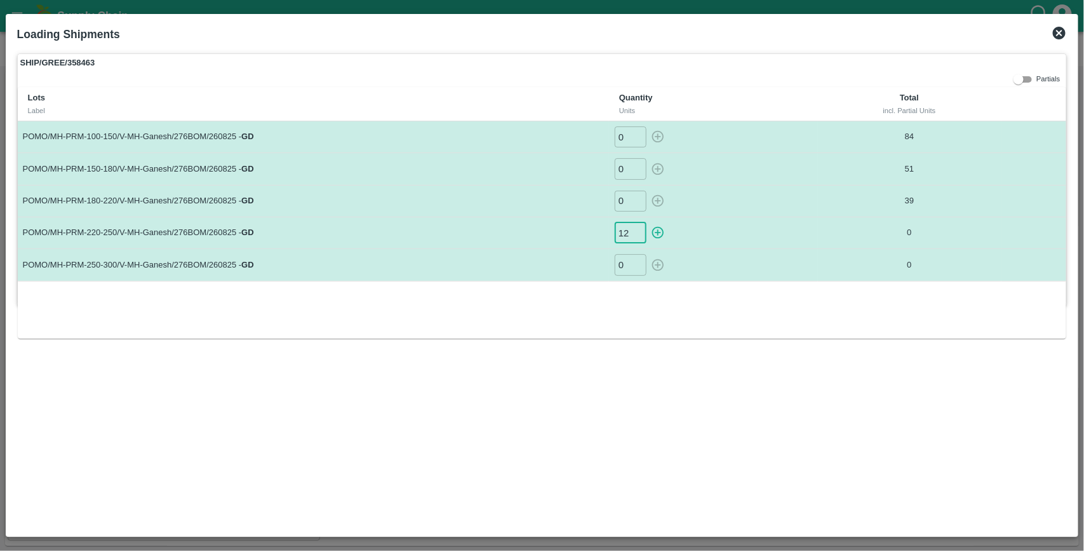
type input "12"
click at [648, 222] on button "button" at bounding box center [658, 232] width 20 height 21
type input "0"
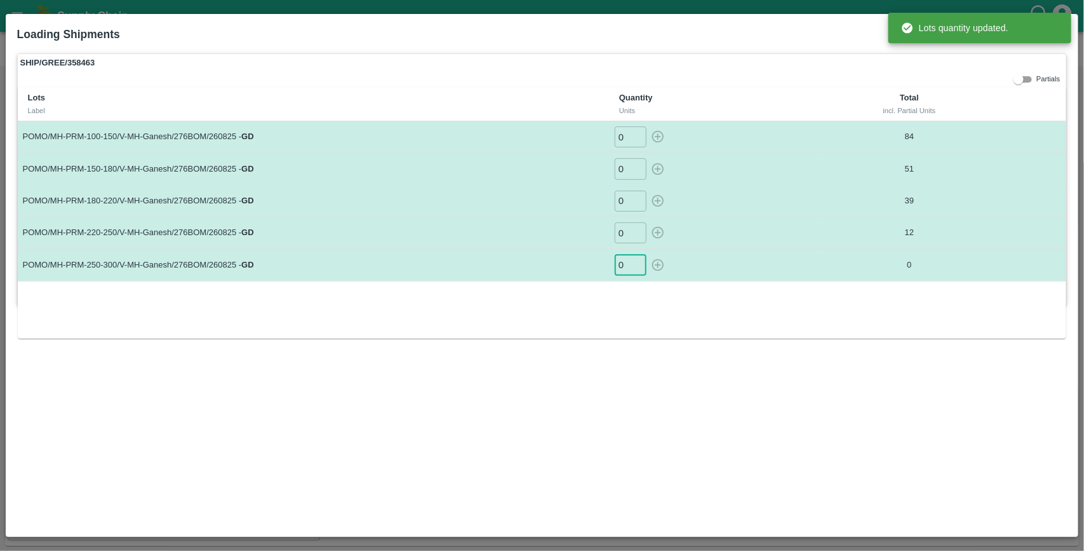
click at [622, 262] on input "0" at bounding box center [631, 264] width 32 height 21
type input "3"
click at [648, 254] on button "button" at bounding box center [658, 264] width 20 height 21
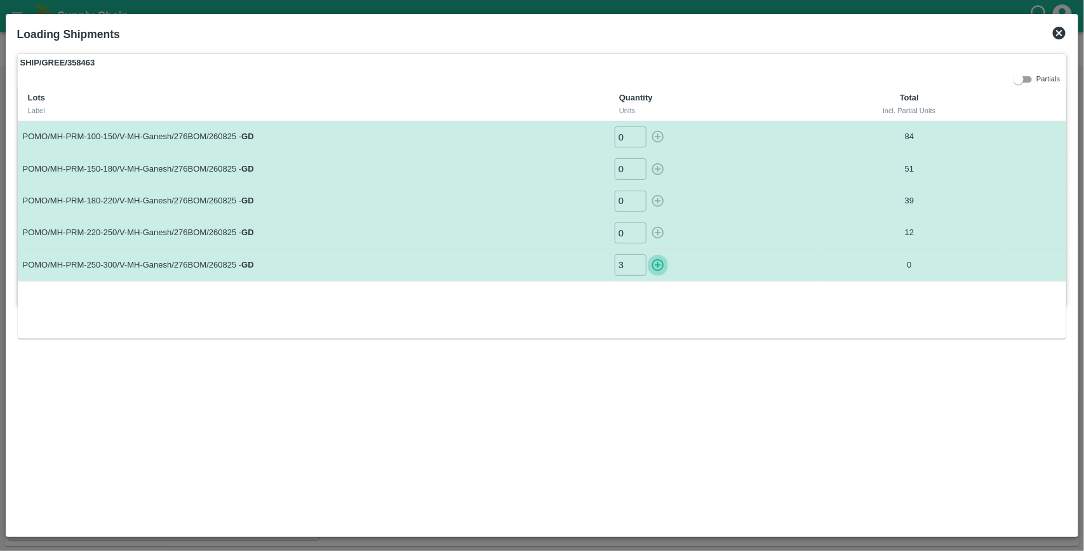
type input "0"
click at [1066, 30] on icon at bounding box center [1059, 32] width 15 height 15
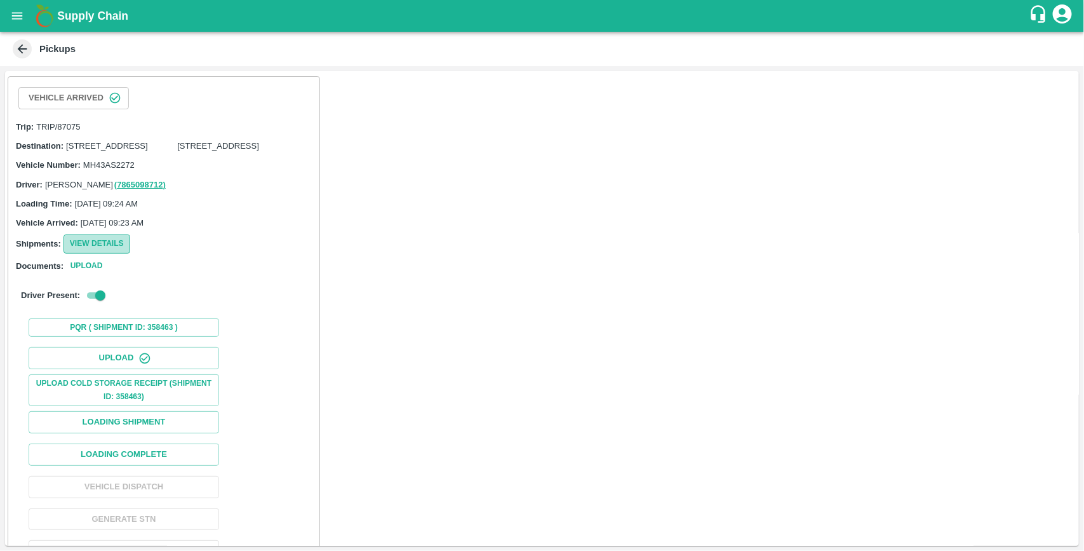
click at [86, 253] on button "View Details" at bounding box center [97, 243] width 67 height 18
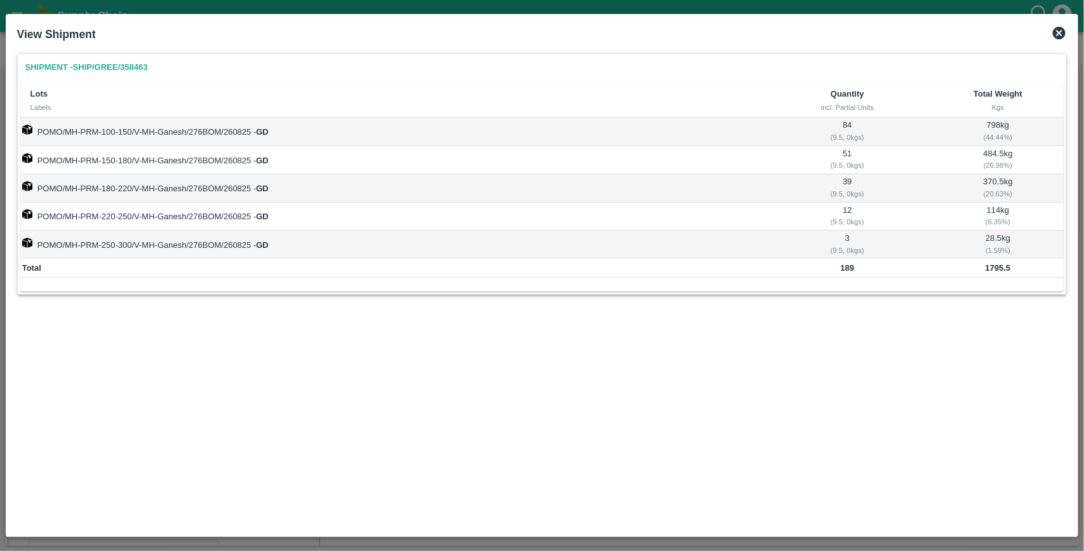
click at [1059, 34] on icon at bounding box center [1059, 32] width 15 height 15
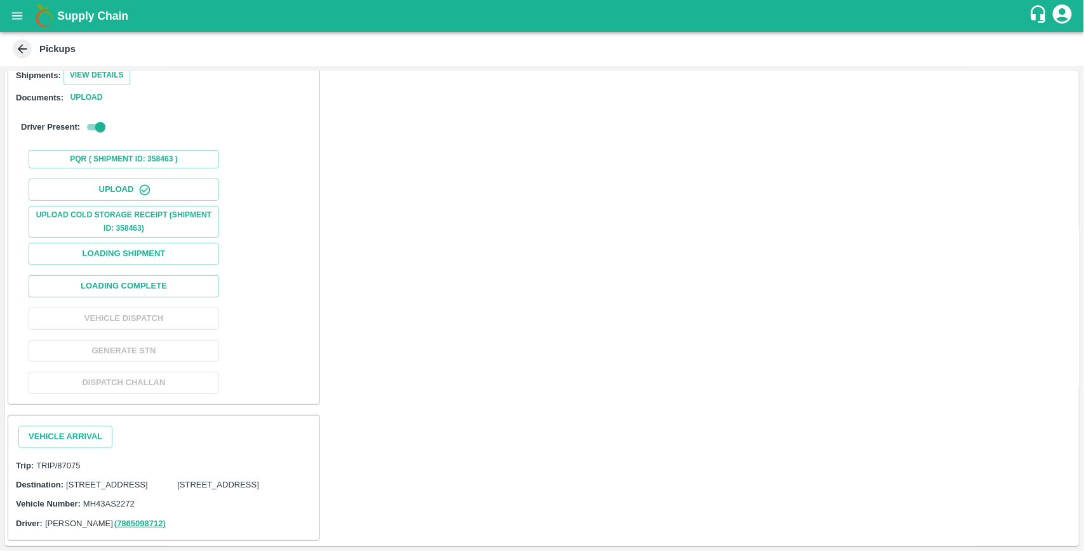
scroll to position [206, 0]
click at [157, 278] on button "Loading Complete" at bounding box center [124, 286] width 191 height 22
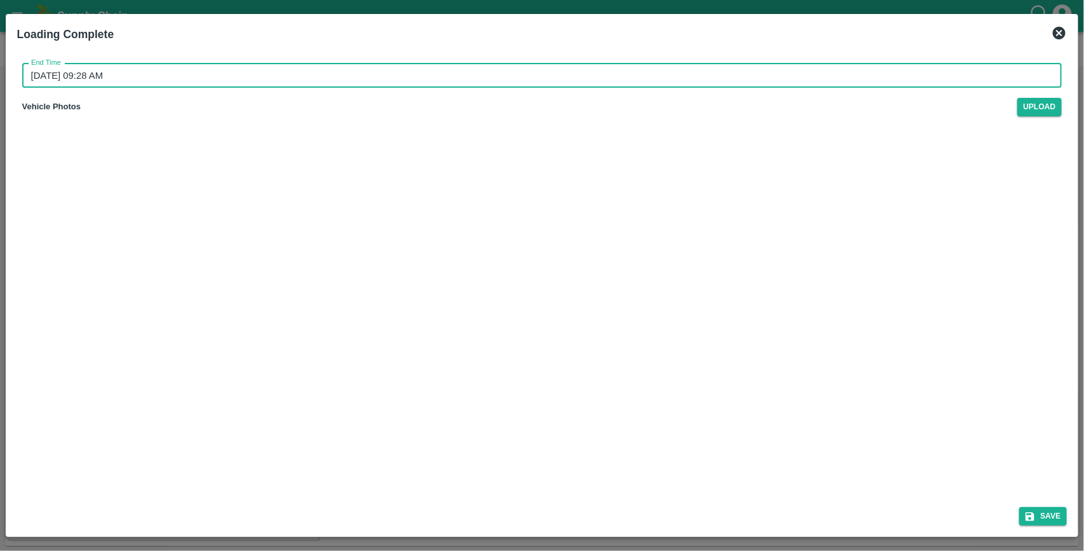
click at [151, 77] on input "31/08/2025 09:28 AM" at bounding box center [537, 76] width 1031 height 24
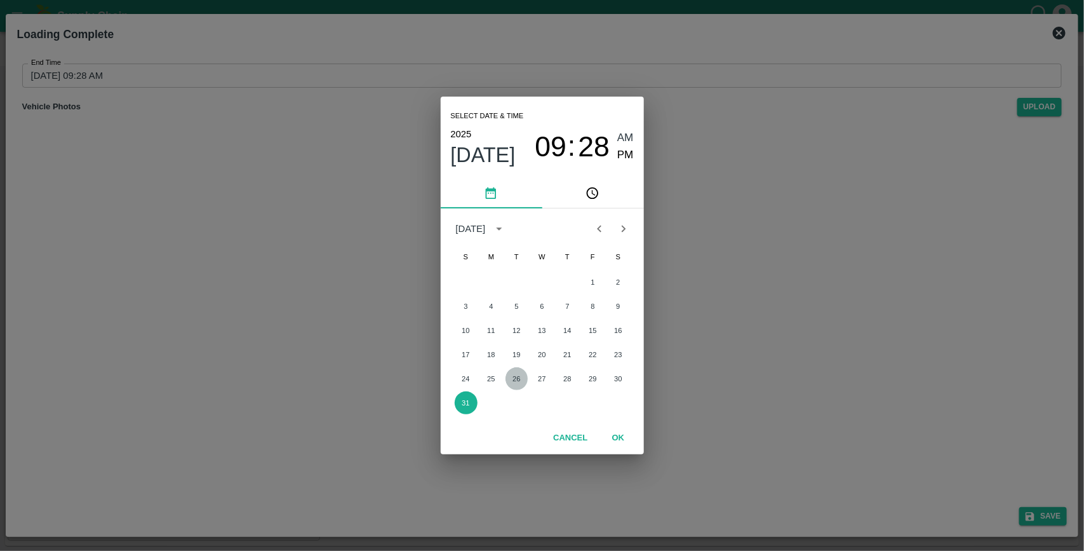
click at [513, 373] on button "26" at bounding box center [517, 378] width 23 height 23
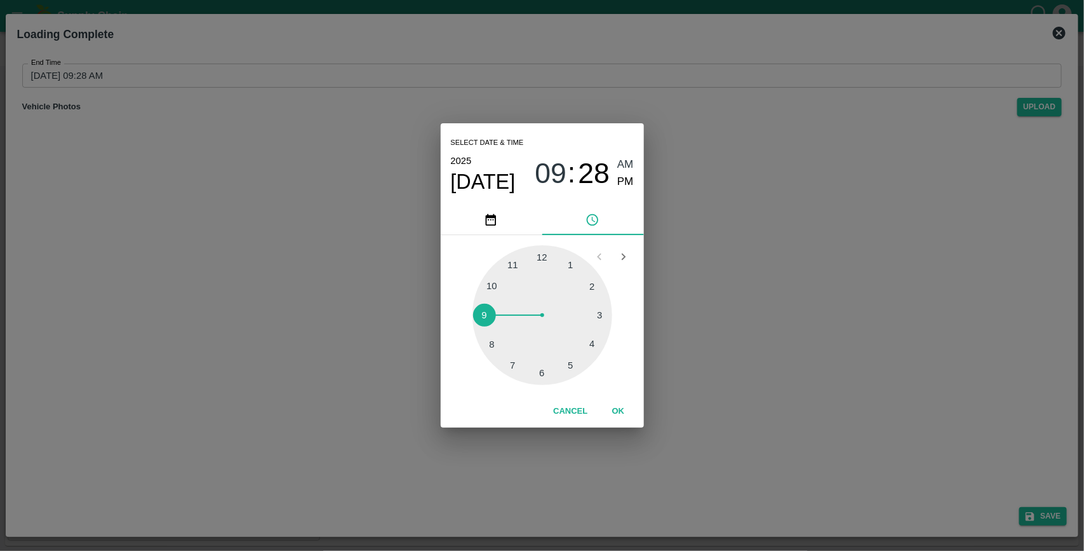
type input "31/08/2025 09:28 AM"
click at [618, 410] on button "OK" at bounding box center [618, 411] width 41 height 22
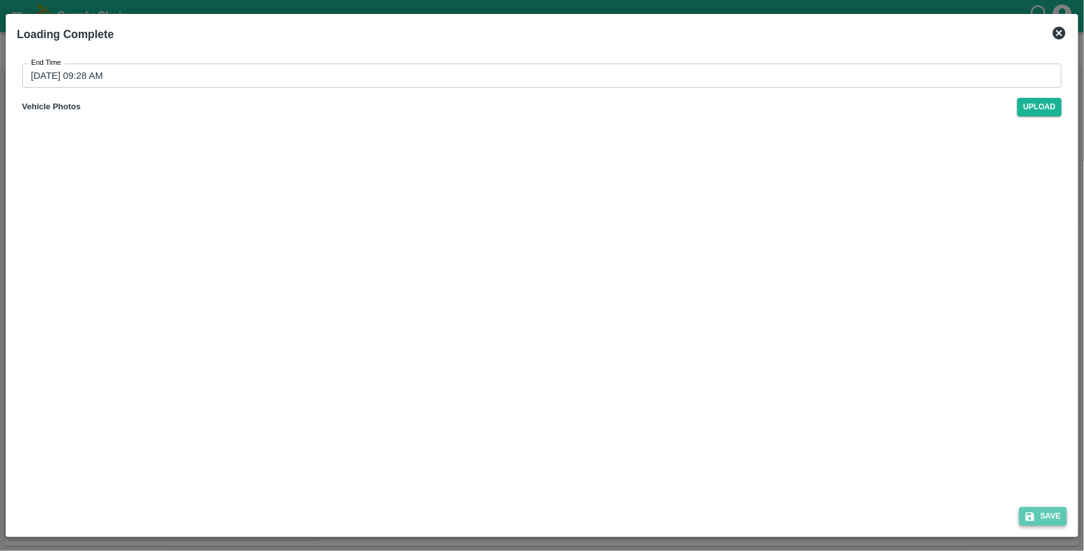
click at [1049, 519] on button "Save" at bounding box center [1043, 516] width 48 height 18
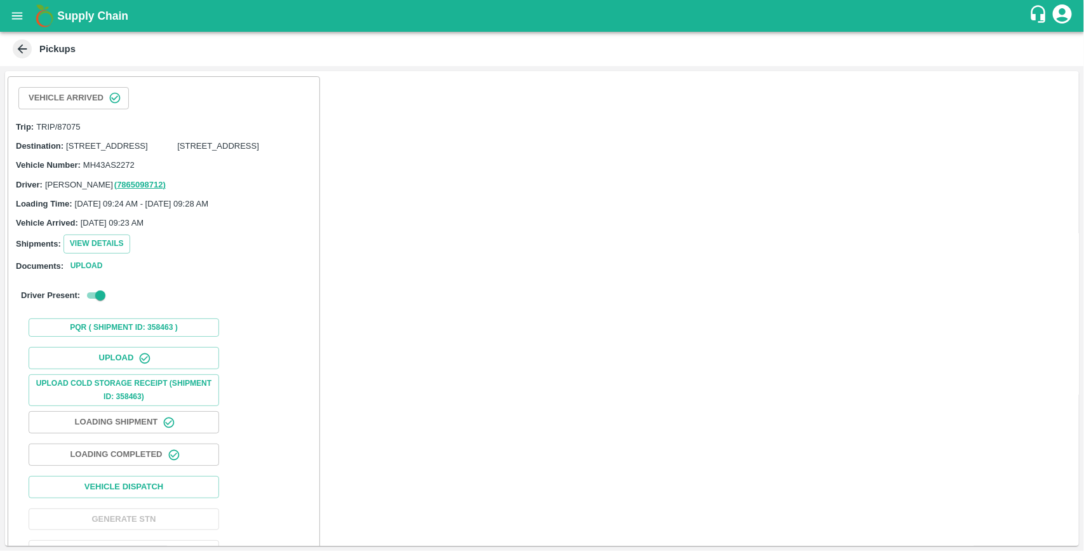
scroll to position [248, 0]
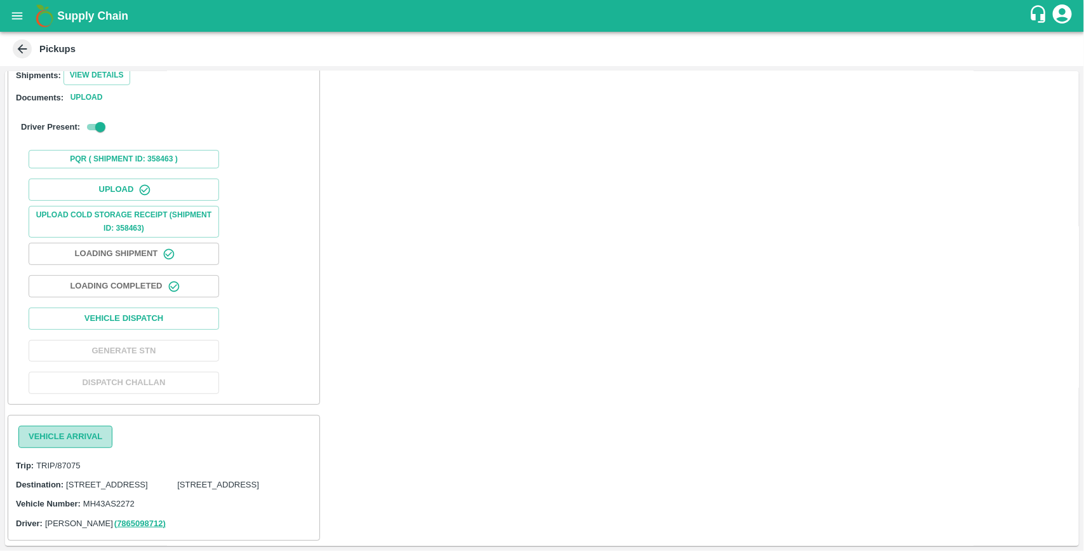
click at [92, 426] on button "Vehicle Arrival" at bounding box center [65, 437] width 94 height 22
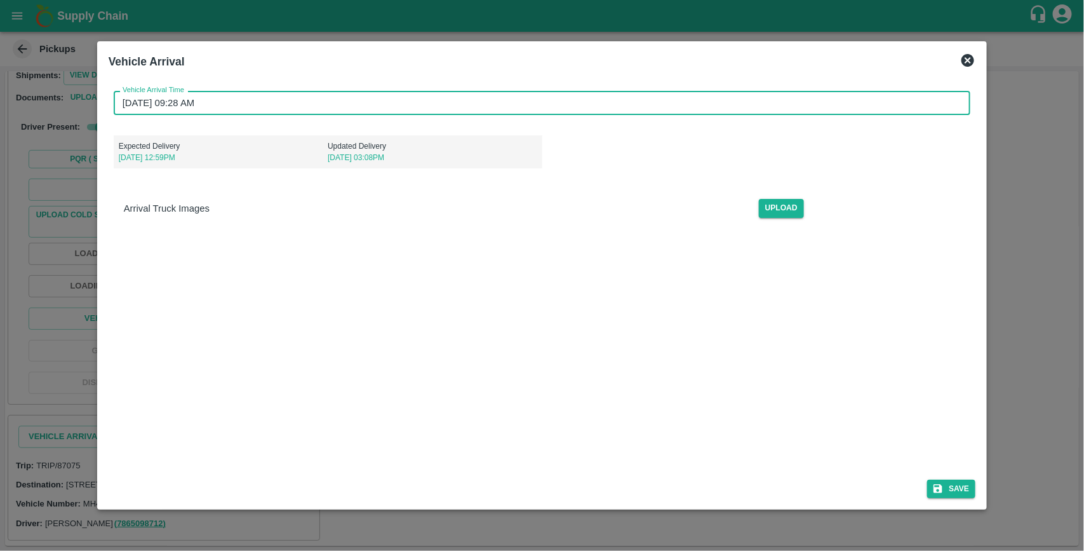
click at [217, 97] on input "31/08/2025 09:28 AM" at bounding box center [538, 103] width 849 height 24
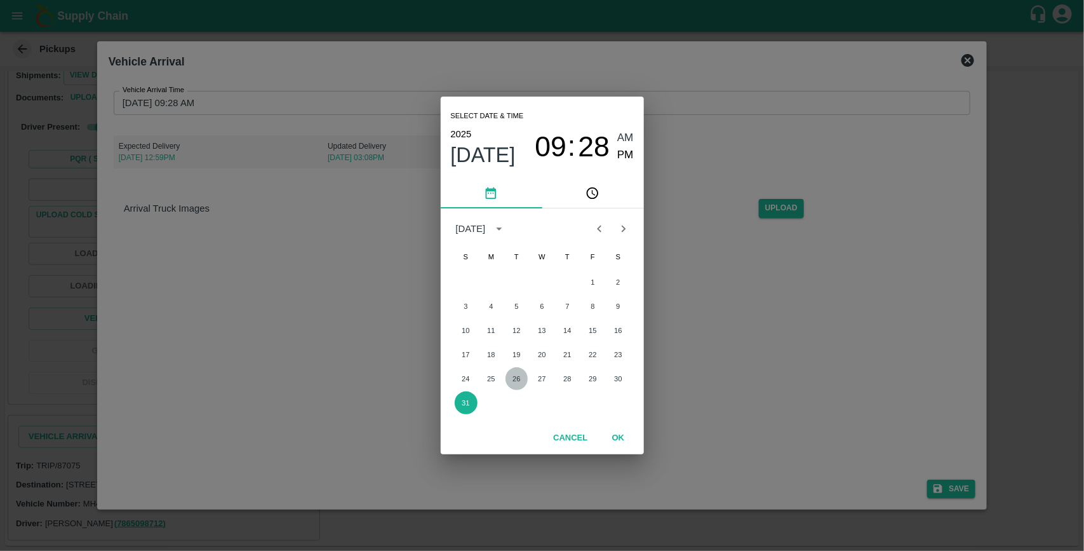
click at [513, 378] on button "26" at bounding box center [517, 378] width 23 height 23
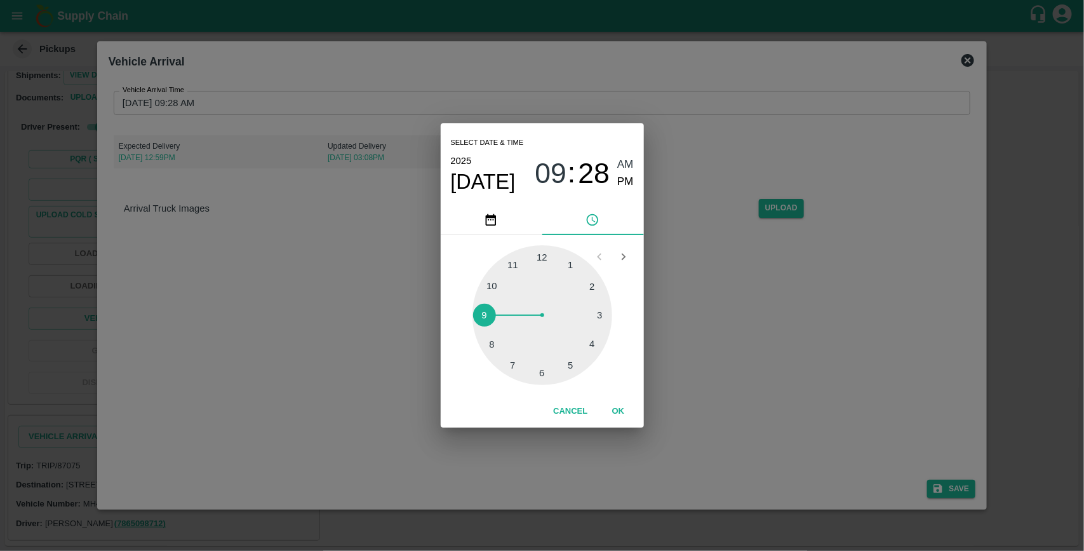
type input "26/08/2025 09:28 AM"
click at [618, 408] on button "OK" at bounding box center [618, 411] width 41 height 22
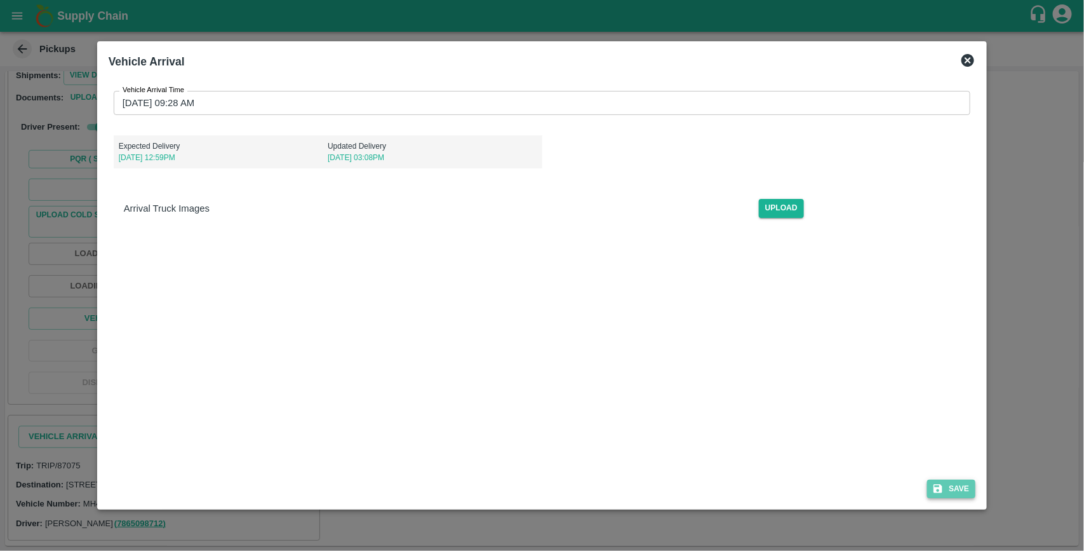
click at [960, 483] on button "Save" at bounding box center [951, 489] width 48 height 18
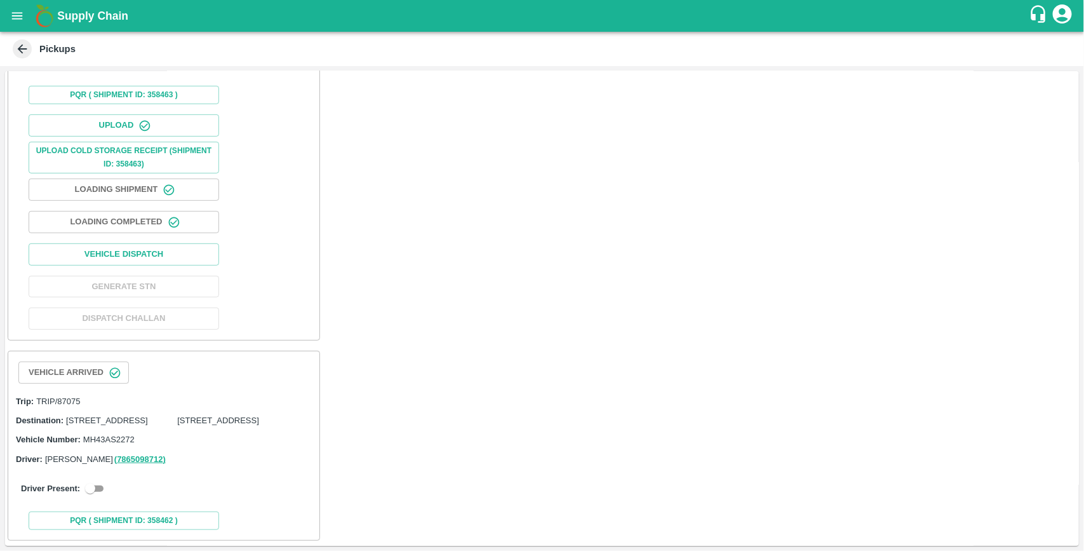
scroll to position [312, 0]
click at [97, 489] on input "checkbox" at bounding box center [90, 488] width 46 height 15
checkbox input "true"
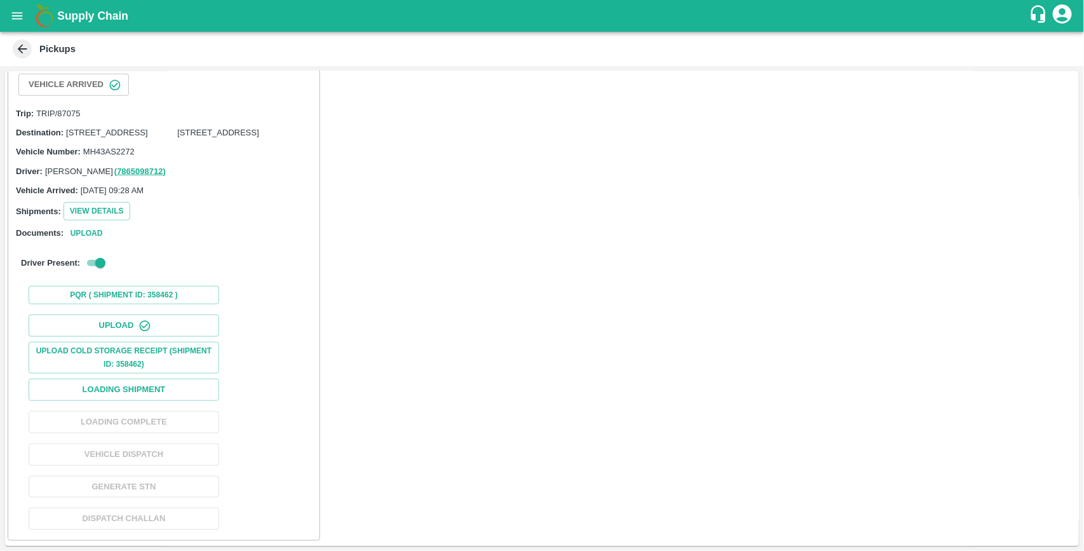
scroll to position [602, 0]
click at [133, 383] on button "Loading Shipment" at bounding box center [124, 390] width 191 height 22
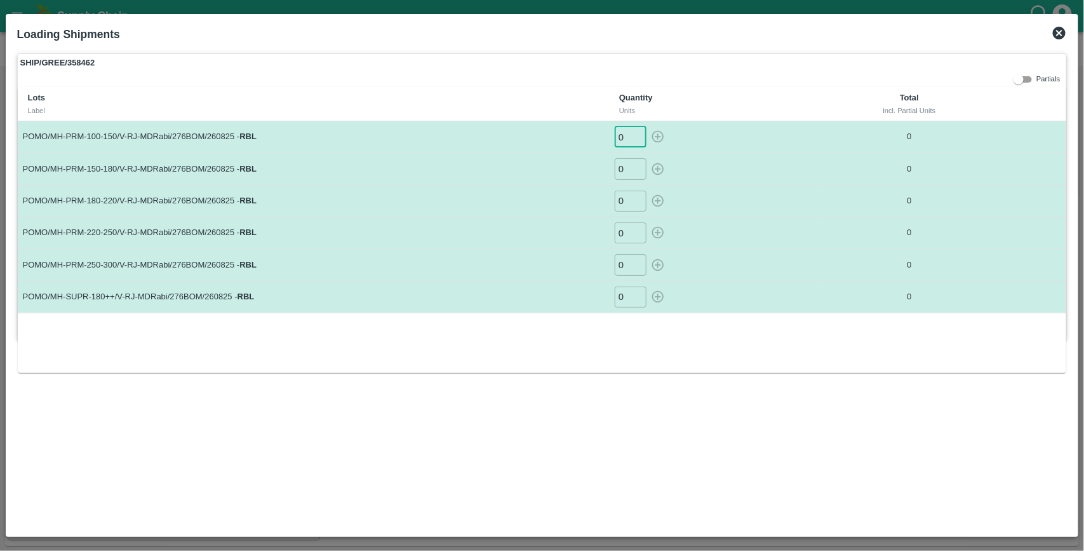
click at [626, 135] on input "0" at bounding box center [631, 136] width 32 height 21
type input "209"
click at [648, 126] on button "button" at bounding box center [658, 136] width 20 height 21
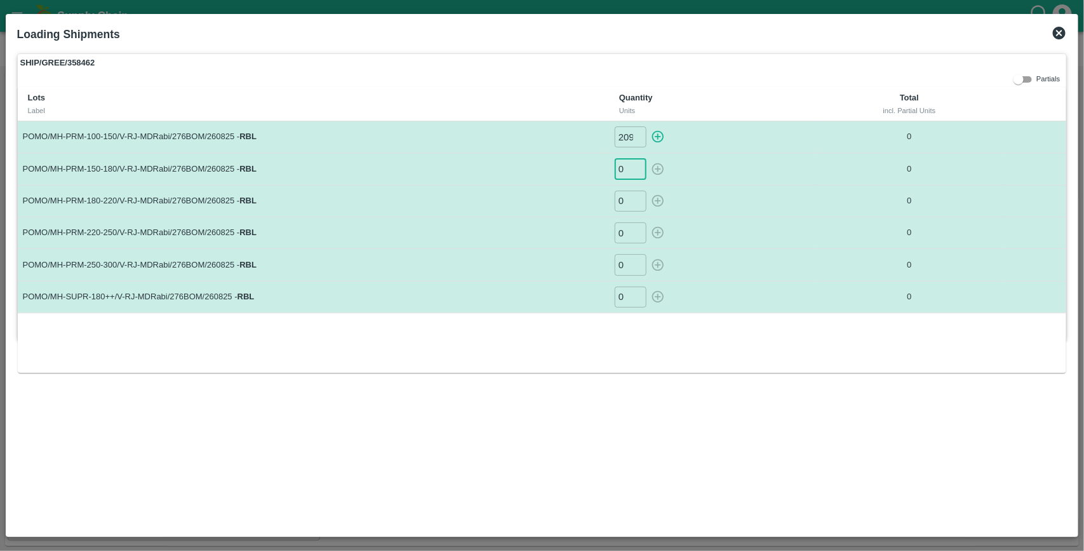
click at [629, 168] on input "0" at bounding box center [631, 168] width 32 height 21
type input "0"
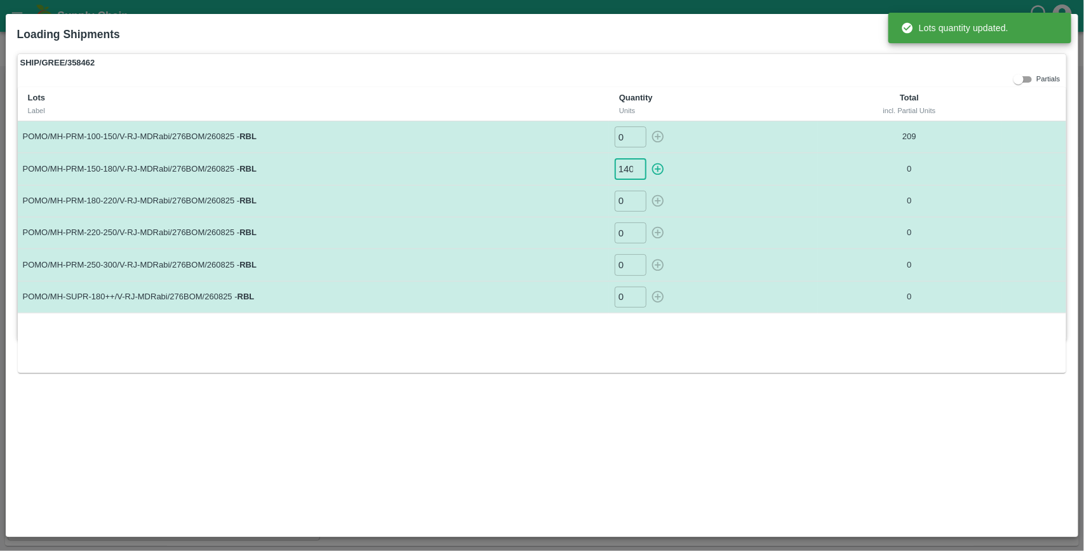
scroll to position [0, 1]
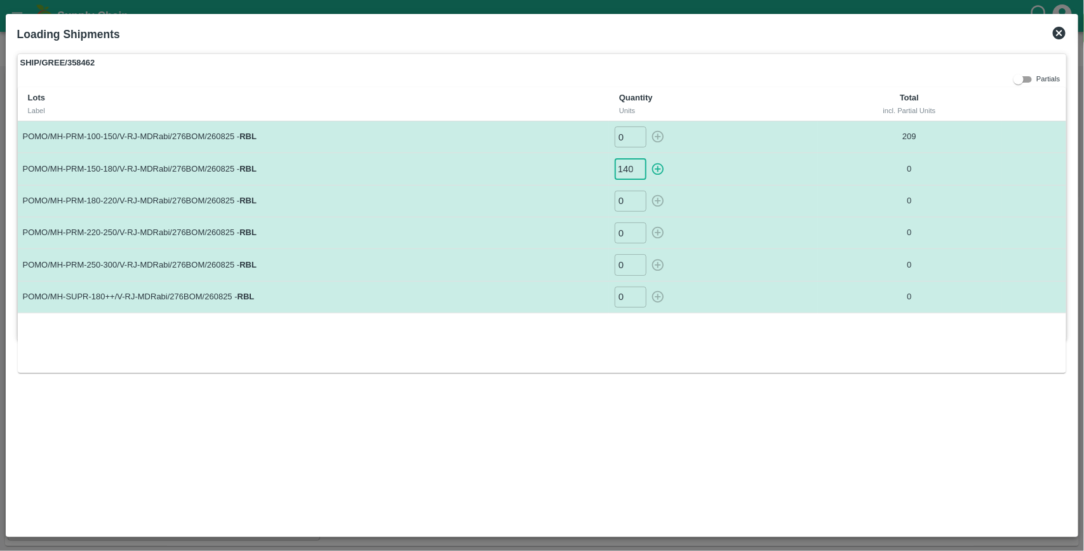
type input "140"
click at [648, 158] on button "button" at bounding box center [658, 168] width 20 height 21
click at [628, 205] on input "0" at bounding box center [631, 201] width 32 height 21
type input "0"
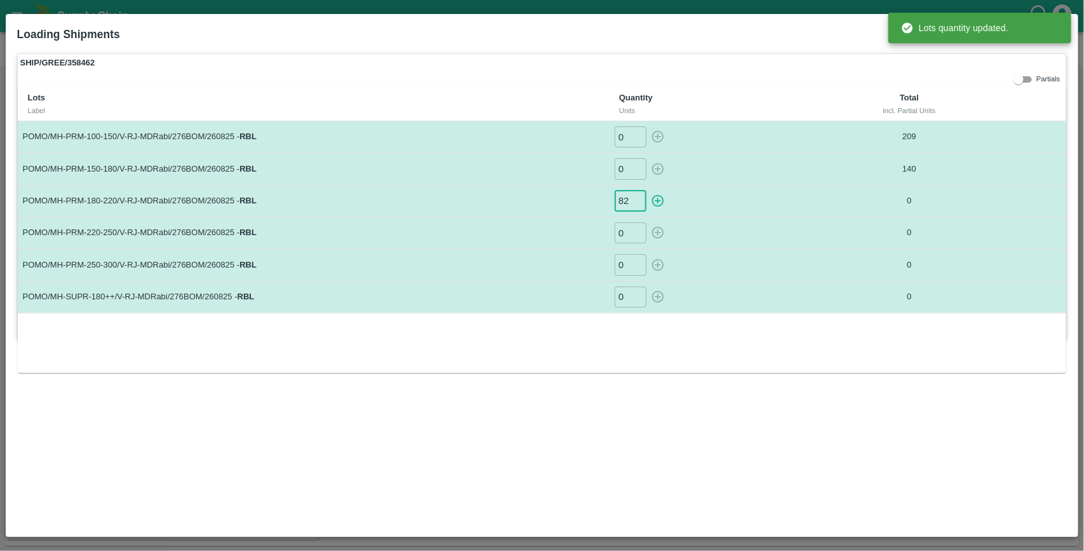
type input "82"
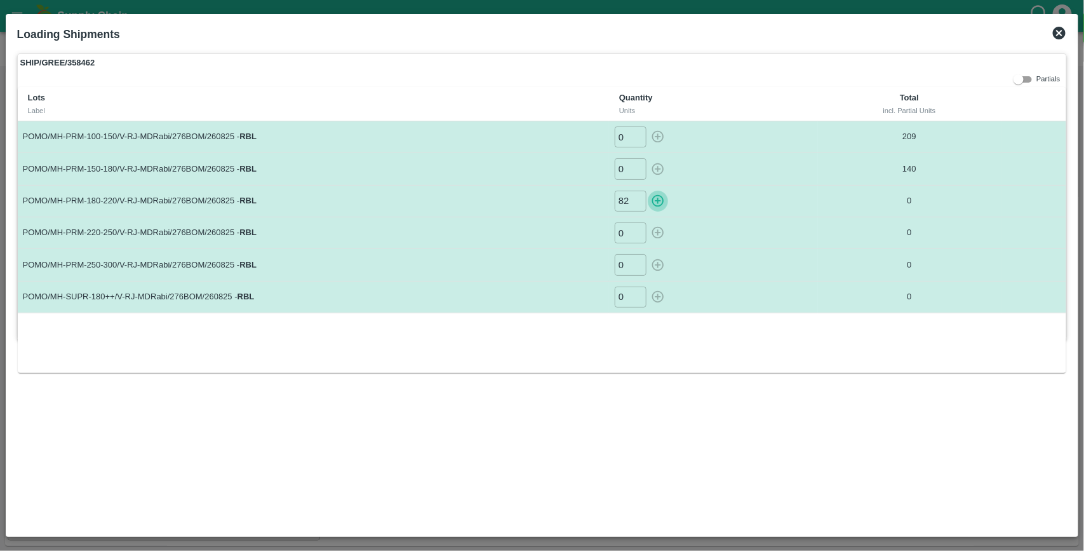
click at [648, 191] on button "button" at bounding box center [658, 201] width 20 height 21
type input "0"
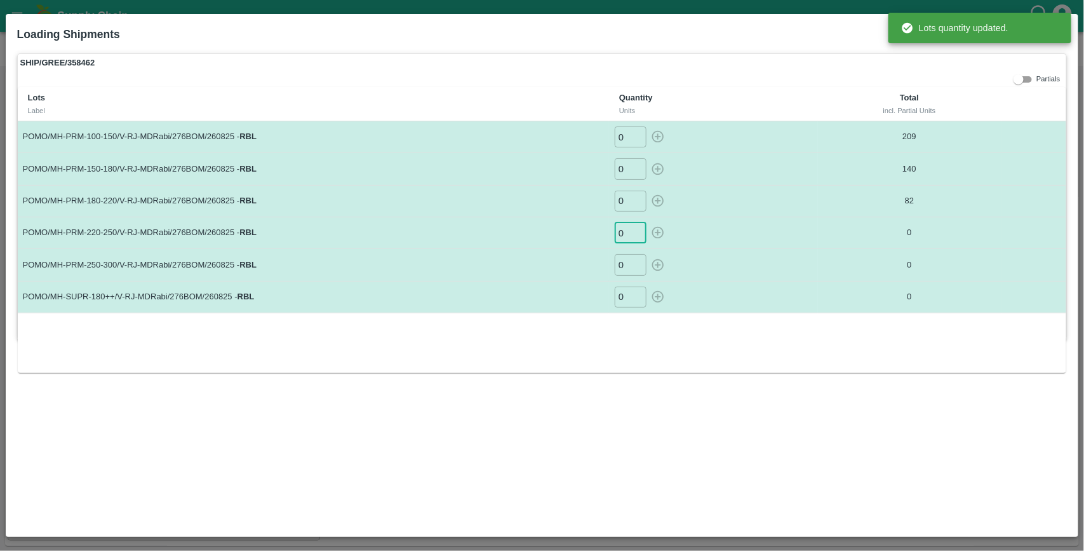
click at [628, 236] on input "0" at bounding box center [631, 232] width 32 height 21
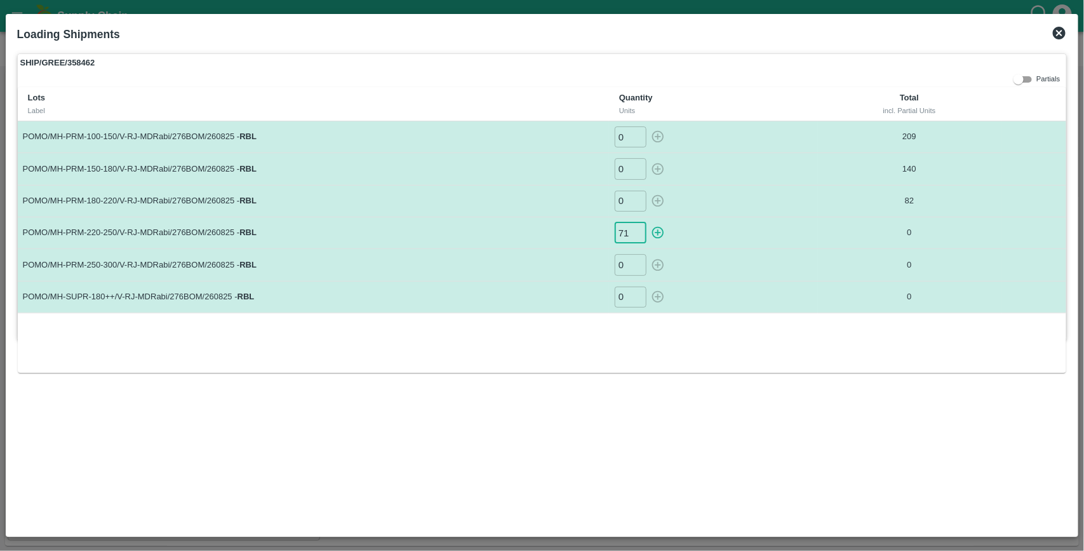
type input "71"
click at [648, 222] on button "button" at bounding box center [658, 232] width 20 height 21
type input "0"
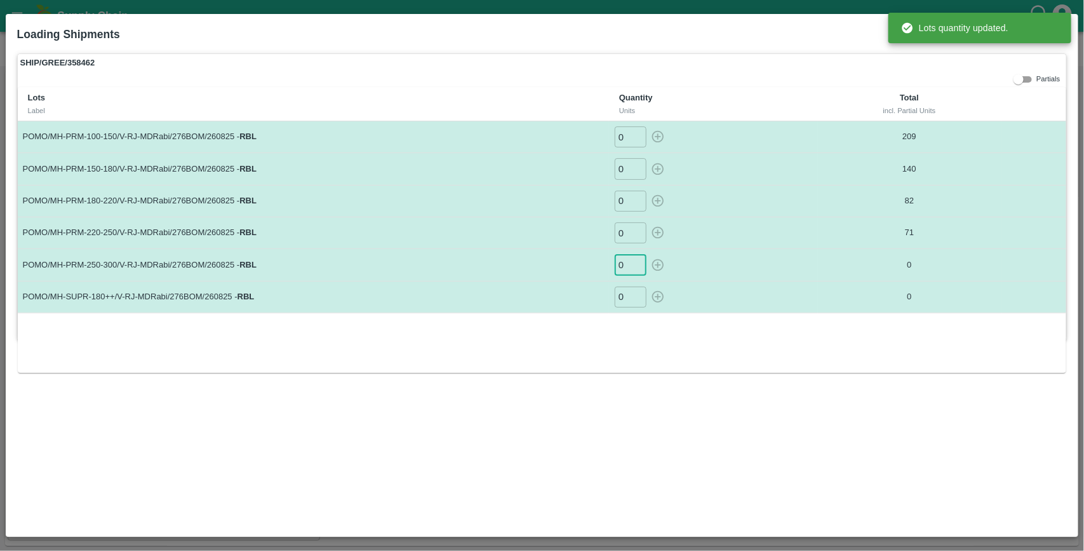
click at [626, 268] on input "0" at bounding box center [631, 264] width 32 height 21
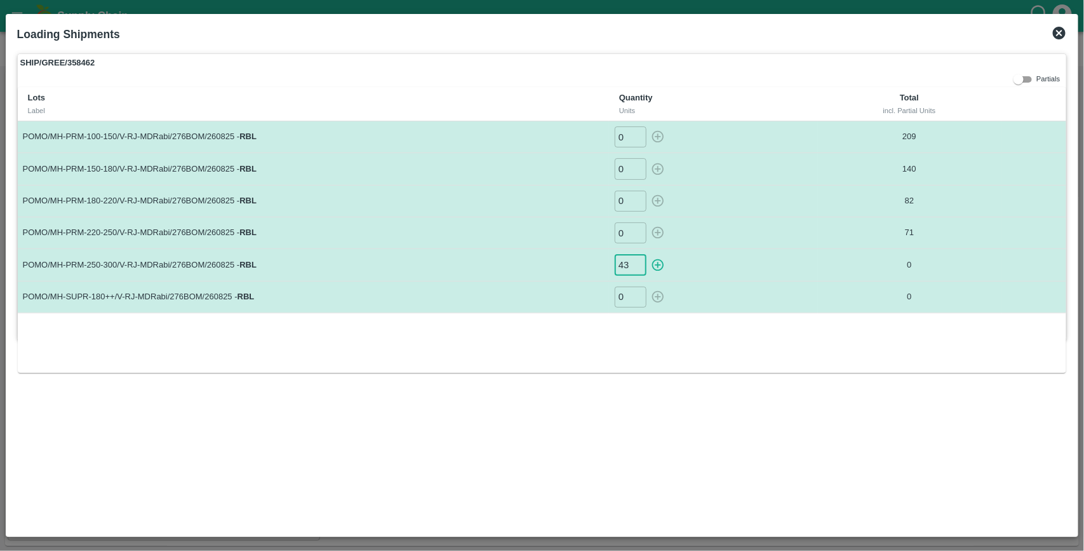
type input "4"
type input "61"
click at [648, 254] on button "button" at bounding box center [658, 264] width 20 height 21
type input "0"
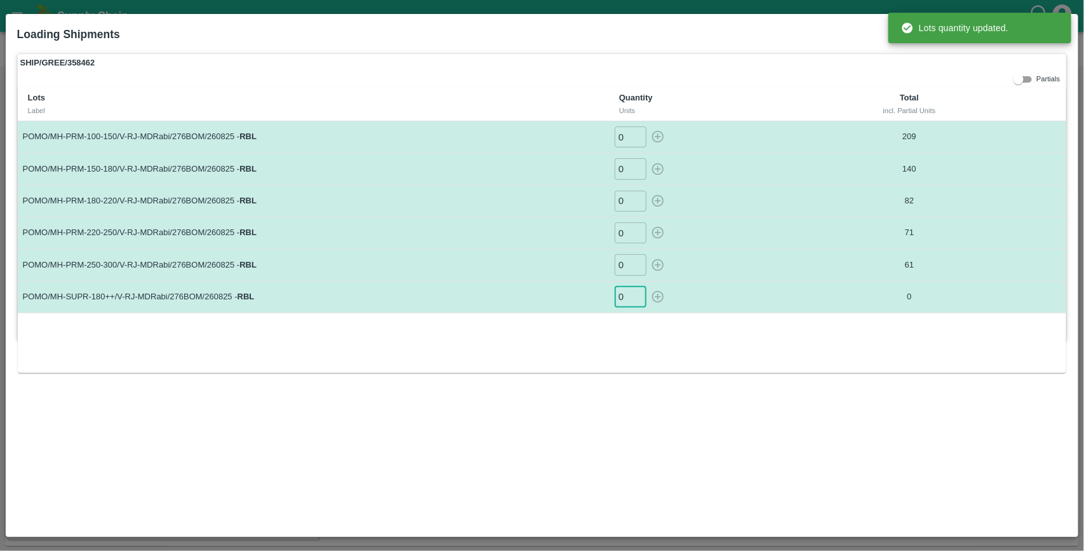
click at [630, 299] on input "0" at bounding box center [631, 296] width 32 height 21
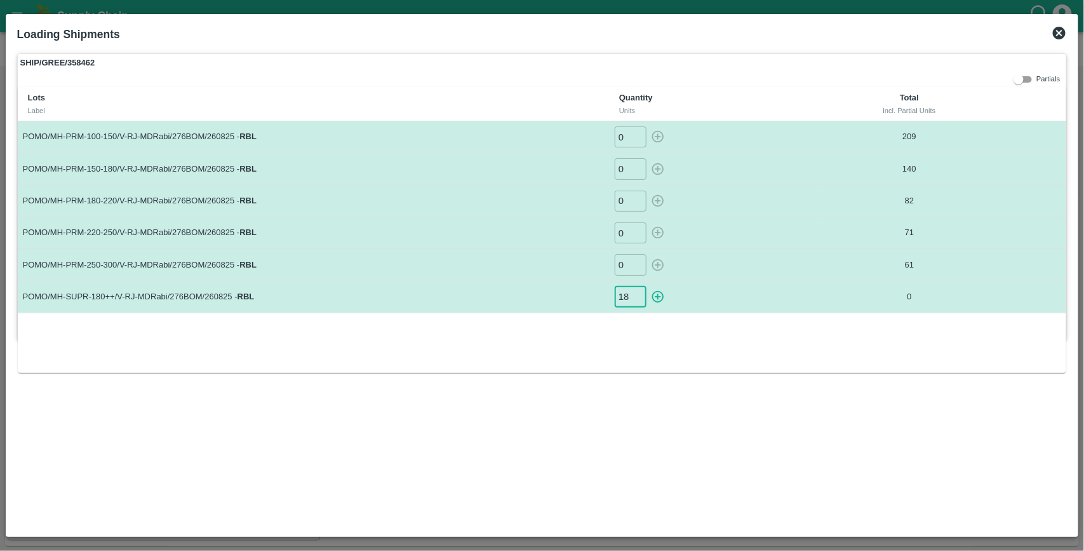
type input "18"
click at [648, 286] on button "button" at bounding box center [658, 296] width 20 height 21
type input "0"
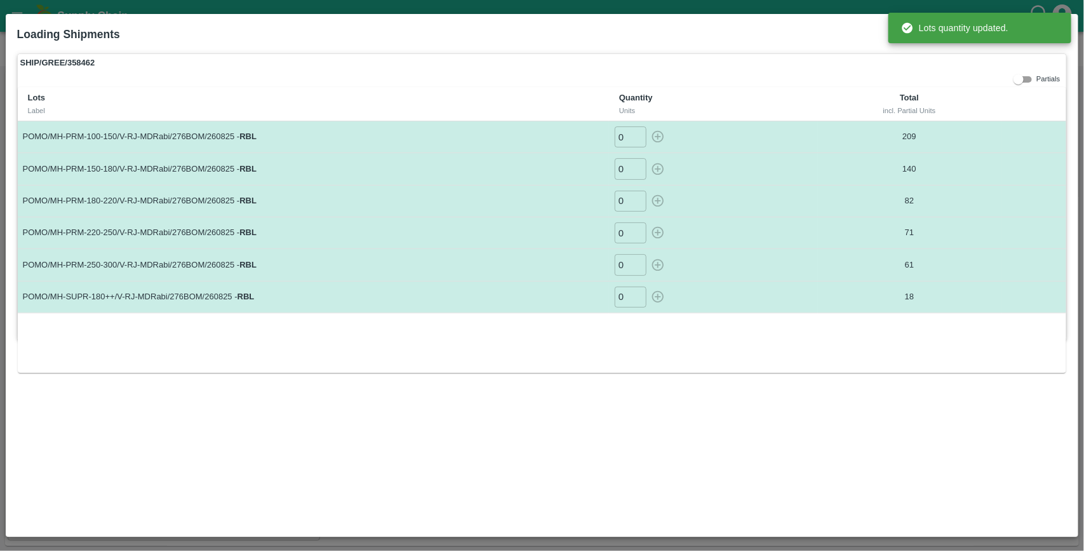
click at [781, 262] on div "0 ​" at bounding box center [713, 264] width 199 height 21
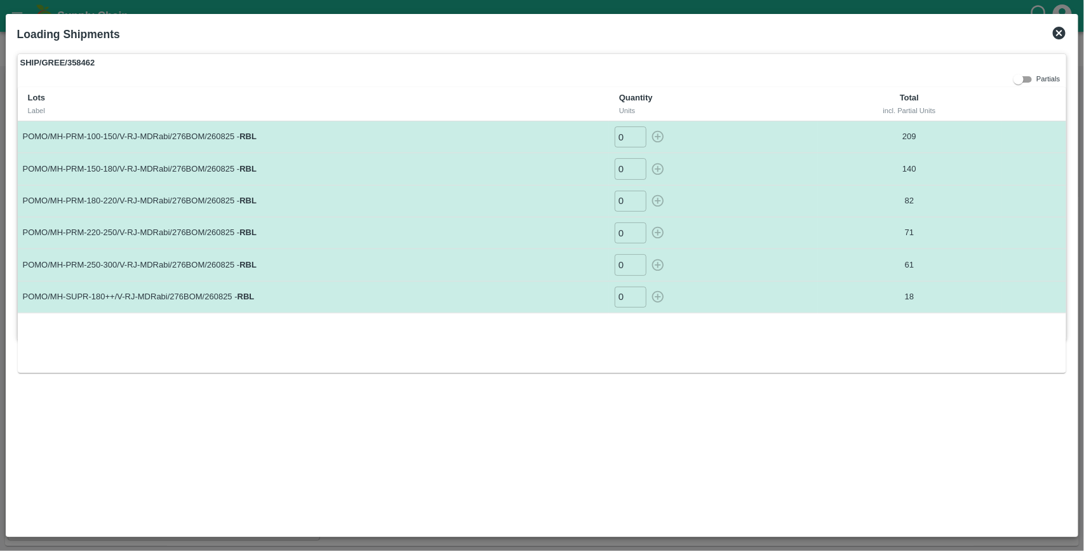
click at [1063, 30] on icon at bounding box center [1059, 33] width 13 height 13
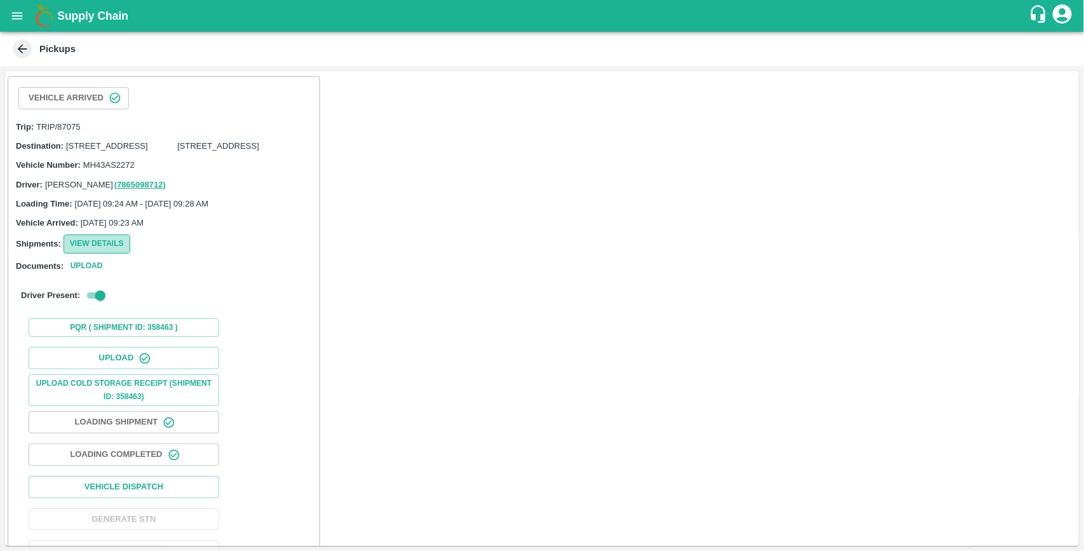
click at [111, 253] on button "View Details" at bounding box center [97, 243] width 67 height 18
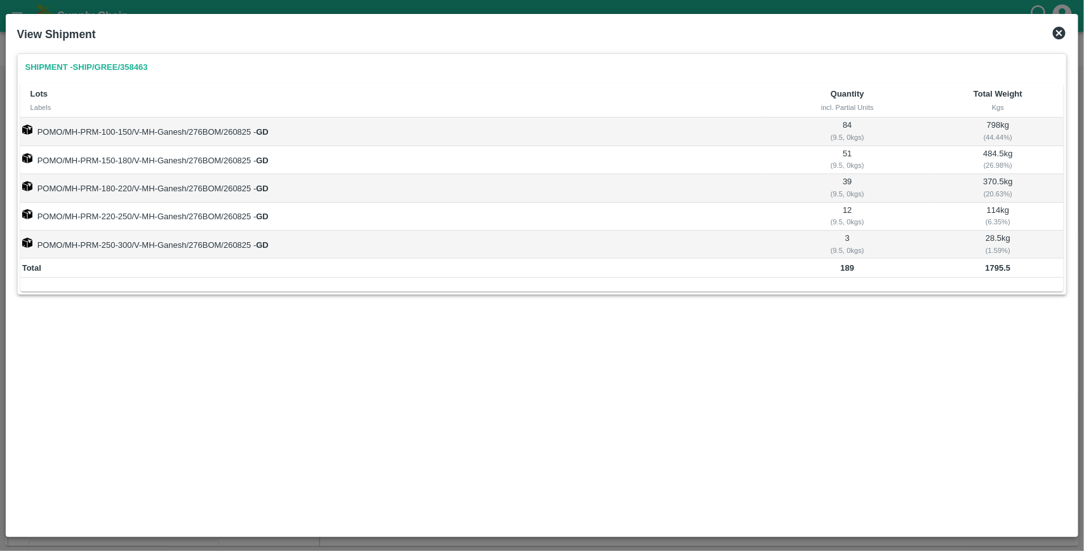
click at [1064, 30] on icon at bounding box center [1059, 33] width 13 height 13
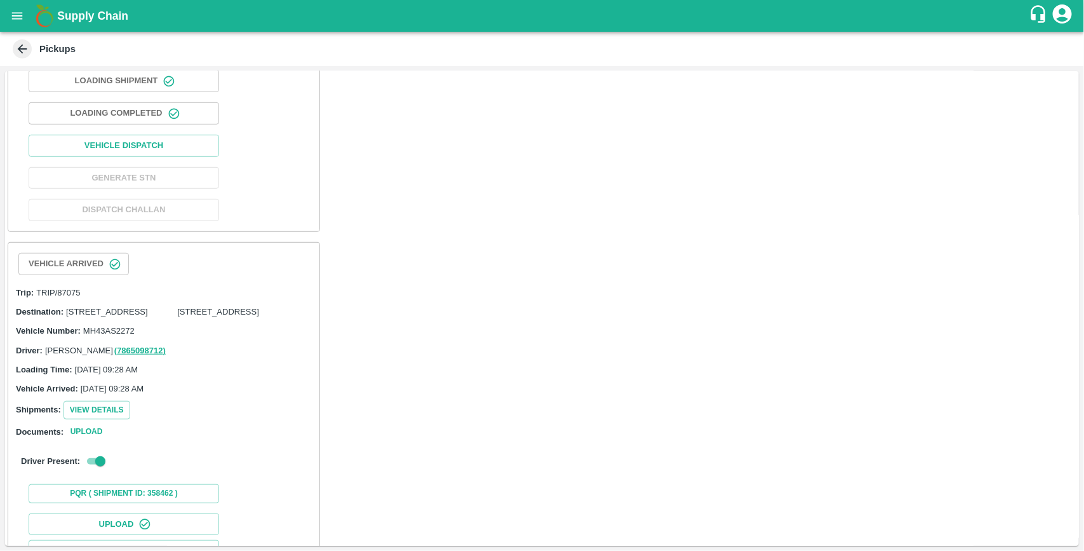
scroll to position [342, 0]
click at [94, 419] on button "View Details" at bounding box center [97, 409] width 67 height 18
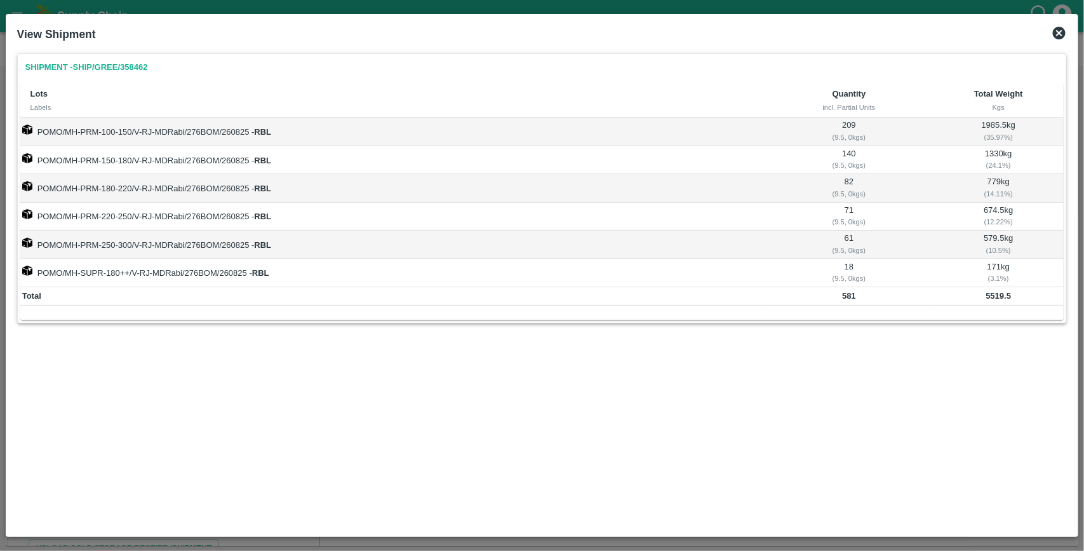
click at [1061, 30] on icon at bounding box center [1059, 32] width 15 height 15
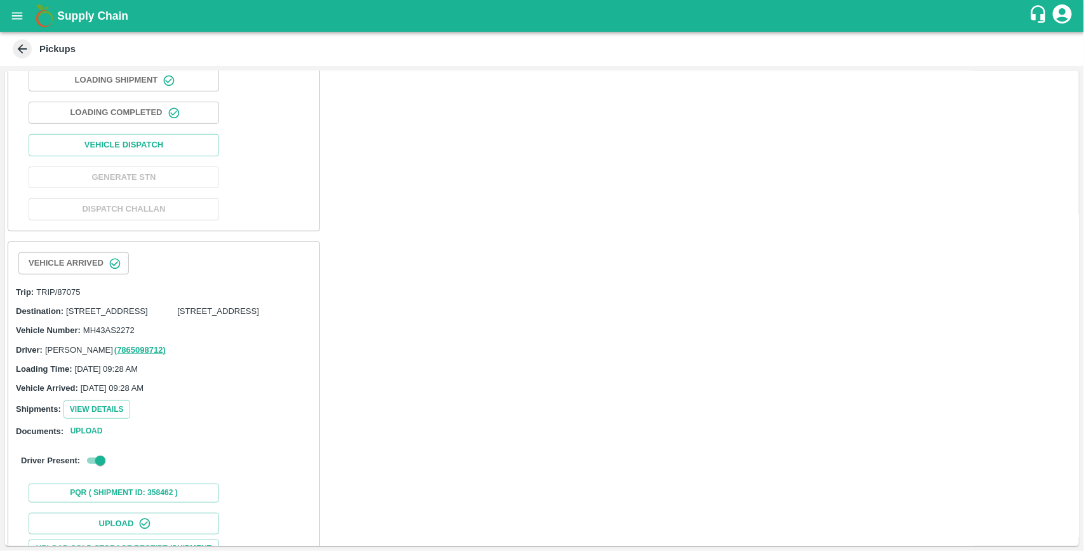
scroll to position [621, 0]
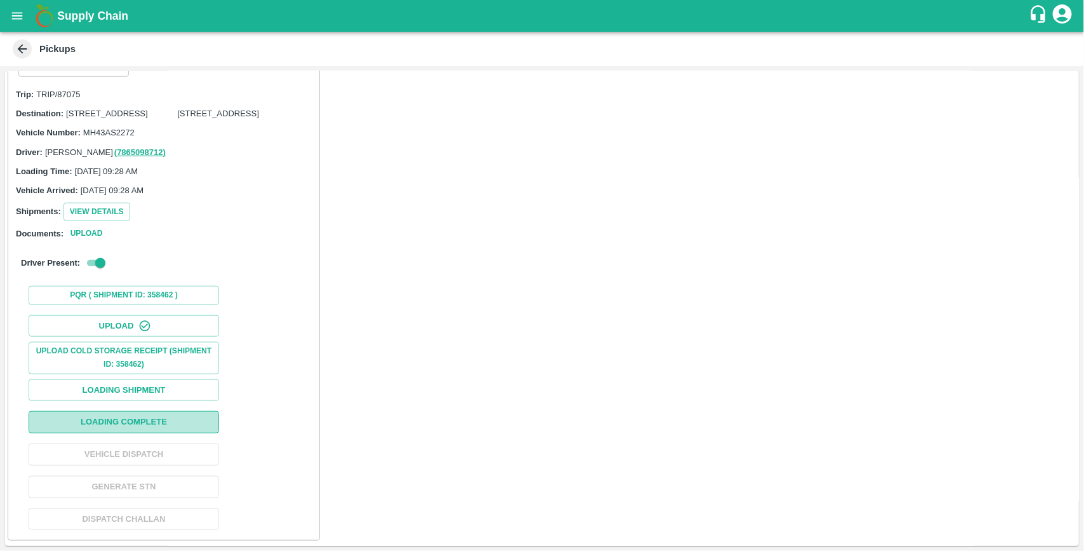
click at [148, 418] on button "Loading Complete" at bounding box center [124, 422] width 191 height 22
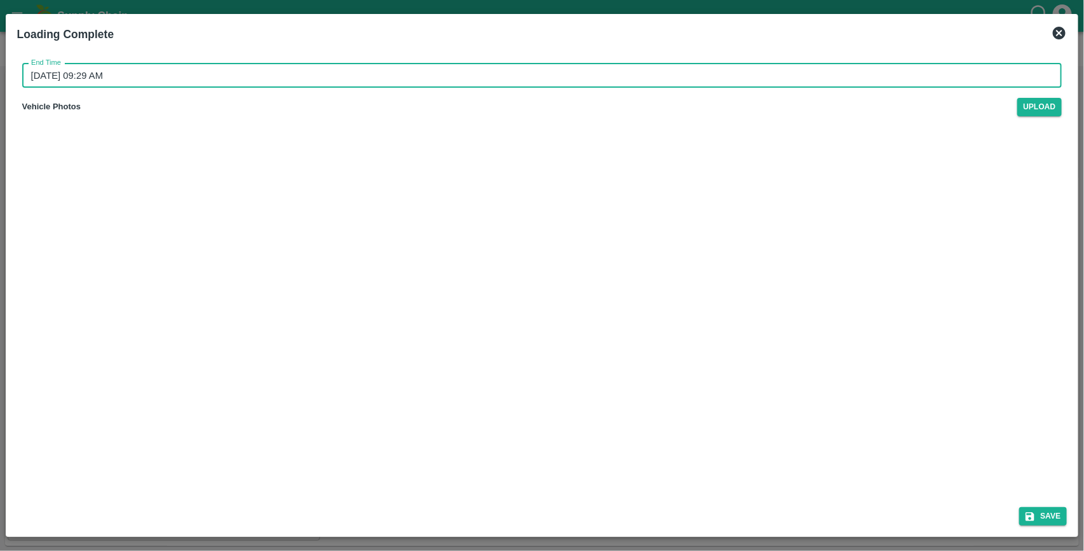
click at [161, 81] on input "31/08/2025 09:29 AM" at bounding box center [537, 76] width 1031 height 24
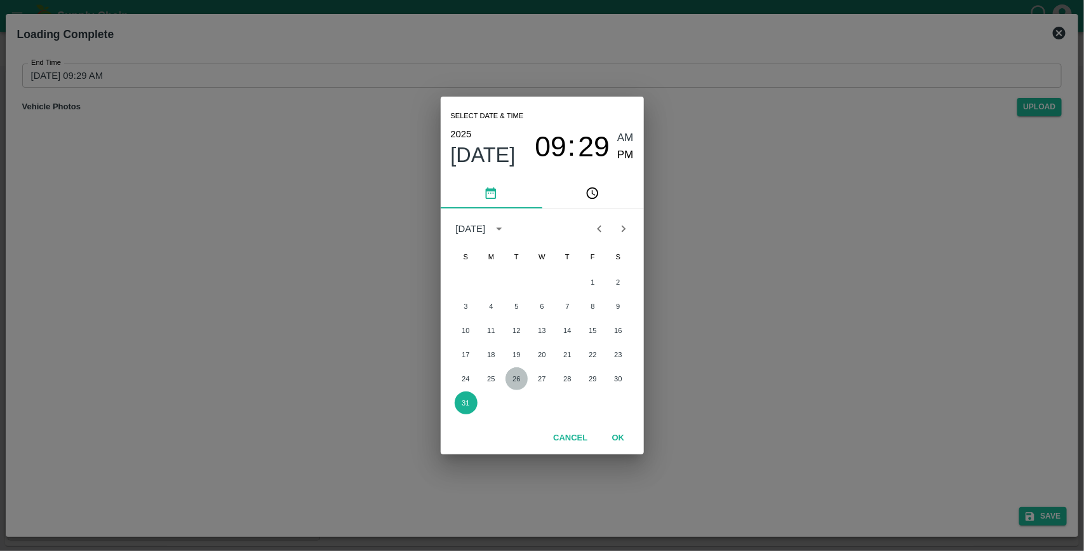
click at [513, 379] on button "26" at bounding box center [517, 378] width 23 height 23
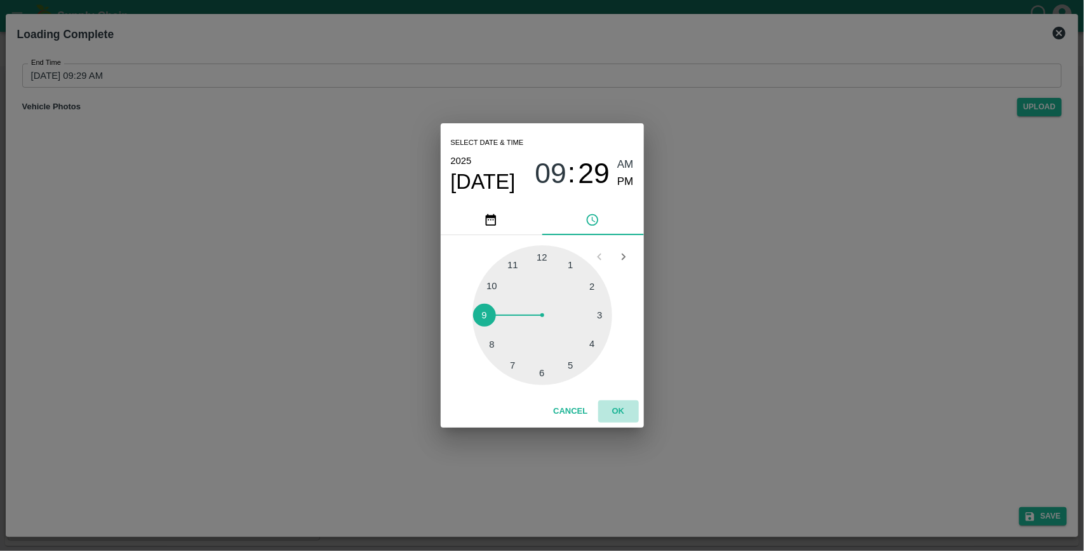
click at [612, 408] on button "OK" at bounding box center [618, 411] width 41 height 22
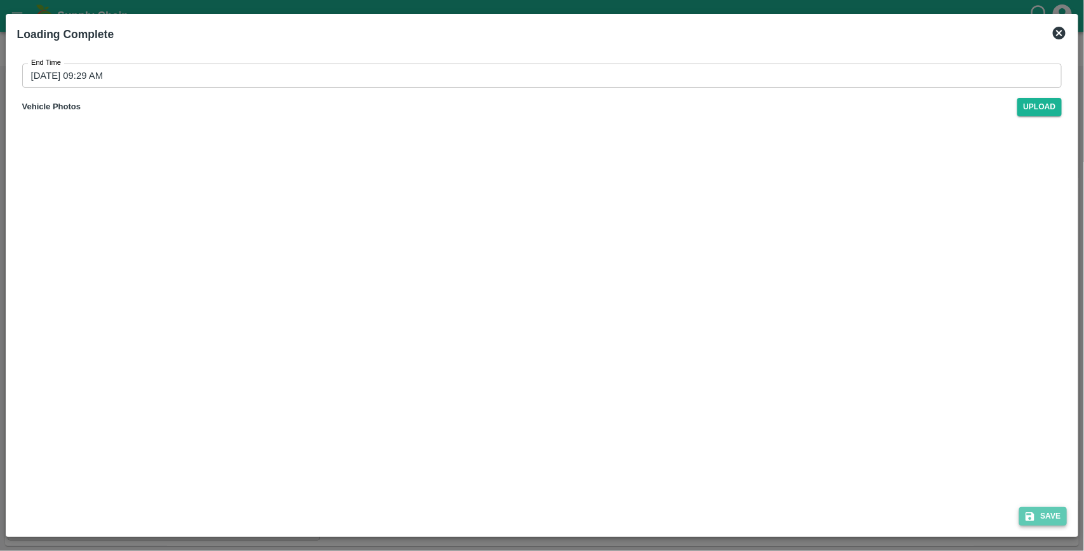
click at [1056, 513] on button "Save" at bounding box center [1043, 516] width 48 height 18
type input "31/08/2025 09:30 AM"
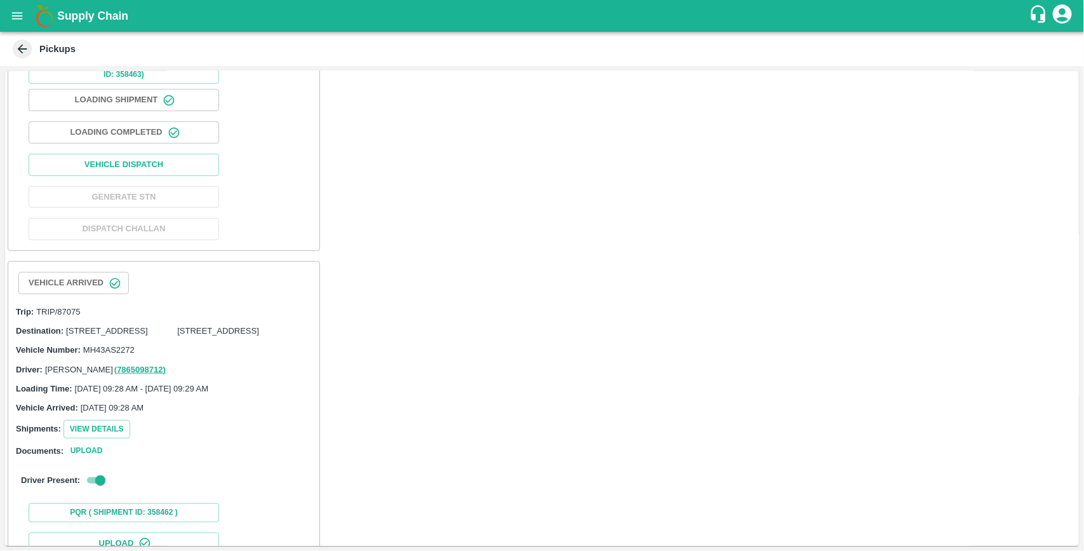
scroll to position [273, 0]
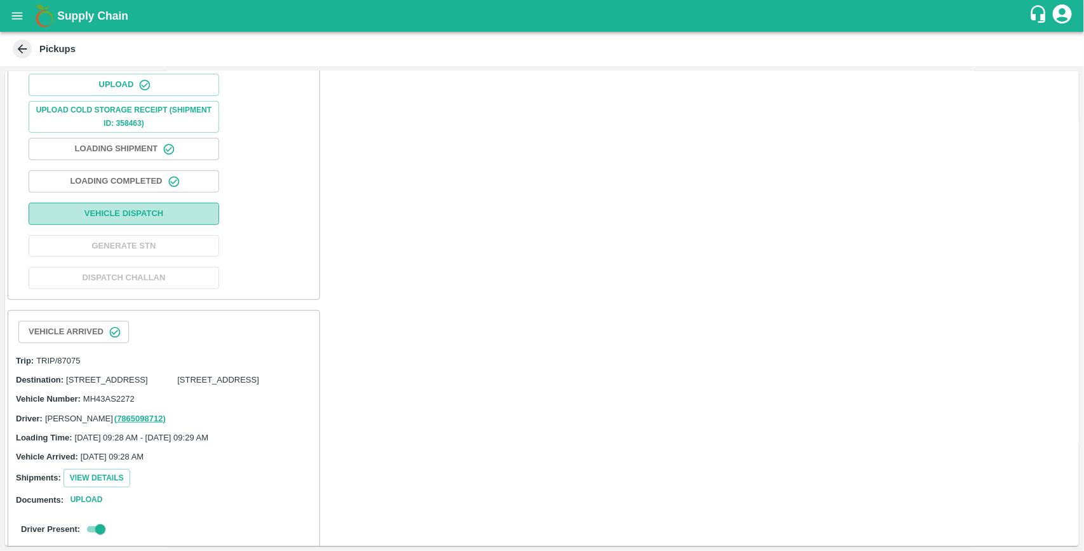
click at [154, 225] on button "Vehicle Dispatch" at bounding box center [124, 214] width 191 height 22
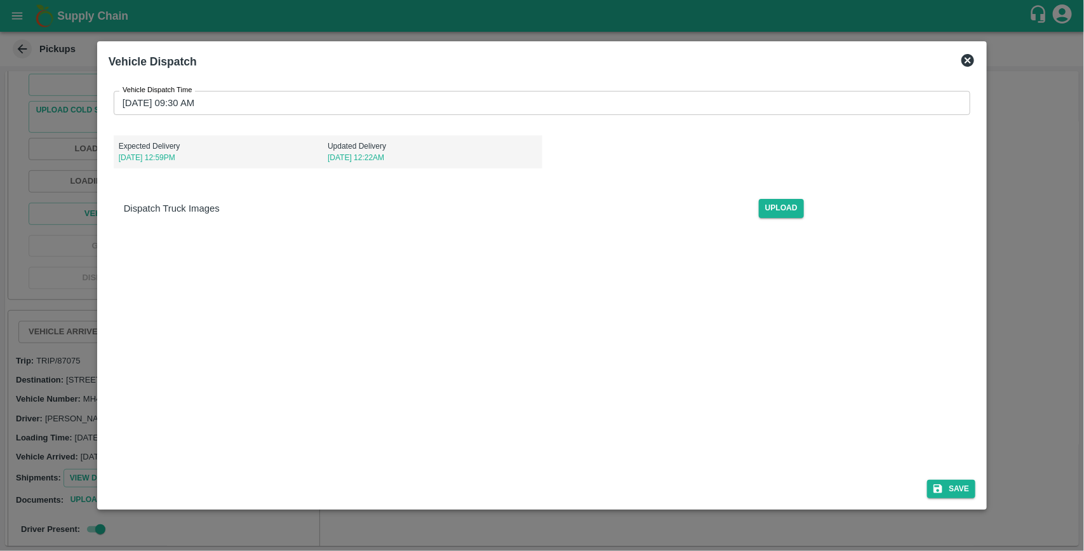
click at [293, 103] on input "31/08/2025 09:30 AM" at bounding box center [538, 103] width 849 height 24
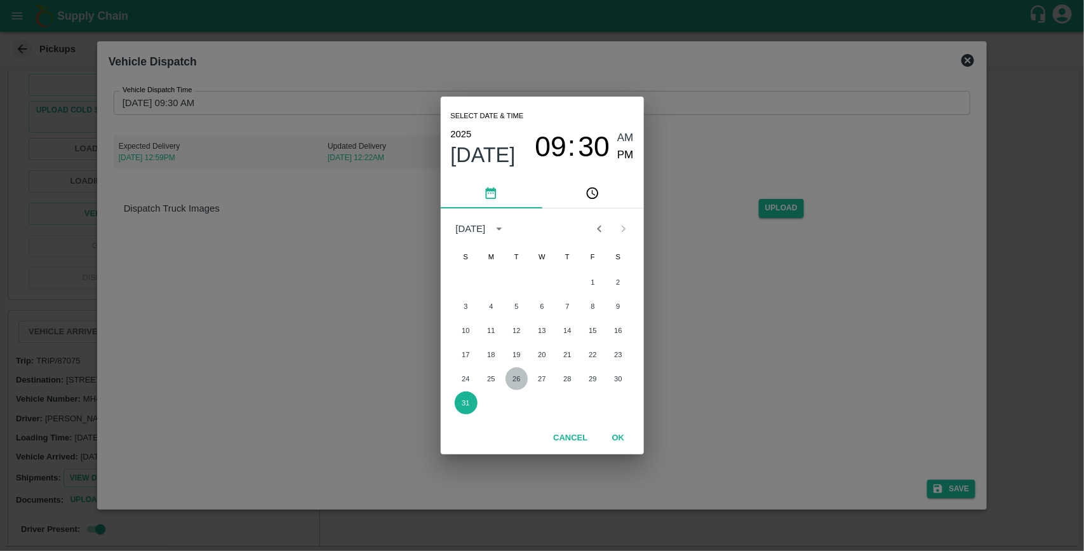
click at [520, 379] on button "26" at bounding box center [517, 378] width 23 height 23
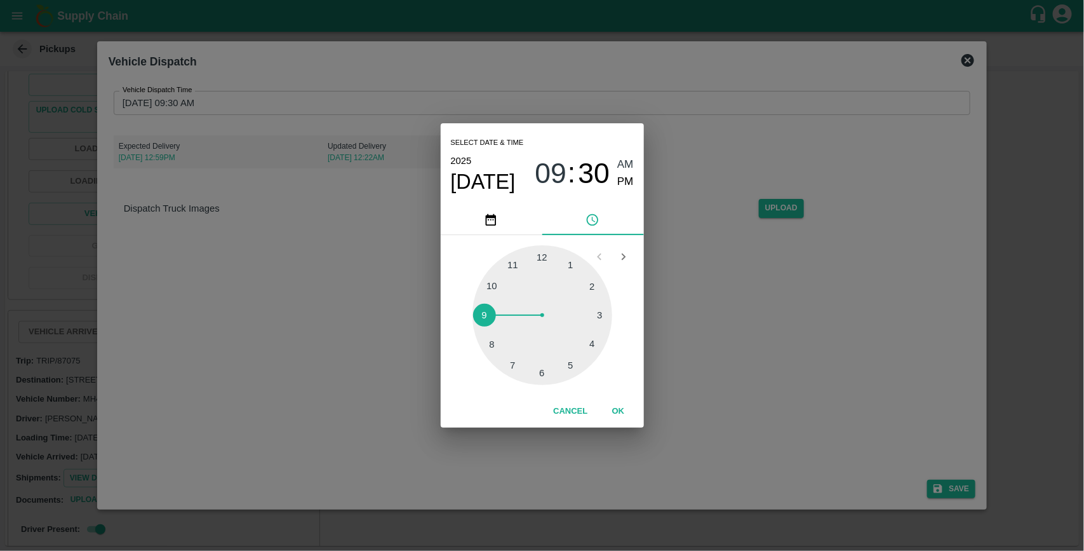
click at [628, 181] on span "PM" at bounding box center [625, 181] width 17 height 17
type input "26/08/2025 09:30 PM"
click at [620, 403] on button "OK" at bounding box center [618, 411] width 41 height 22
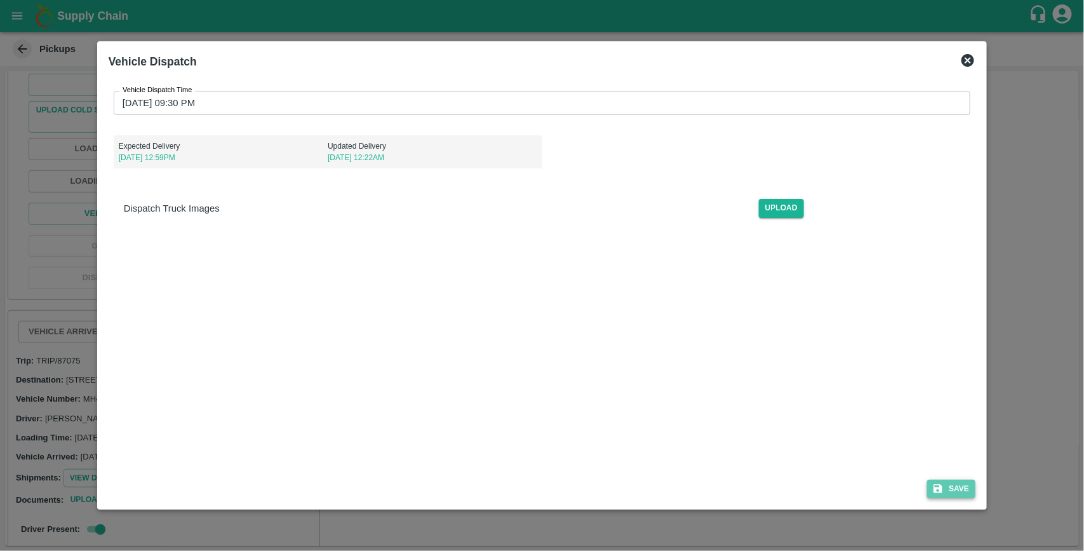
click at [954, 487] on button "Save" at bounding box center [951, 489] width 48 height 18
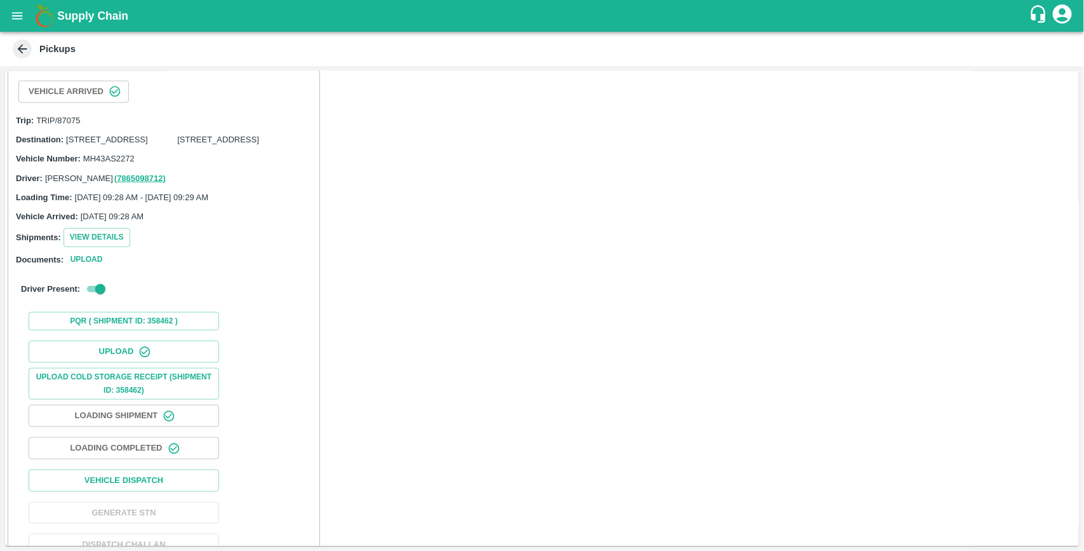
scroll to position [622, 0]
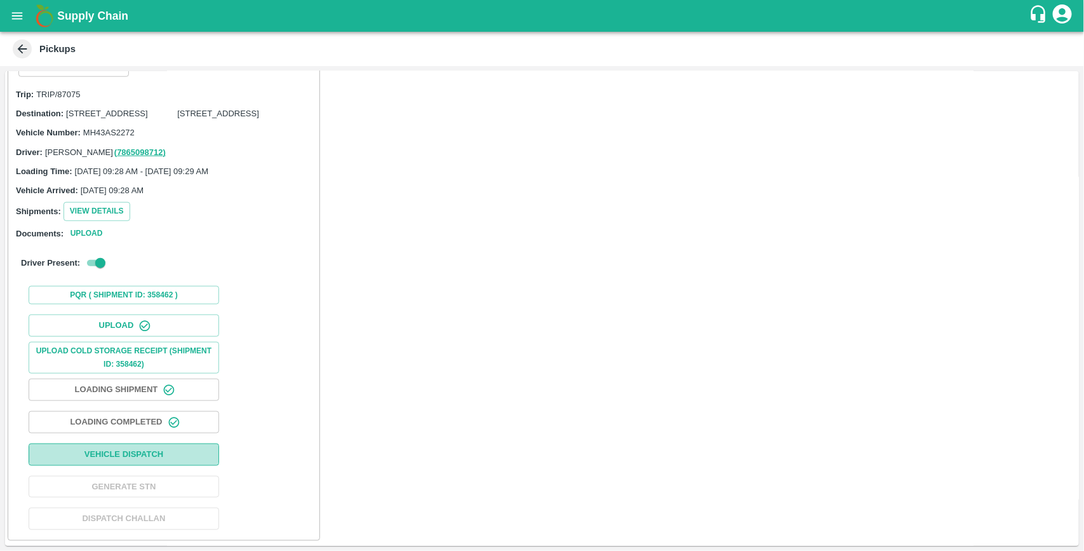
click at [147, 459] on button "Vehicle Dispatch" at bounding box center [124, 454] width 191 height 22
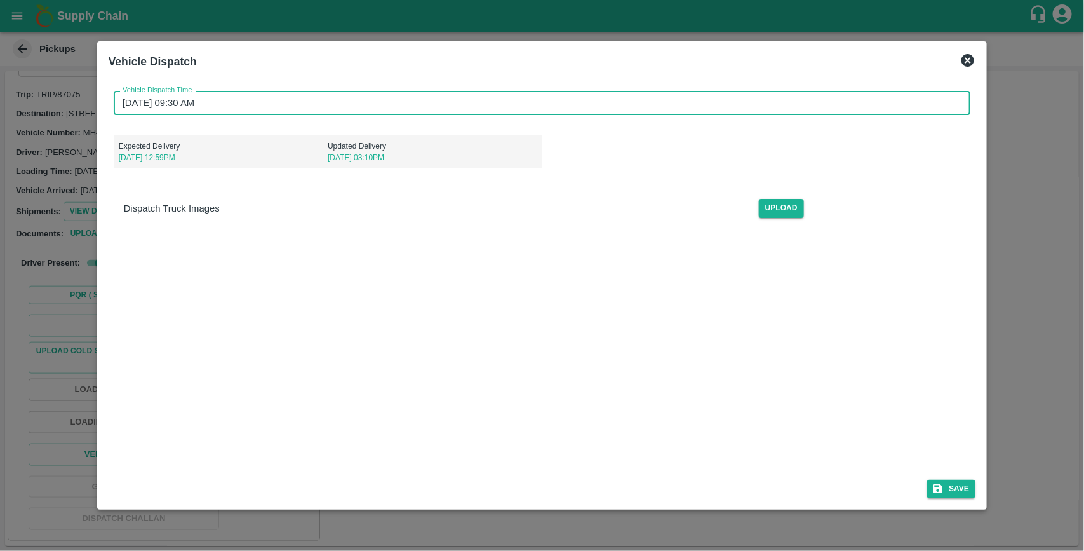
click at [224, 110] on input "31/08/2025 09:30 AM" at bounding box center [538, 103] width 849 height 24
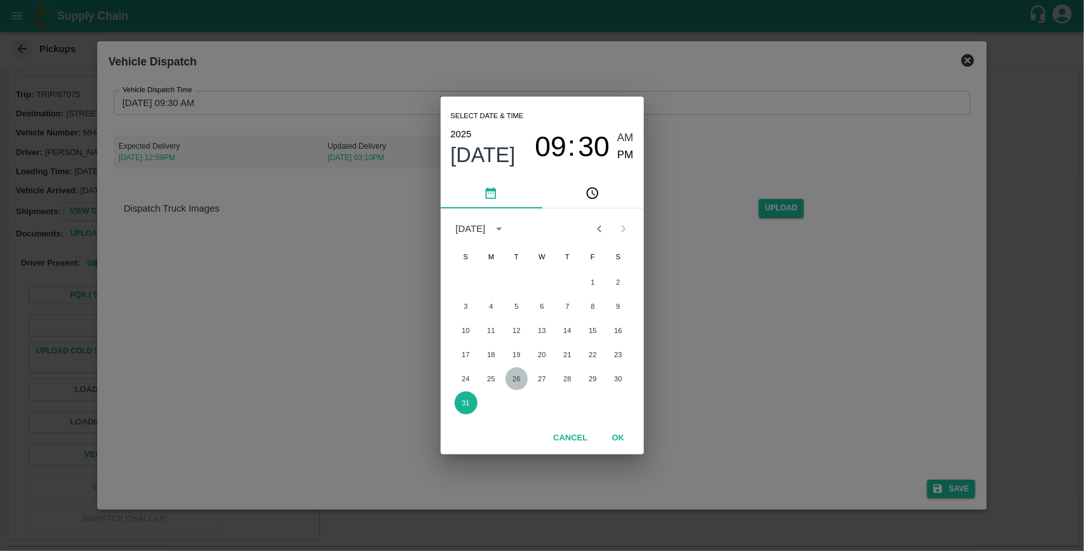
click at [513, 372] on button "26" at bounding box center [517, 378] width 23 height 23
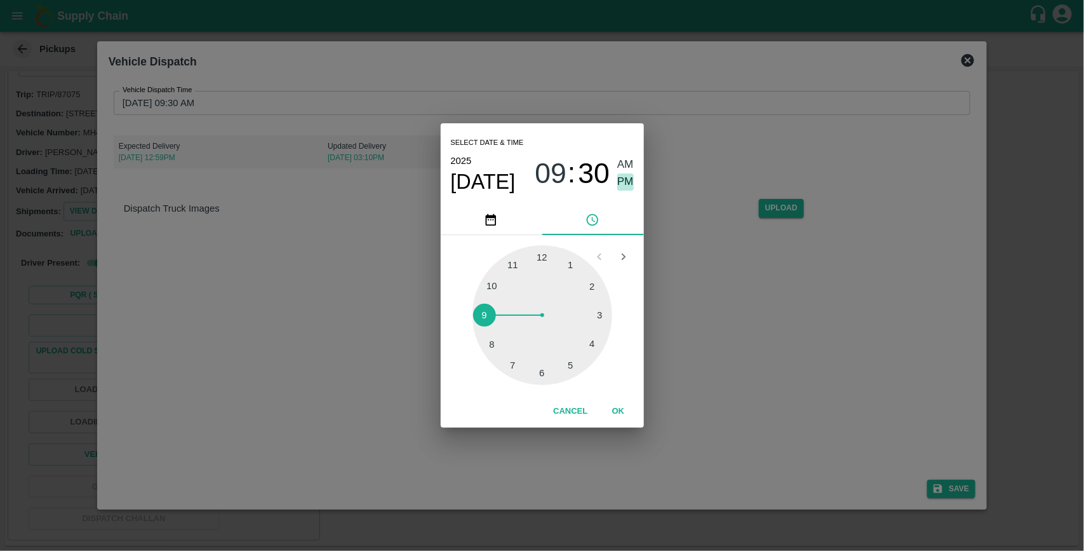
click at [624, 186] on span "PM" at bounding box center [625, 181] width 17 height 17
type input "26/08/2025 09:30 PM"
click at [613, 405] on button "OK" at bounding box center [618, 411] width 41 height 22
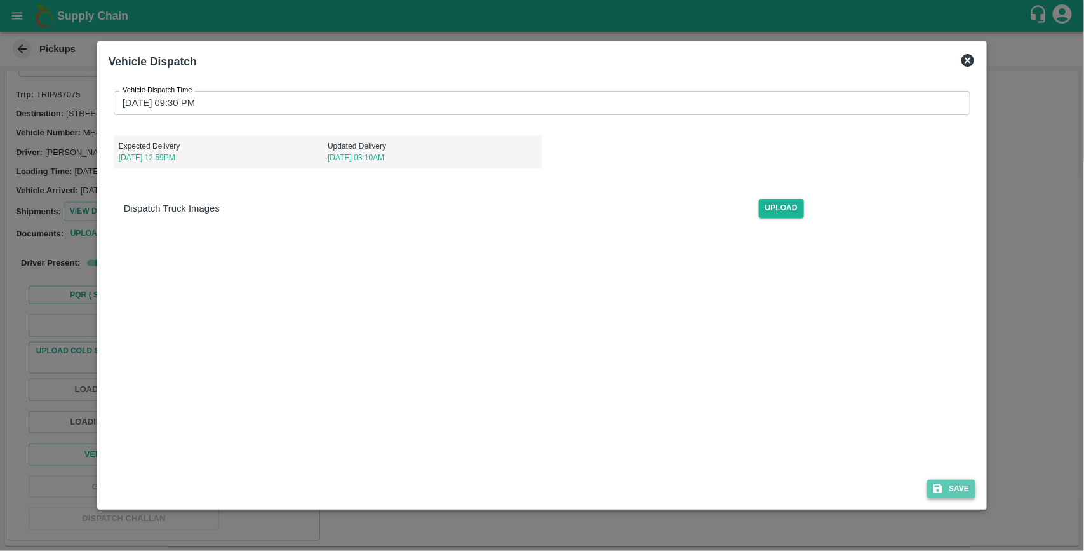
click at [950, 492] on button "Save" at bounding box center [951, 489] width 48 height 18
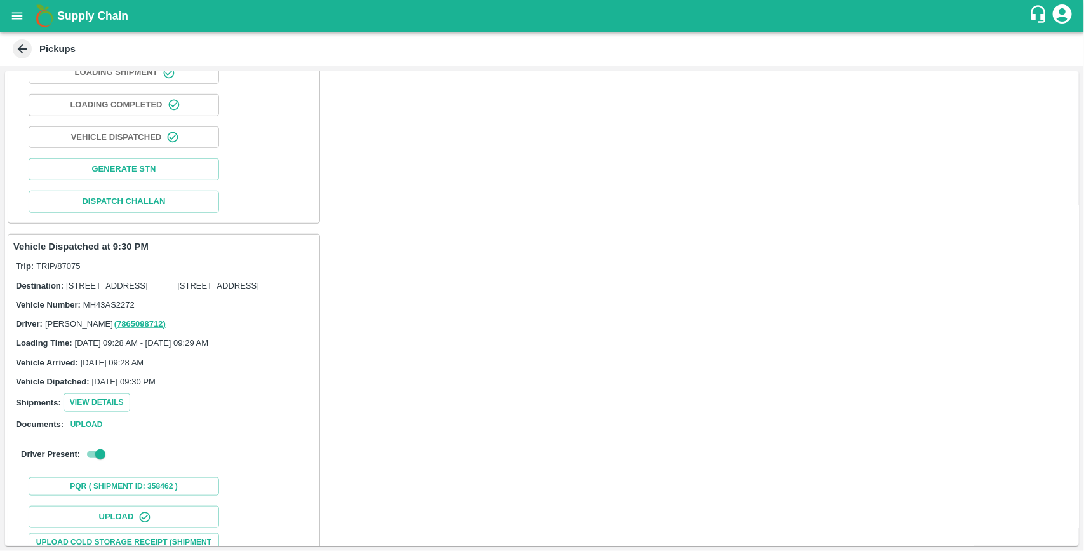
scroll to position [623, 0]
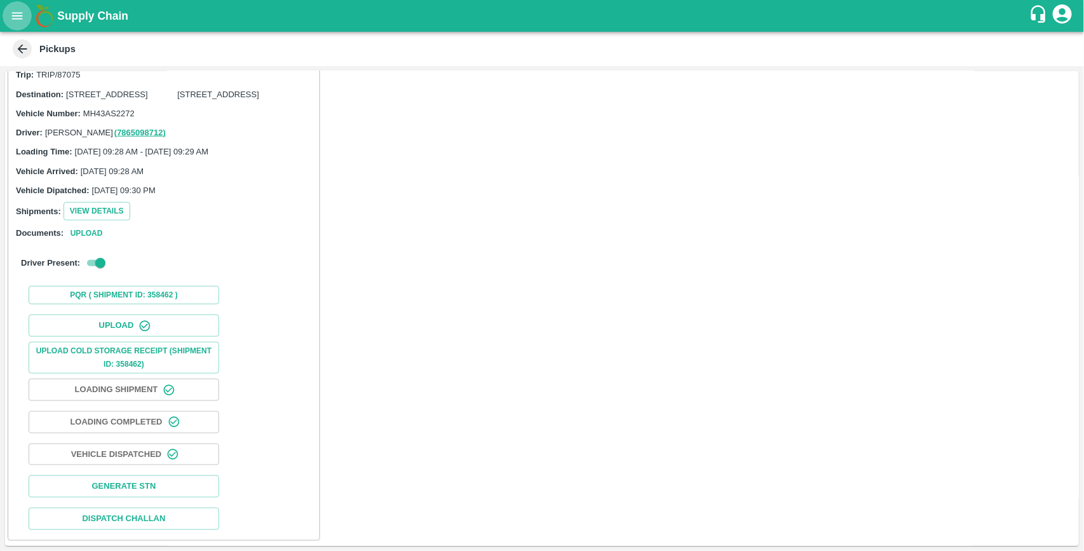
click at [5, 13] on button "open drawer" at bounding box center [17, 15] width 29 height 29
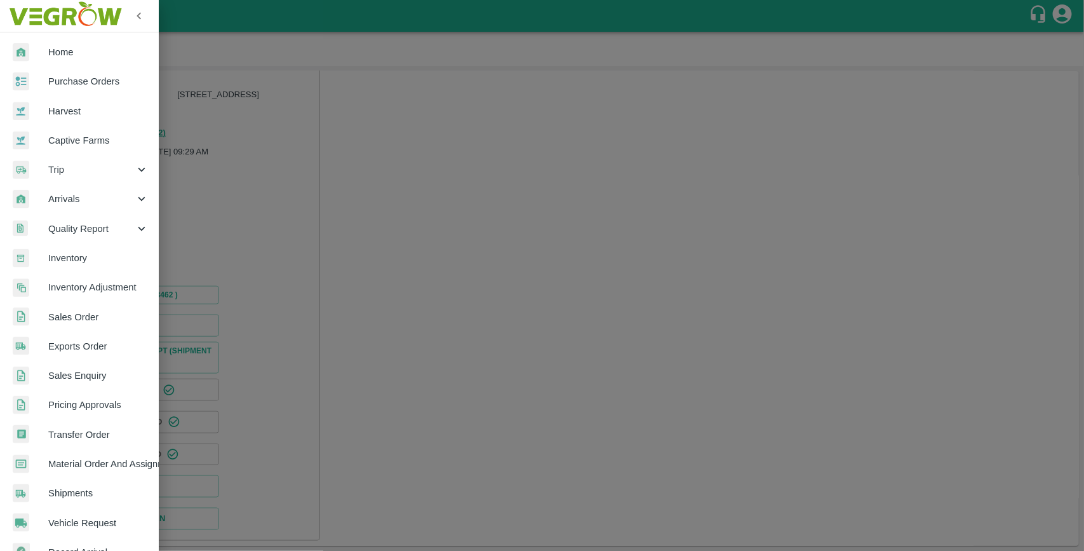
click at [90, 84] on span "Purchase Orders" at bounding box center [98, 81] width 100 height 14
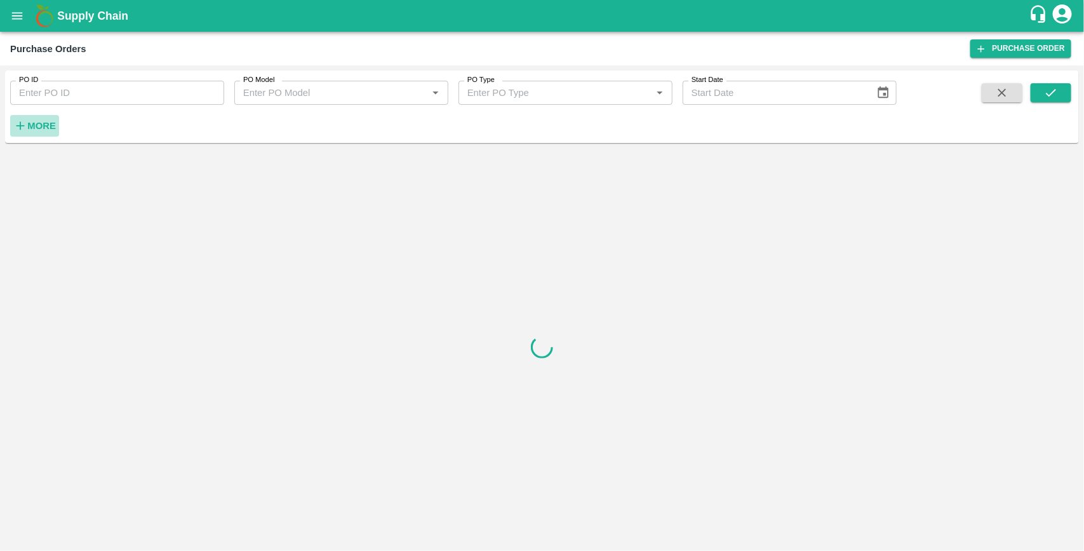
click at [43, 125] on strong "More" at bounding box center [41, 126] width 29 height 10
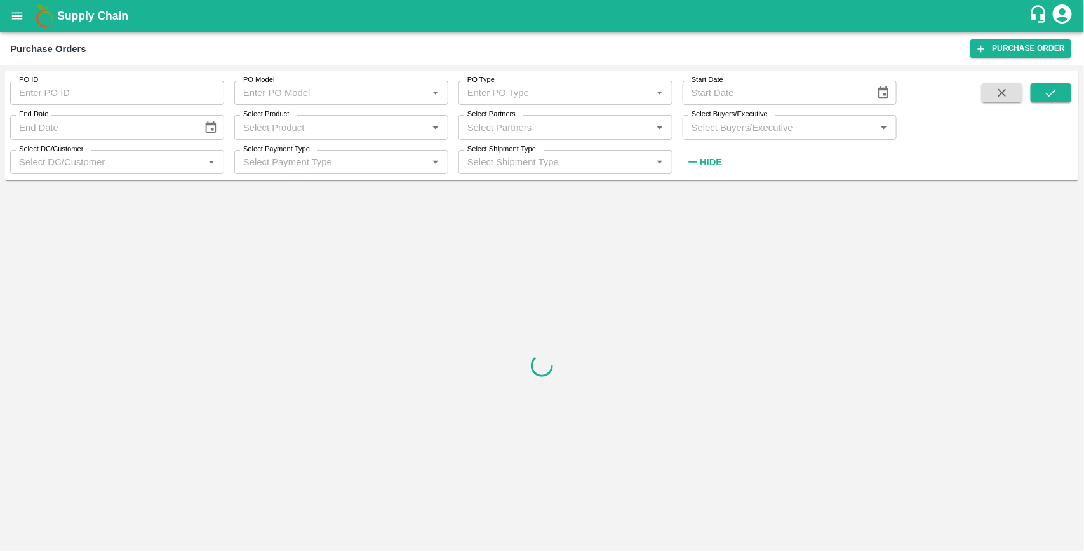
click at [706, 138] on div "Select Buyers/Executive   *" at bounding box center [790, 127] width 214 height 24
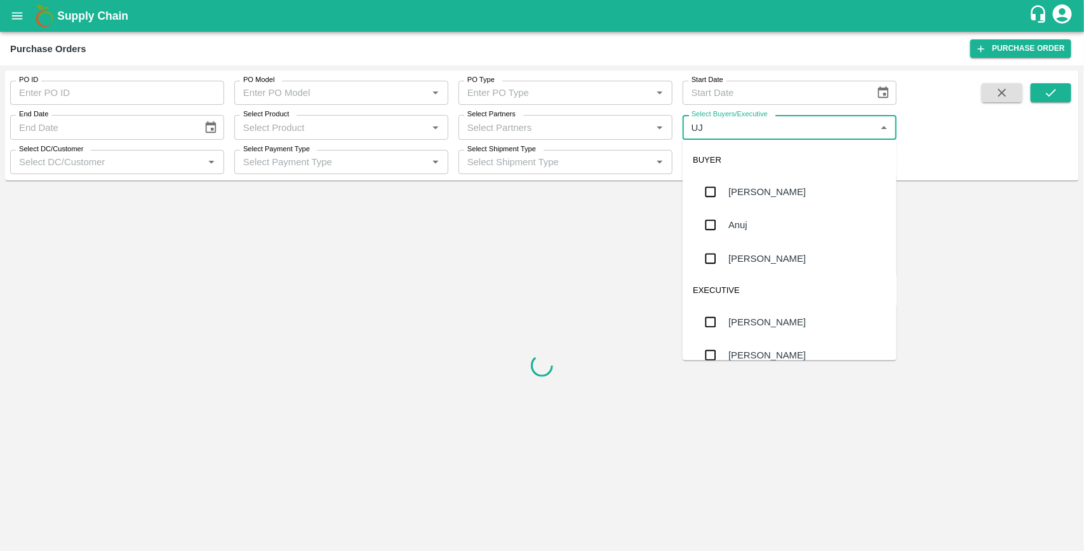
type input "UJJ"
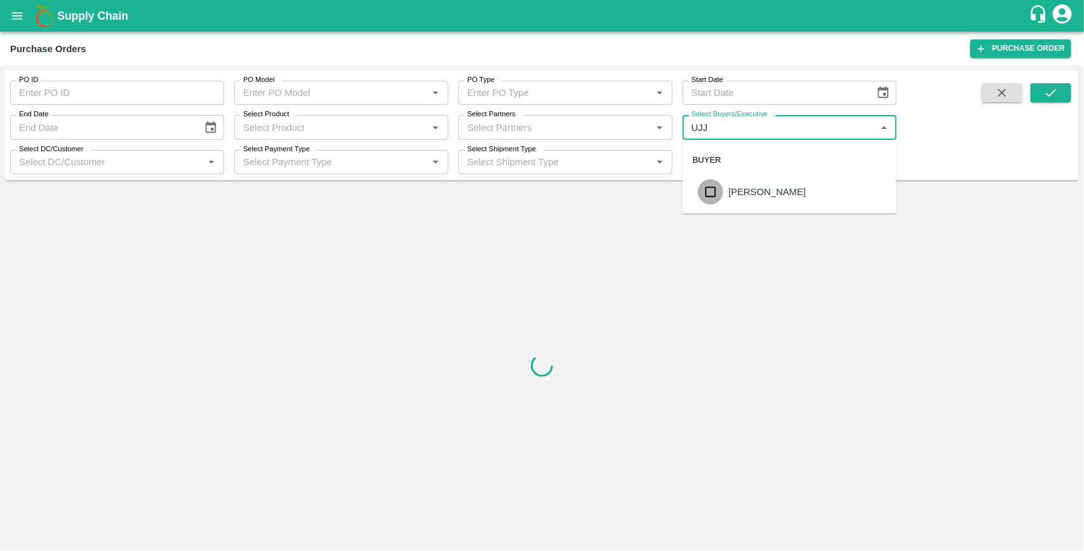
click at [710, 191] on input "checkbox" at bounding box center [710, 191] width 25 height 25
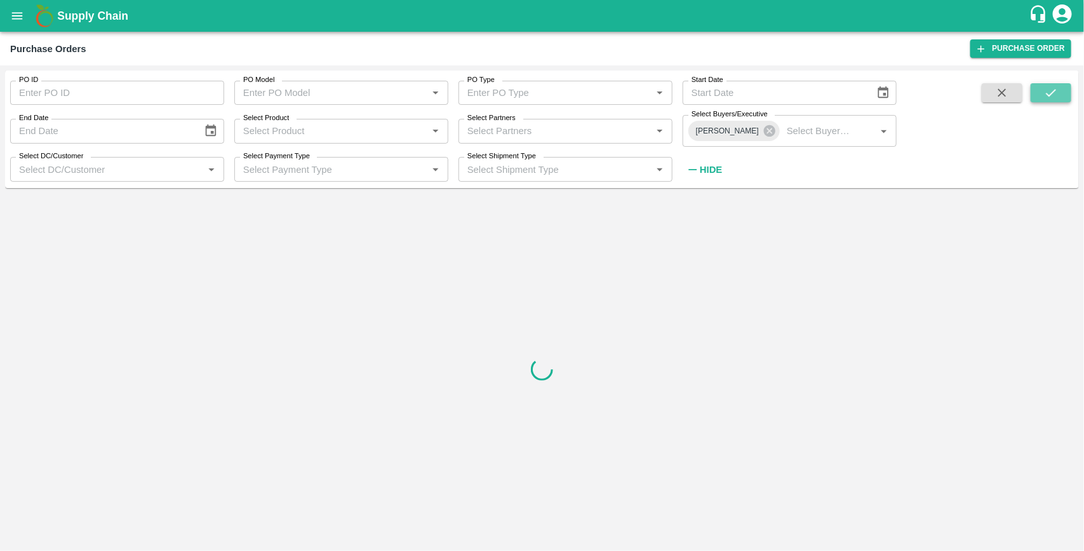
click at [1056, 90] on icon "submit" at bounding box center [1051, 93] width 10 height 8
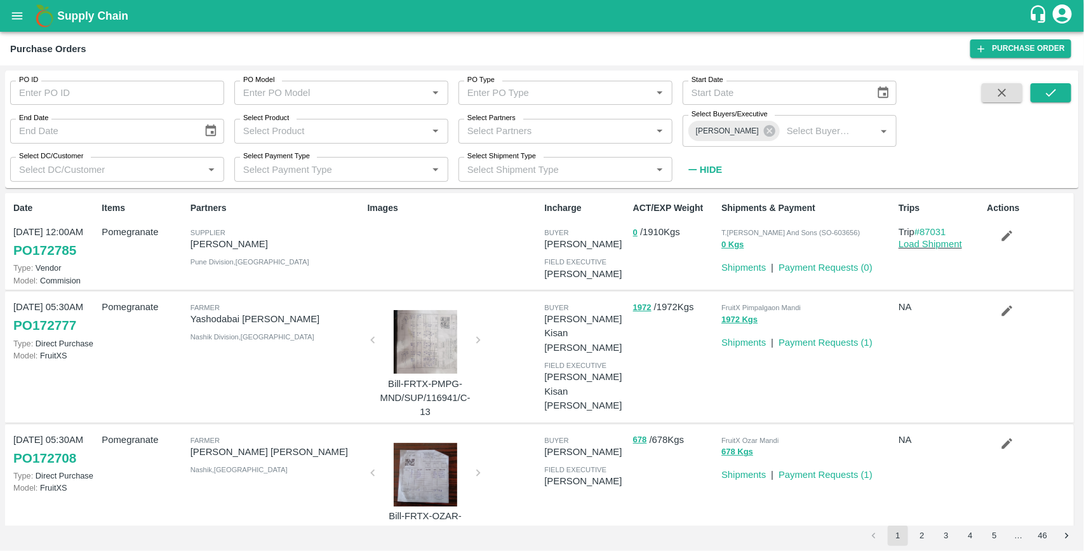
click at [418, 4] on div "Supply Chain" at bounding box center [542, 16] width 1084 height 32
click at [1065, 93] on button "submit" at bounding box center [1051, 92] width 41 height 19
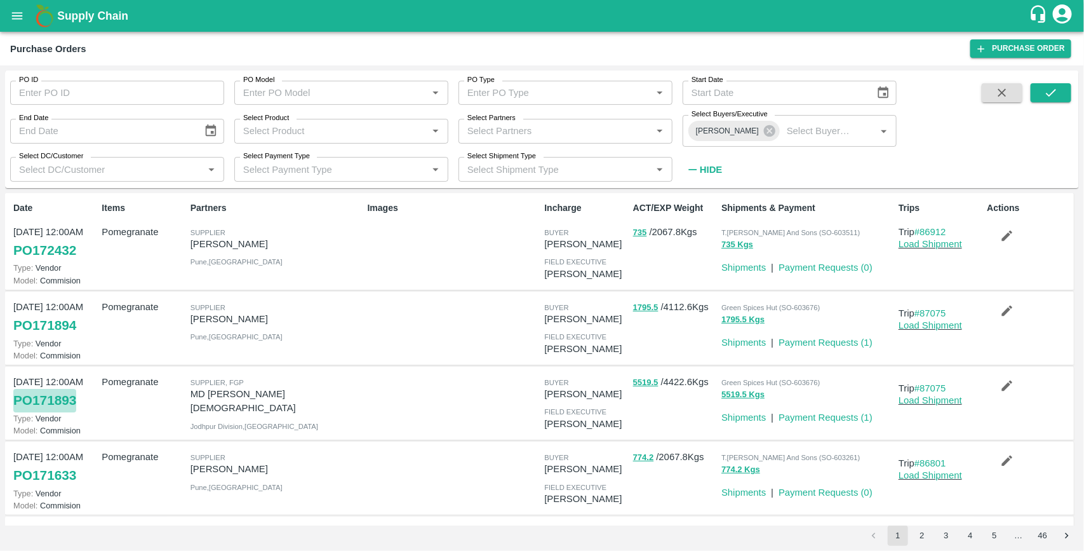
click at [30, 403] on link "PO 171893" at bounding box center [44, 400] width 63 height 23
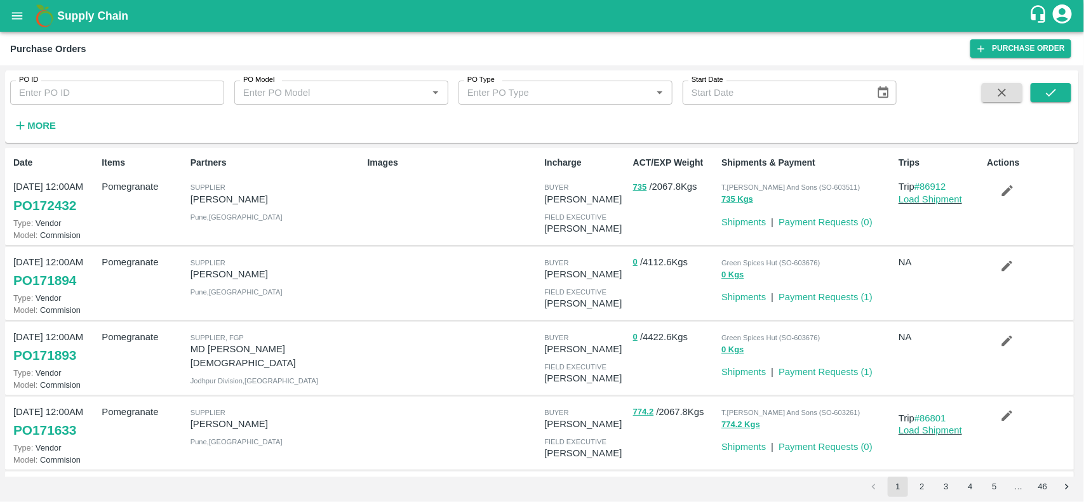
scroll to position [116, 0]
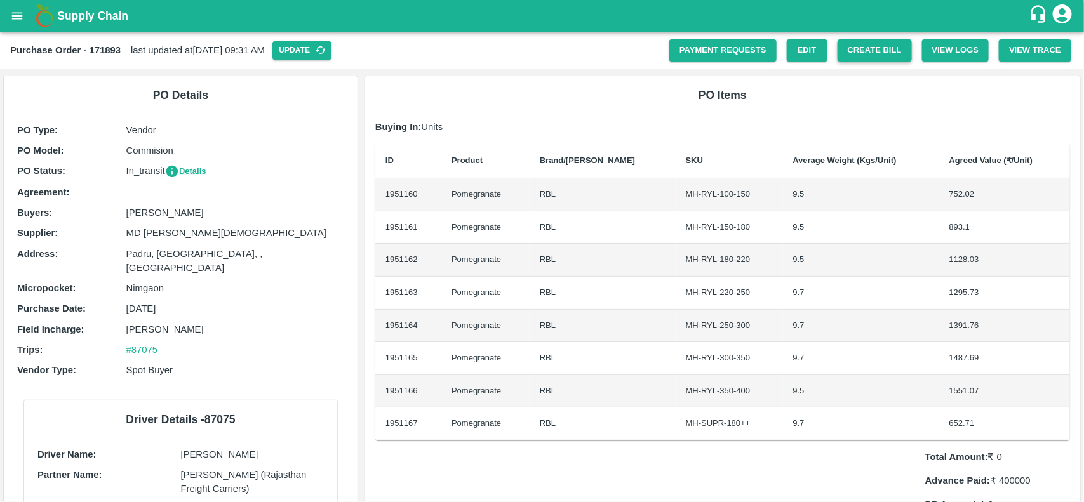
click at [878, 56] on button "Create Bill" at bounding box center [875, 50] width 74 height 22
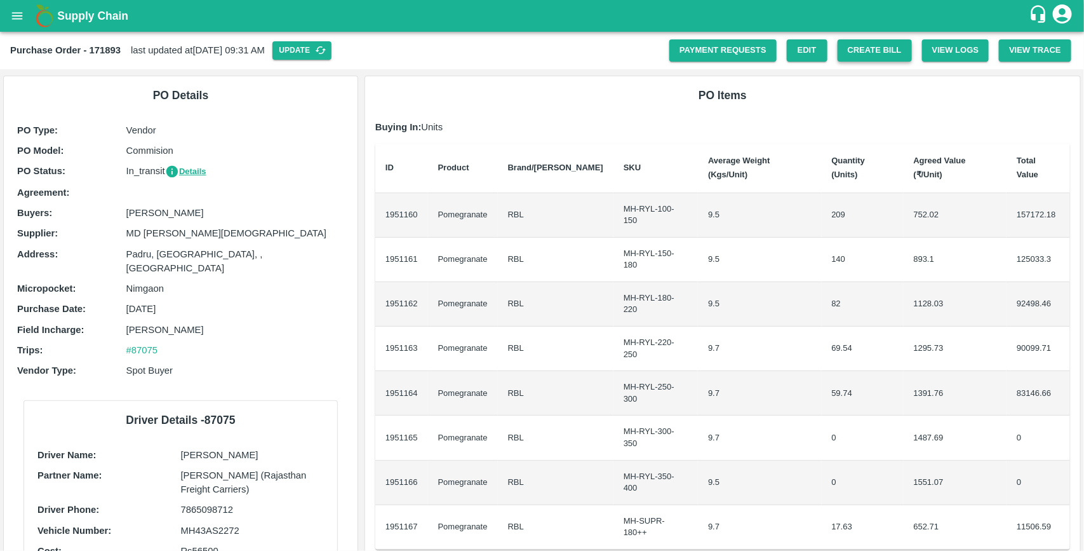
click at [871, 53] on button "Create Bill" at bounding box center [875, 50] width 74 height 22
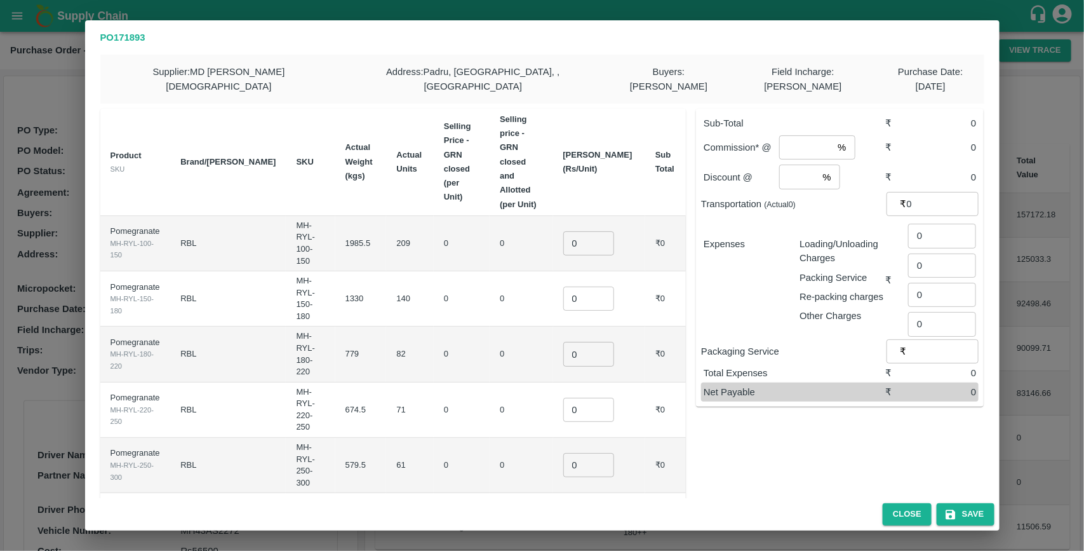
click at [1021, 312] on div "PO 171893 Supplier : MD Rabiul Islam Address : Padru, Barmer, , Rajasthan Buyer…" at bounding box center [542, 275] width 1084 height 551
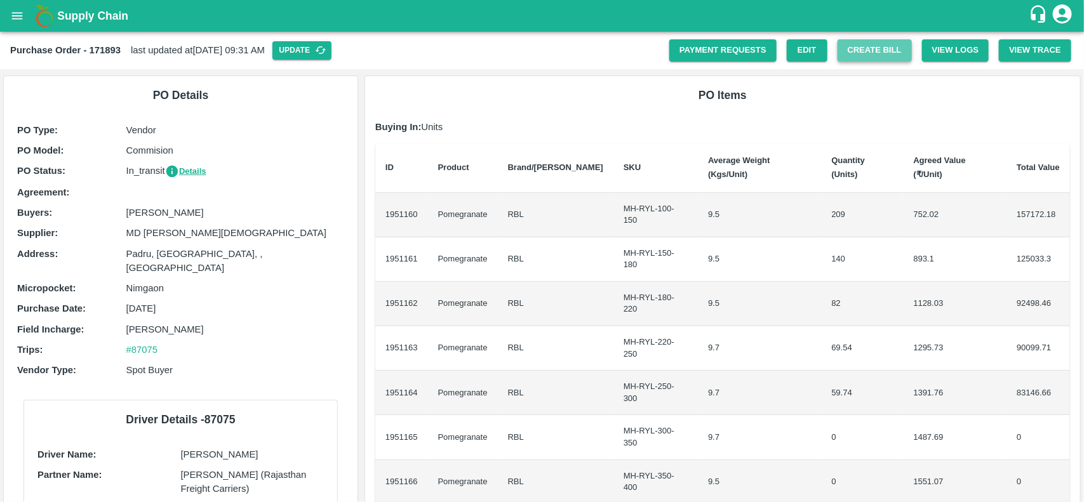
click at [876, 51] on button "Create Bill" at bounding box center [875, 50] width 74 height 22
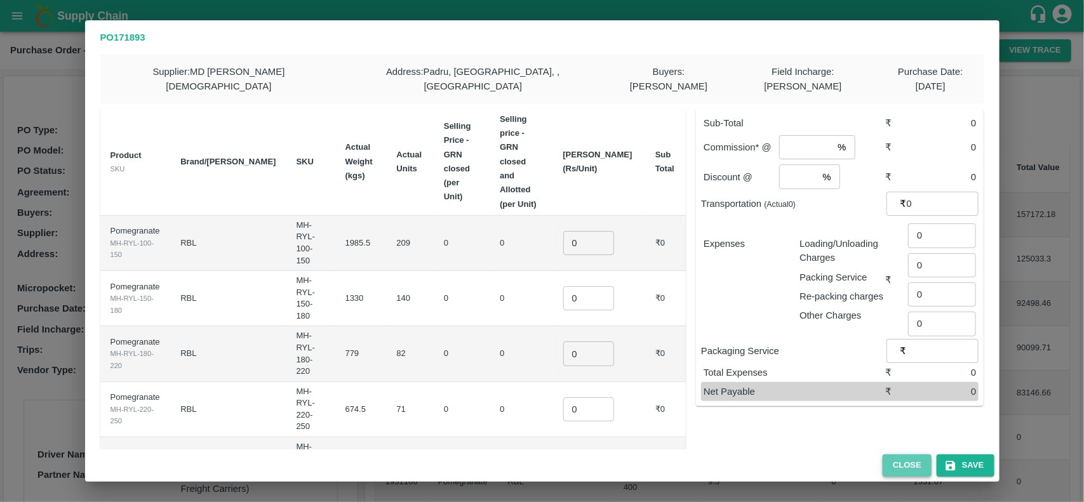
click at [896, 468] on button "Close" at bounding box center [907, 466] width 49 height 22
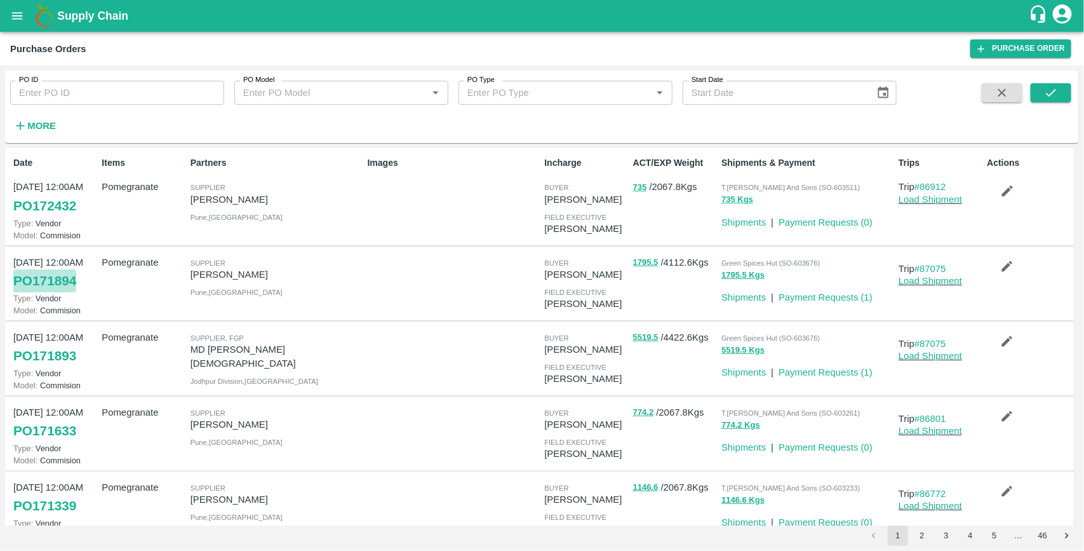
click at [64, 276] on link "PO 171894" at bounding box center [44, 280] width 63 height 23
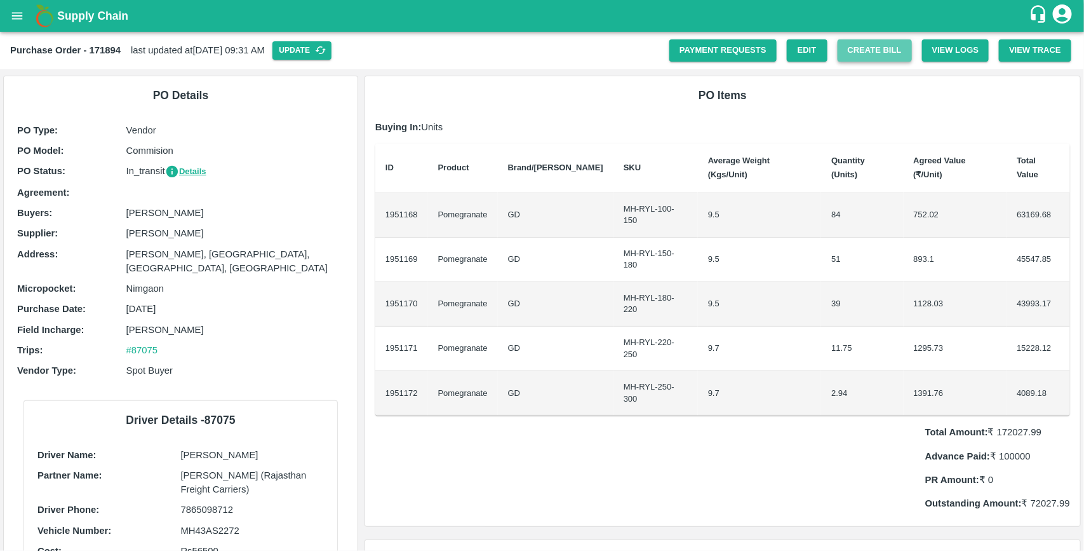
click at [878, 51] on button "Create Bill" at bounding box center [875, 50] width 74 height 22
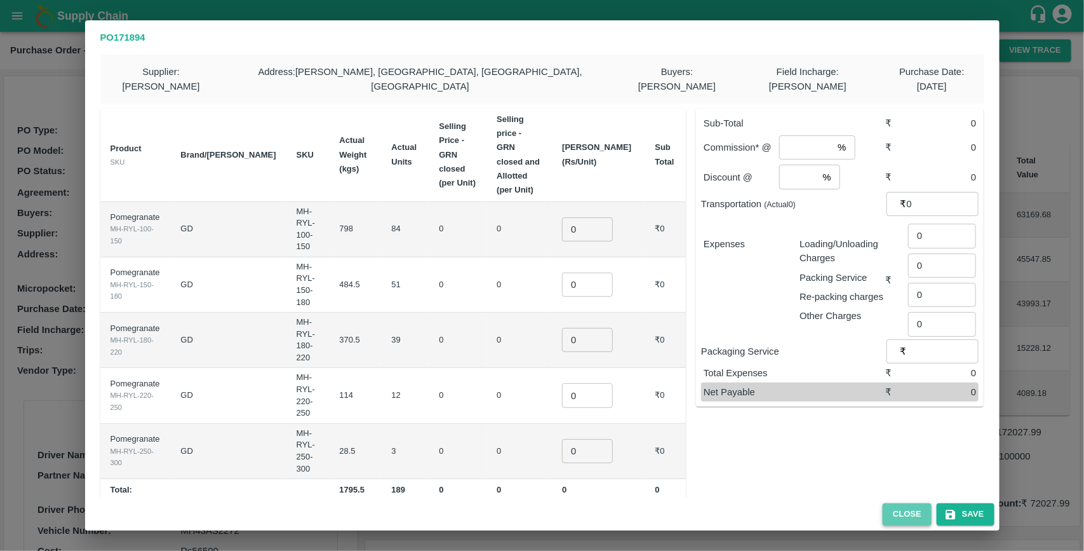
click at [894, 503] on button "Close" at bounding box center [907, 514] width 49 height 22
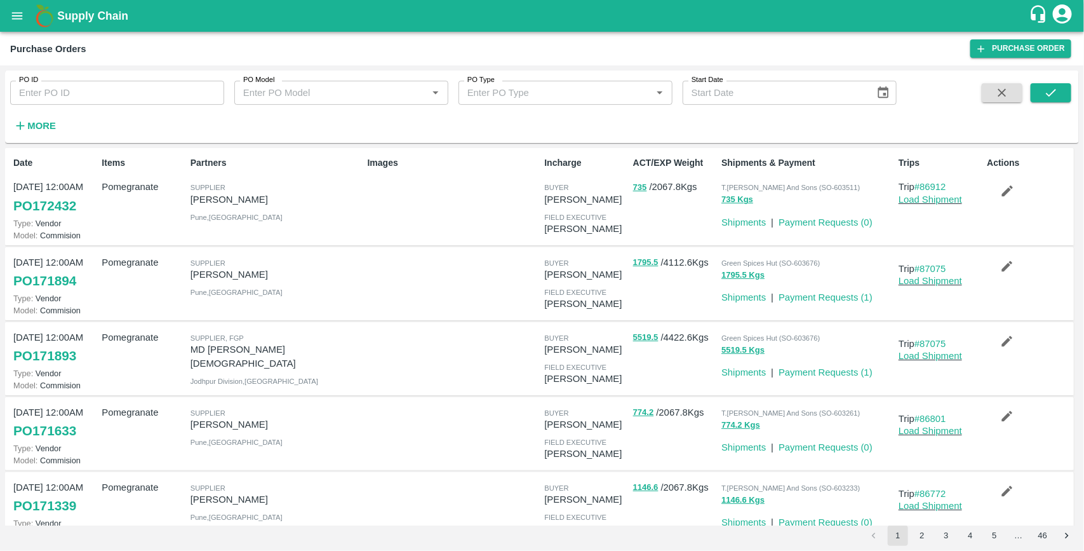
click at [67, 349] on link "PO 171893" at bounding box center [44, 355] width 63 height 23
click at [52, 283] on link "PO 171894" at bounding box center [44, 280] width 63 height 23
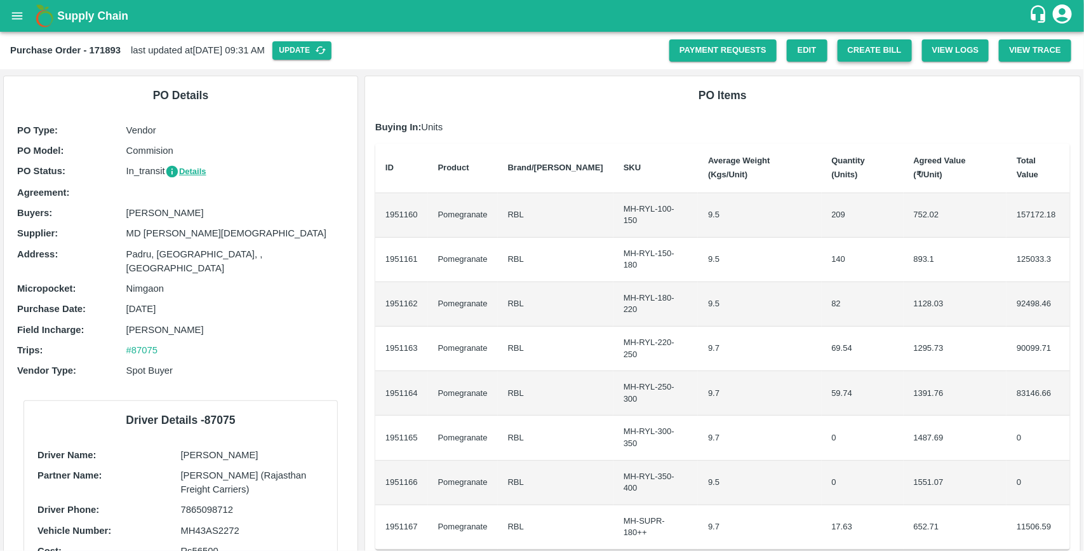
click at [878, 46] on button "Create Bill" at bounding box center [875, 50] width 74 height 22
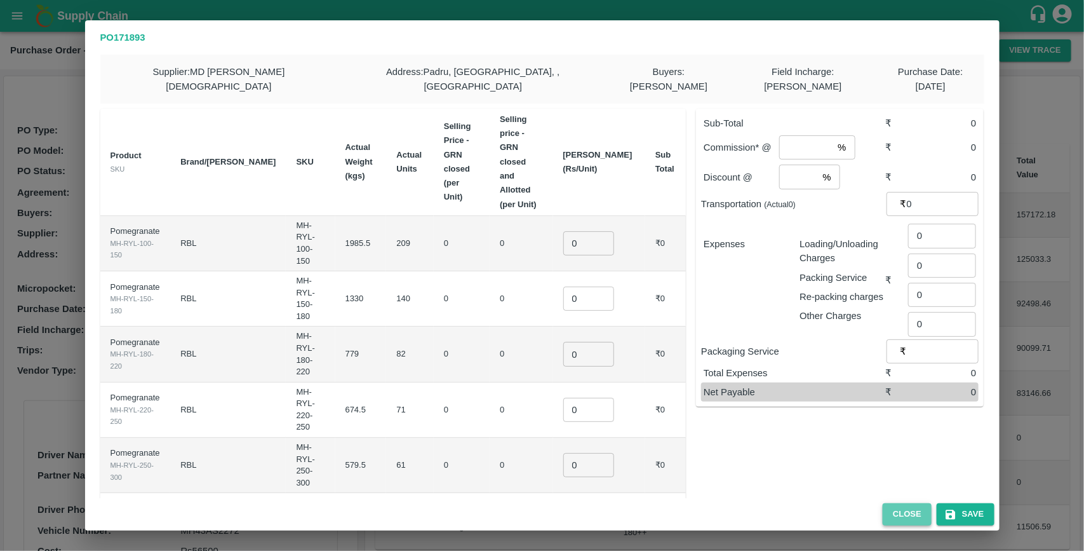
click at [902, 512] on button "Close" at bounding box center [907, 514] width 49 height 22
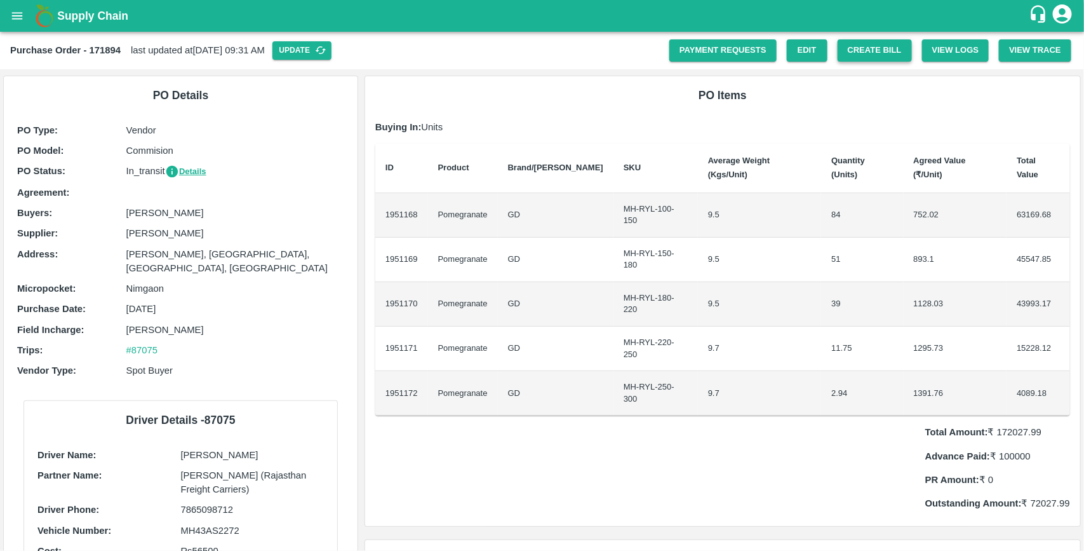
click at [880, 50] on button "Create Bill" at bounding box center [875, 50] width 74 height 22
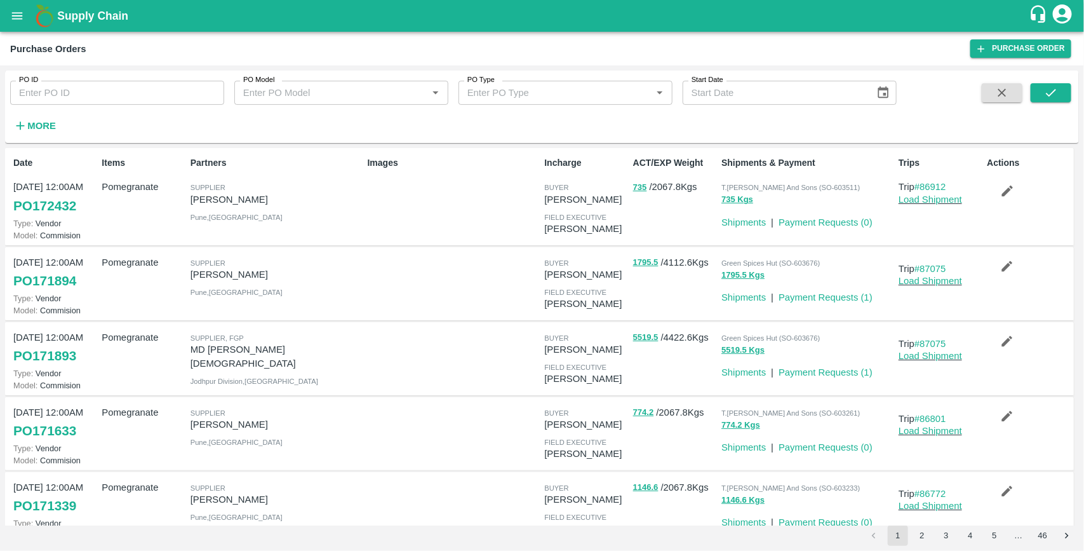
click at [55, 357] on link "PO 171893" at bounding box center [44, 355] width 63 height 23
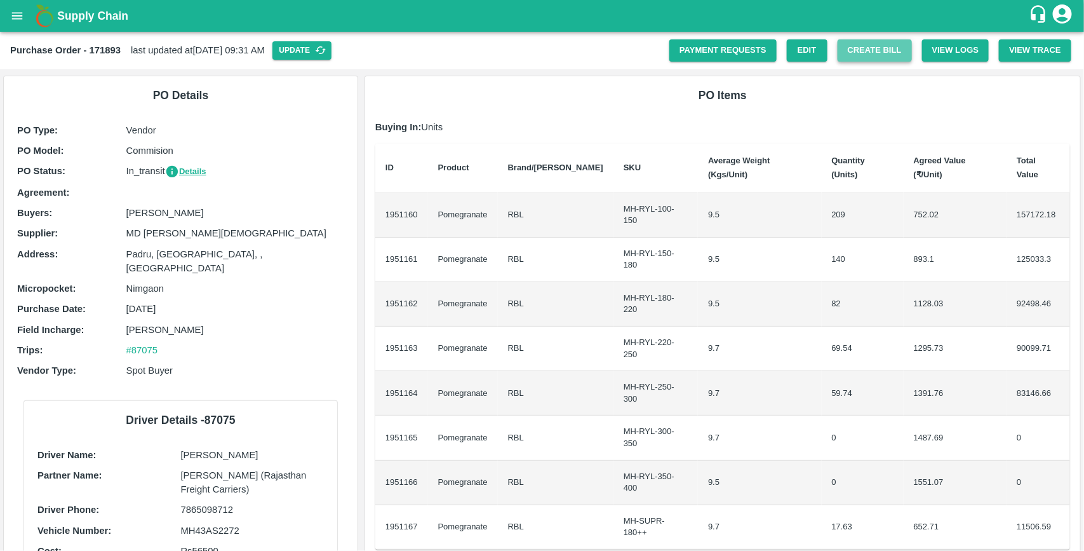
click at [883, 53] on button "Create Bill" at bounding box center [875, 50] width 74 height 22
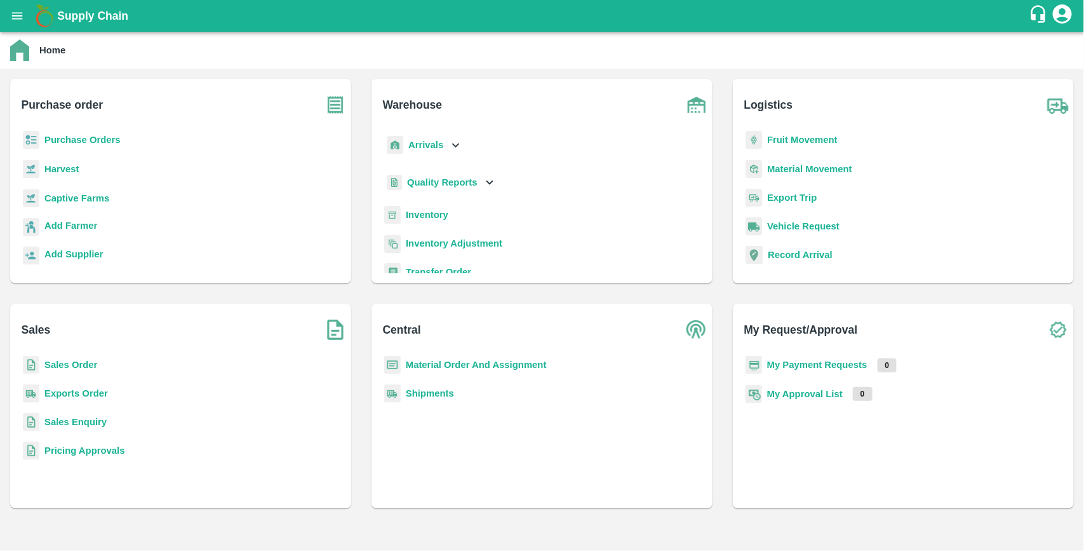
click at [83, 135] on b "Purchase Orders" at bounding box center [82, 140] width 76 height 10
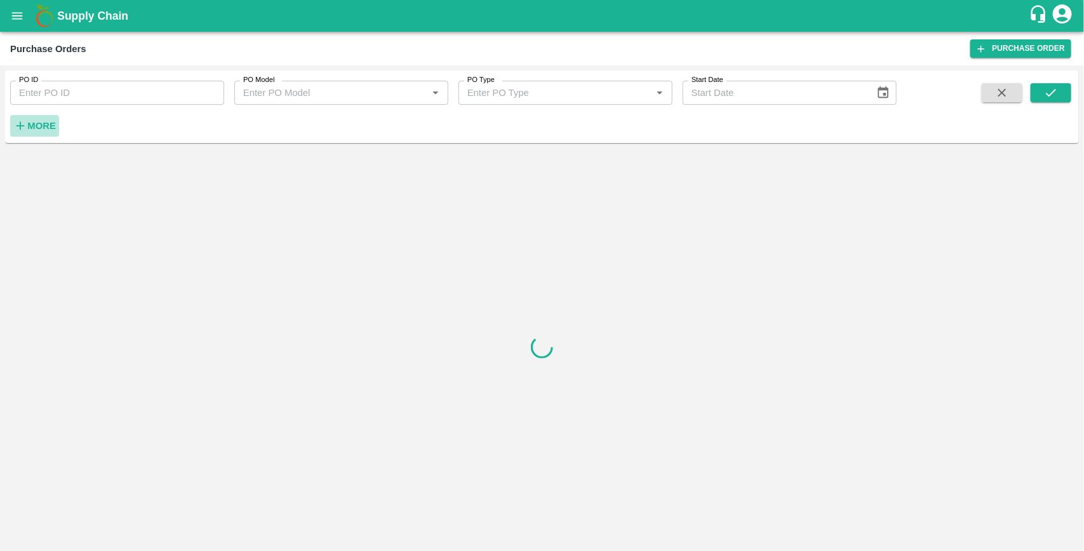
click at [48, 119] on h6 "More" at bounding box center [41, 125] width 29 height 17
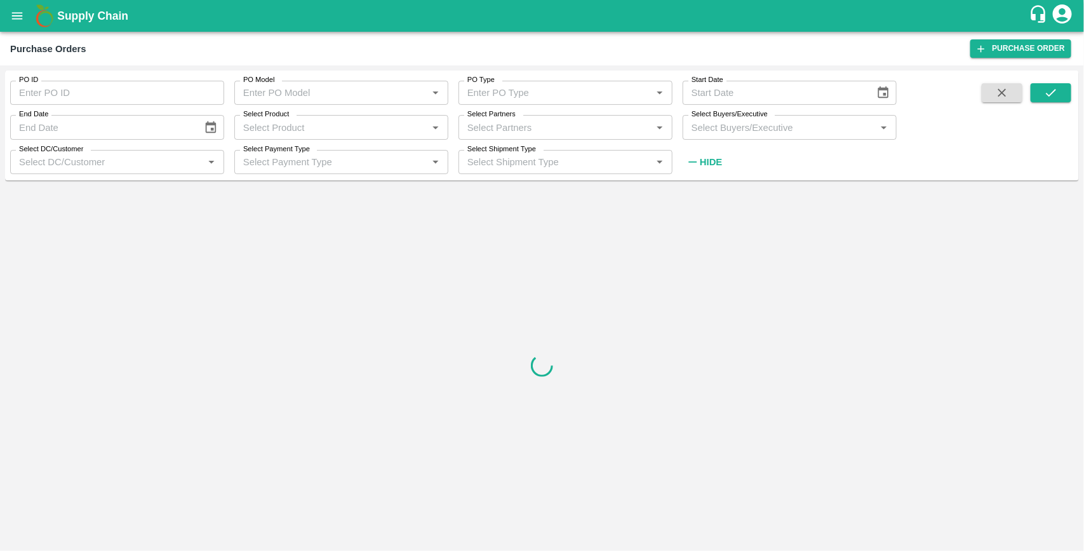
click at [699, 135] on input "Select Buyers/Executive" at bounding box center [779, 127] width 185 height 17
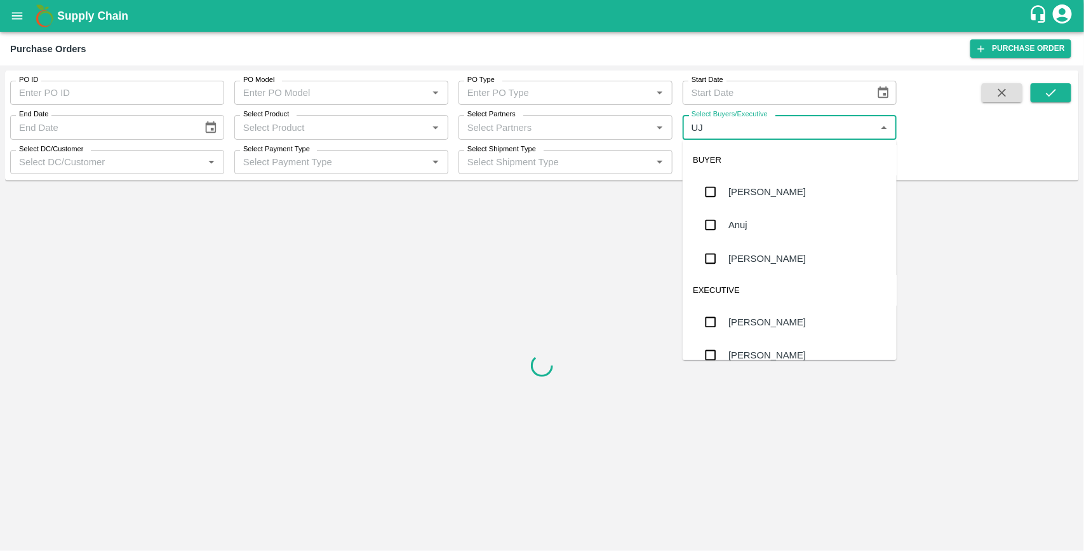
type input "UJJ"
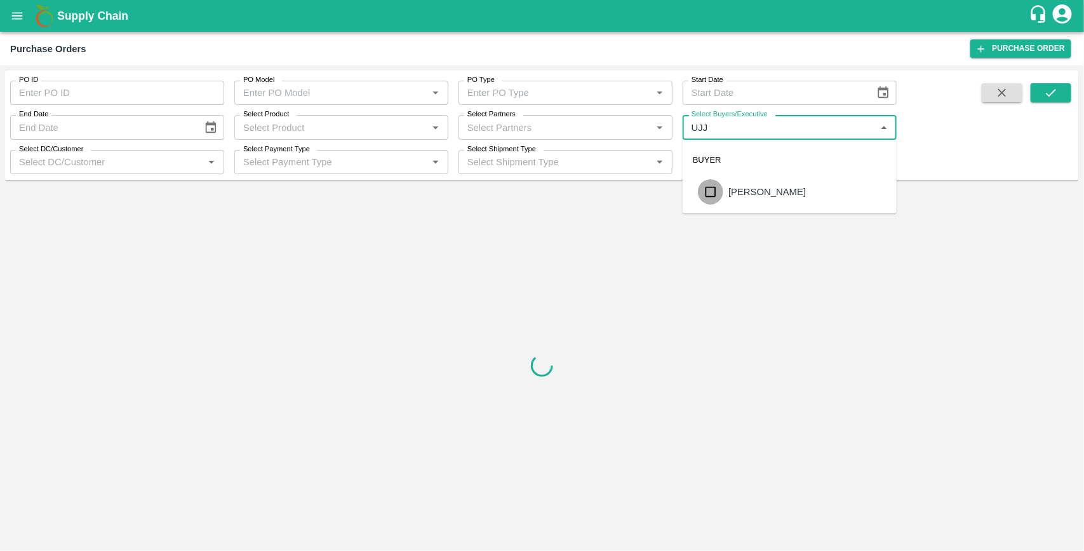
click at [710, 195] on input "checkbox" at bounding box center [710, 191] width 25 height 25
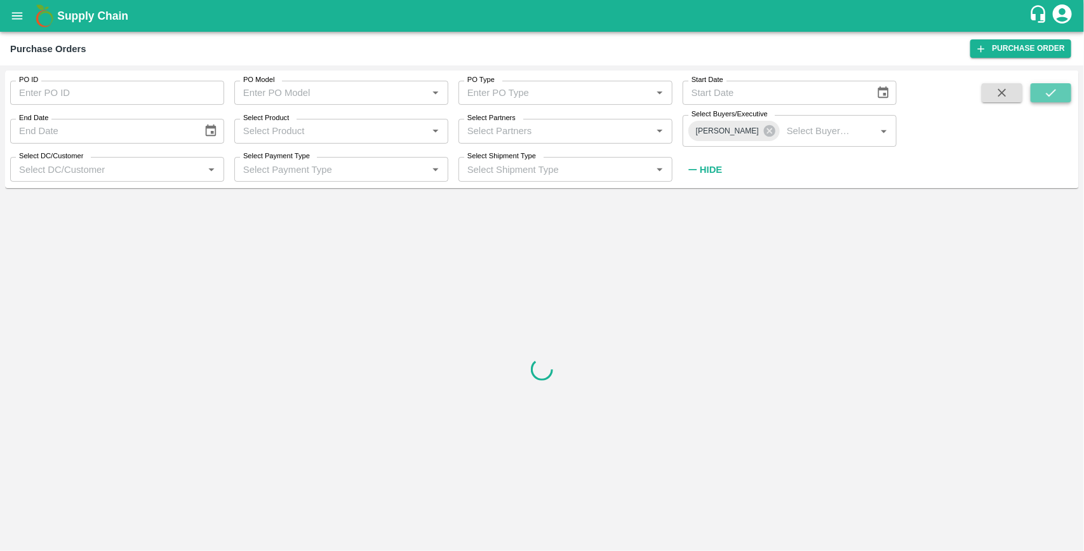
click at [1046, 97] on icon "submit" at bounding box center [1051, 93] width 14 height 14
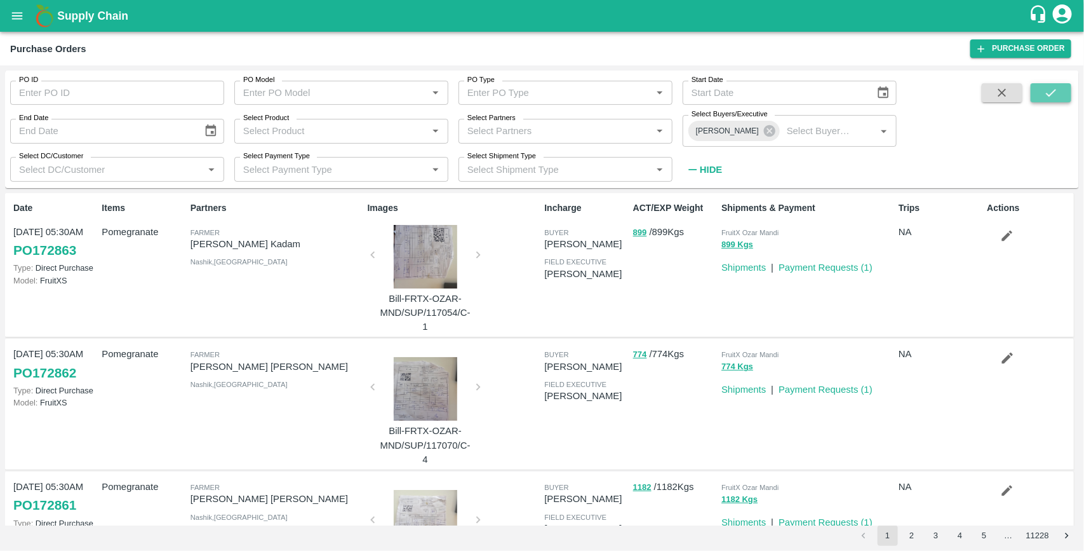
click at [1047, 93] on icon "submit" at bounding box center [1051, 93] width 10 height 8
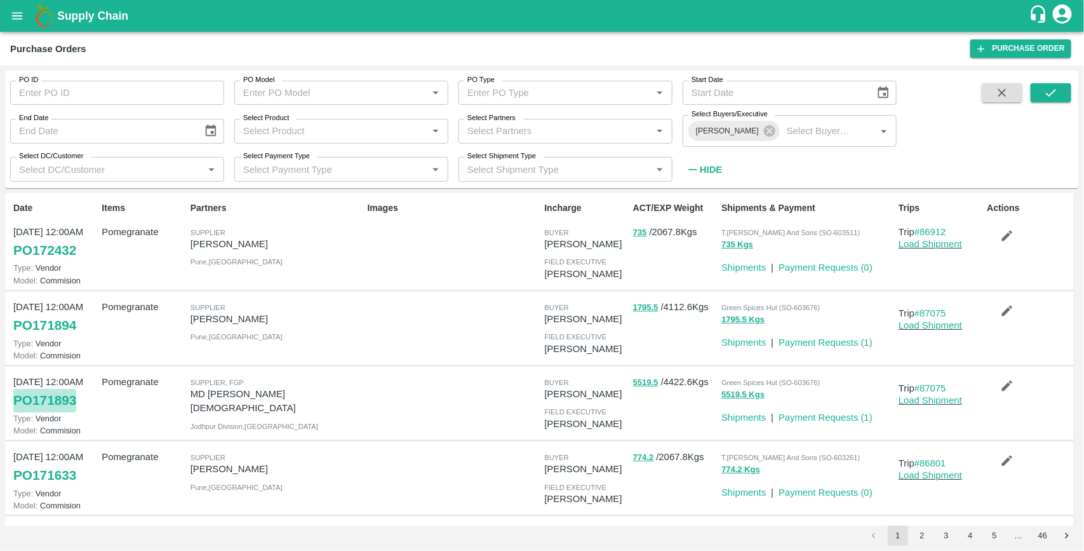
click at [69, 399] on link "PO 171893" at bounding box center [44, 400] width 63 height 23
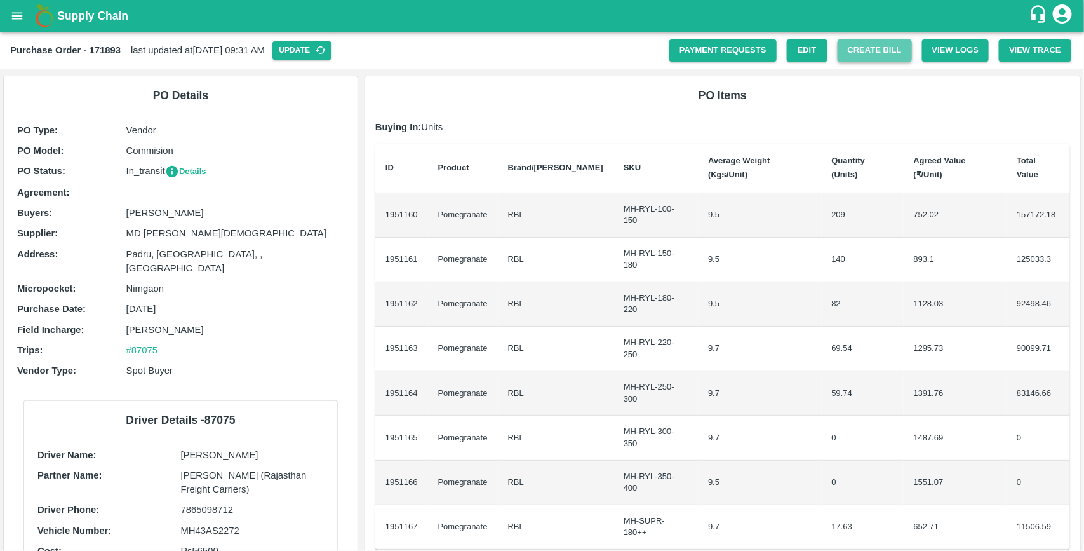
click at [878, 48] on button "Create Bill" at bounding box center [875, 50] width 74 height 22
